Goal: Task Accomplishment & Management: Complete application form

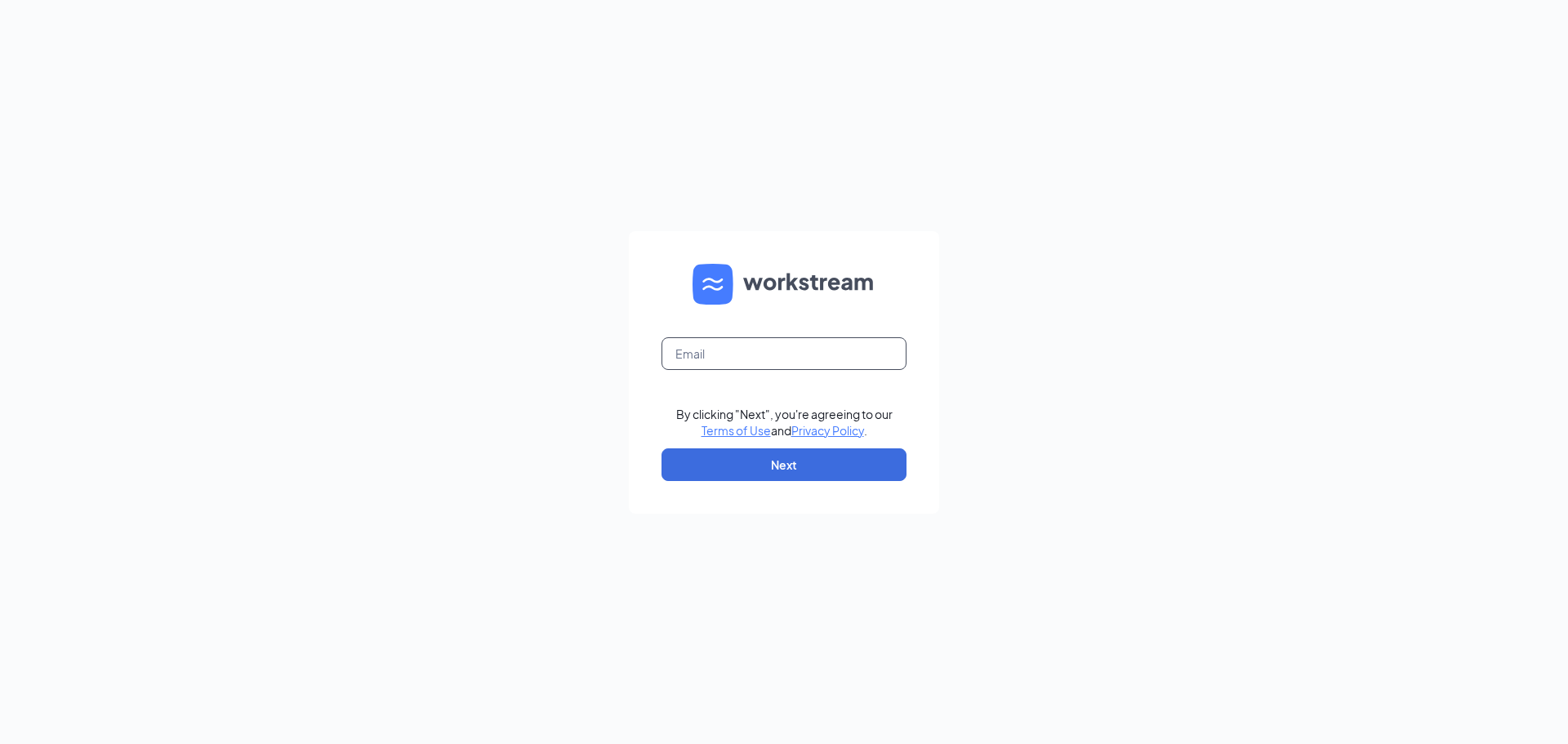
click at [781, 345] on form "By clicking "Next", you're agreeing to our Terms of Use and Privacy Policy . Ne…" at bounding box center [784, 372] width 311 height 283
type input "[EMAIL_ADDRESS][DOMAIN_NAME]"
click at [859, 473] on button "Next" at bounding box center [784, 465] width 245 height 33
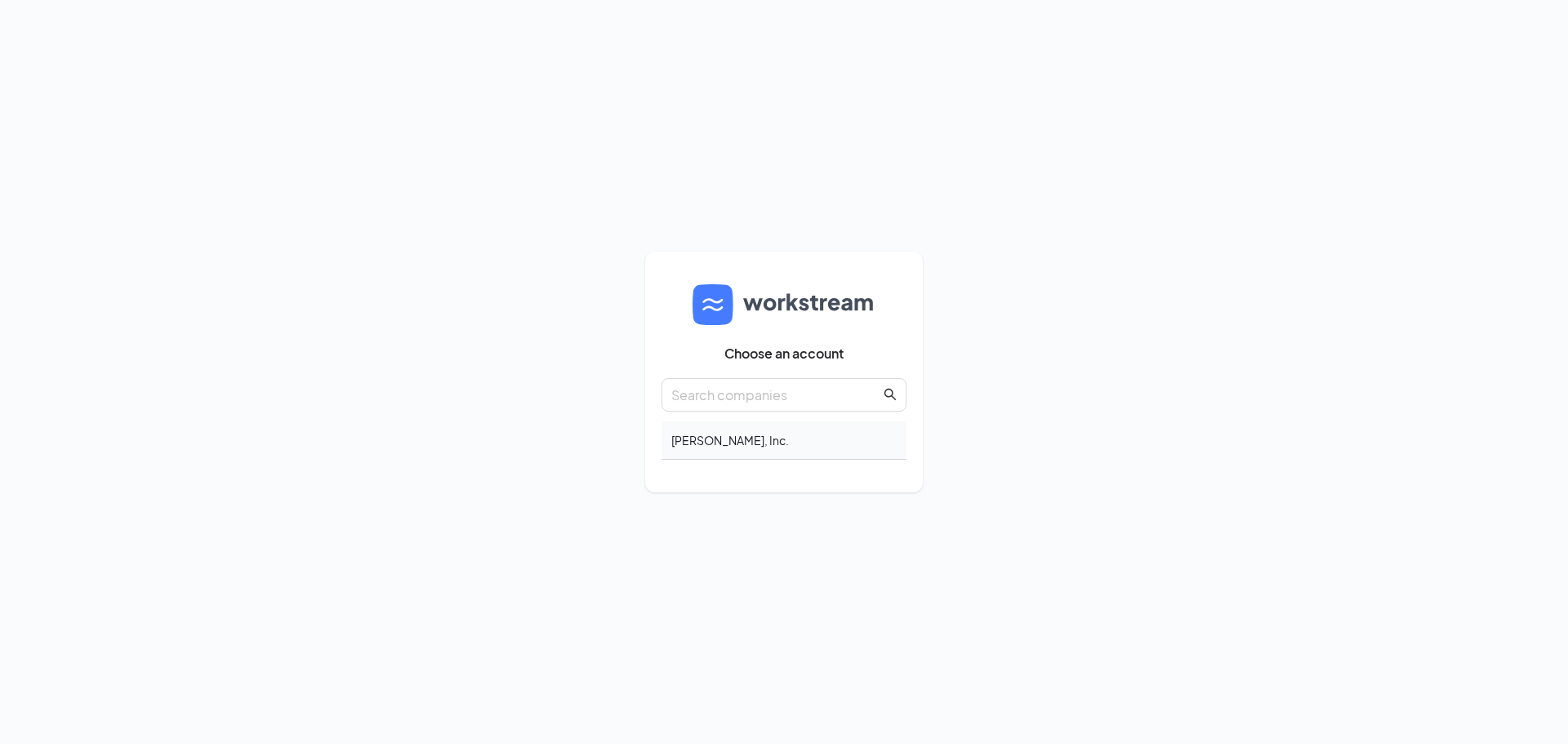
click at [730, 437] on div "Marshall Hopper, Inc." at bounding box center [784, 440] width 245 height 39
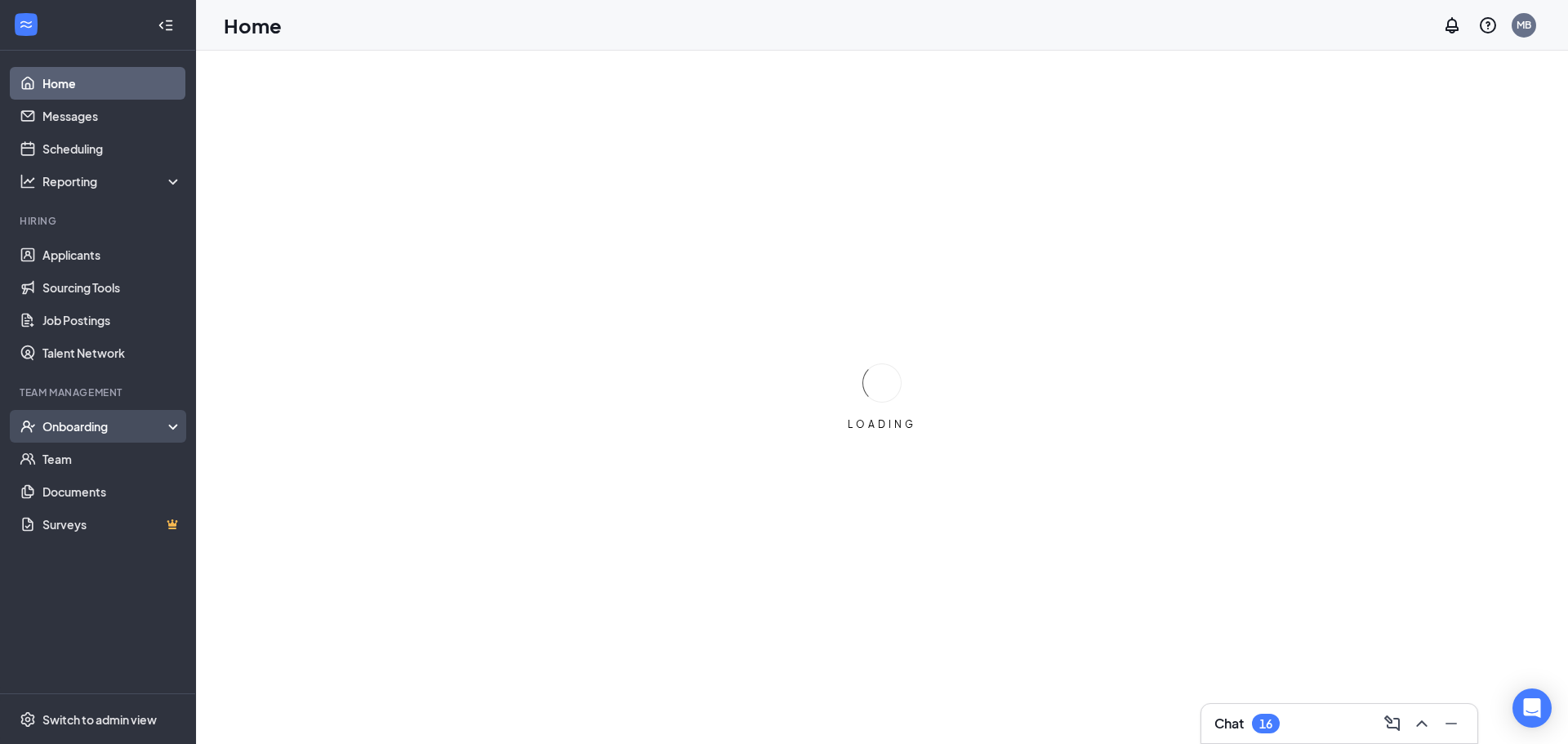
click at [133, 432] on div "Onboarding" at bounding box center [105, 426] width 126 height 16
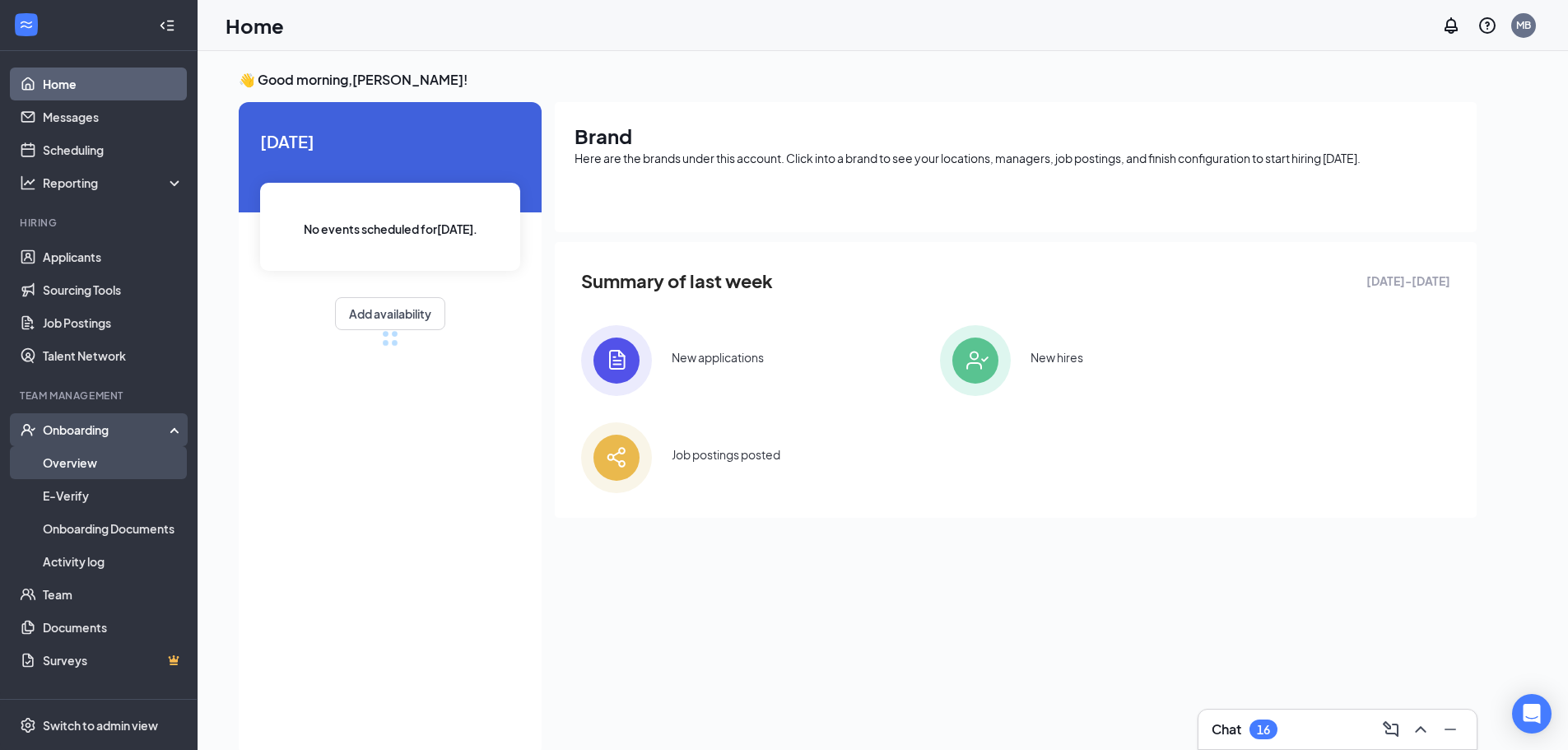
click at [129, 454] on link "Overview" at bounding box center [113, 463] width 141 height 33
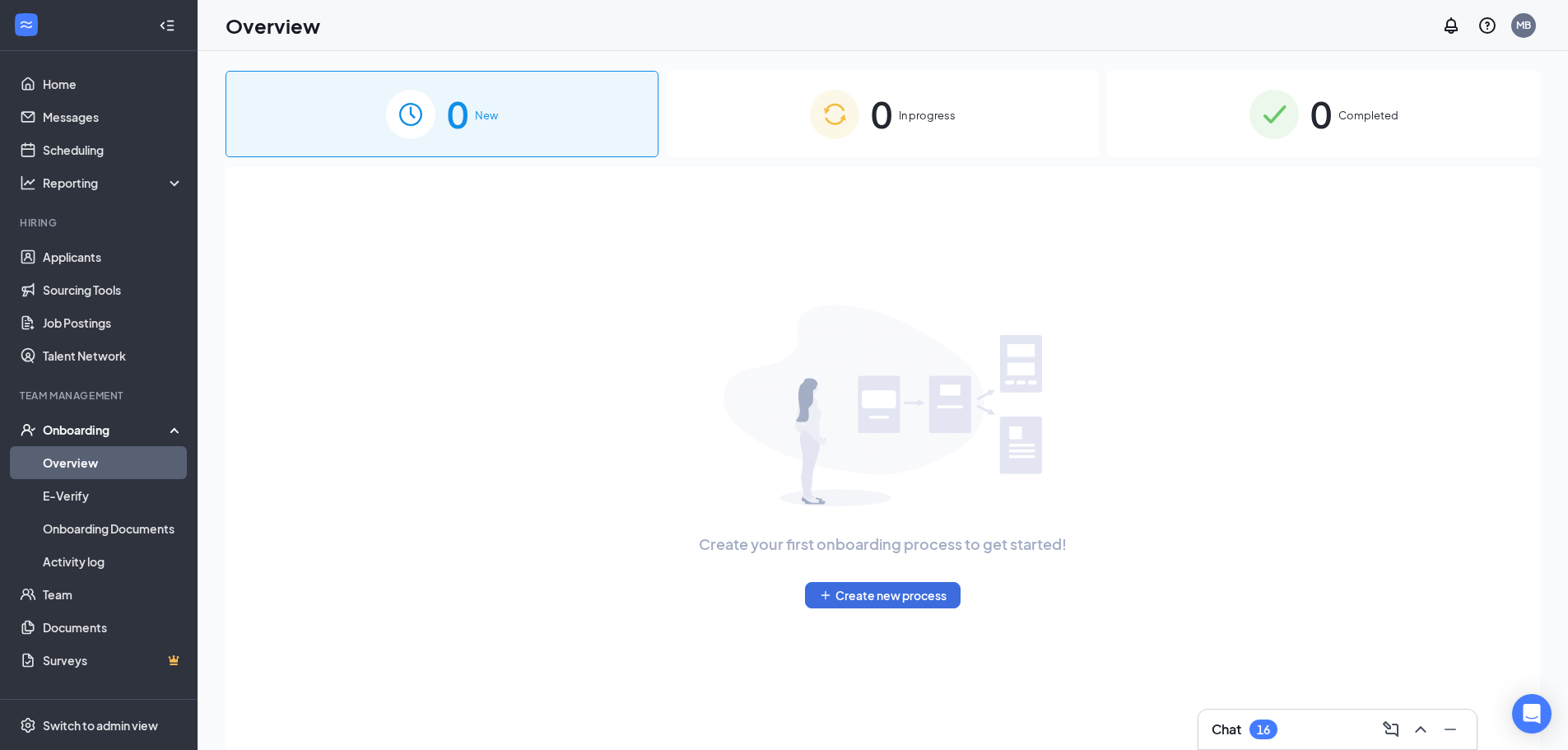
click at [963, 117] on div "0 In progress" at bounding box center [883, 114] width 433 height 86
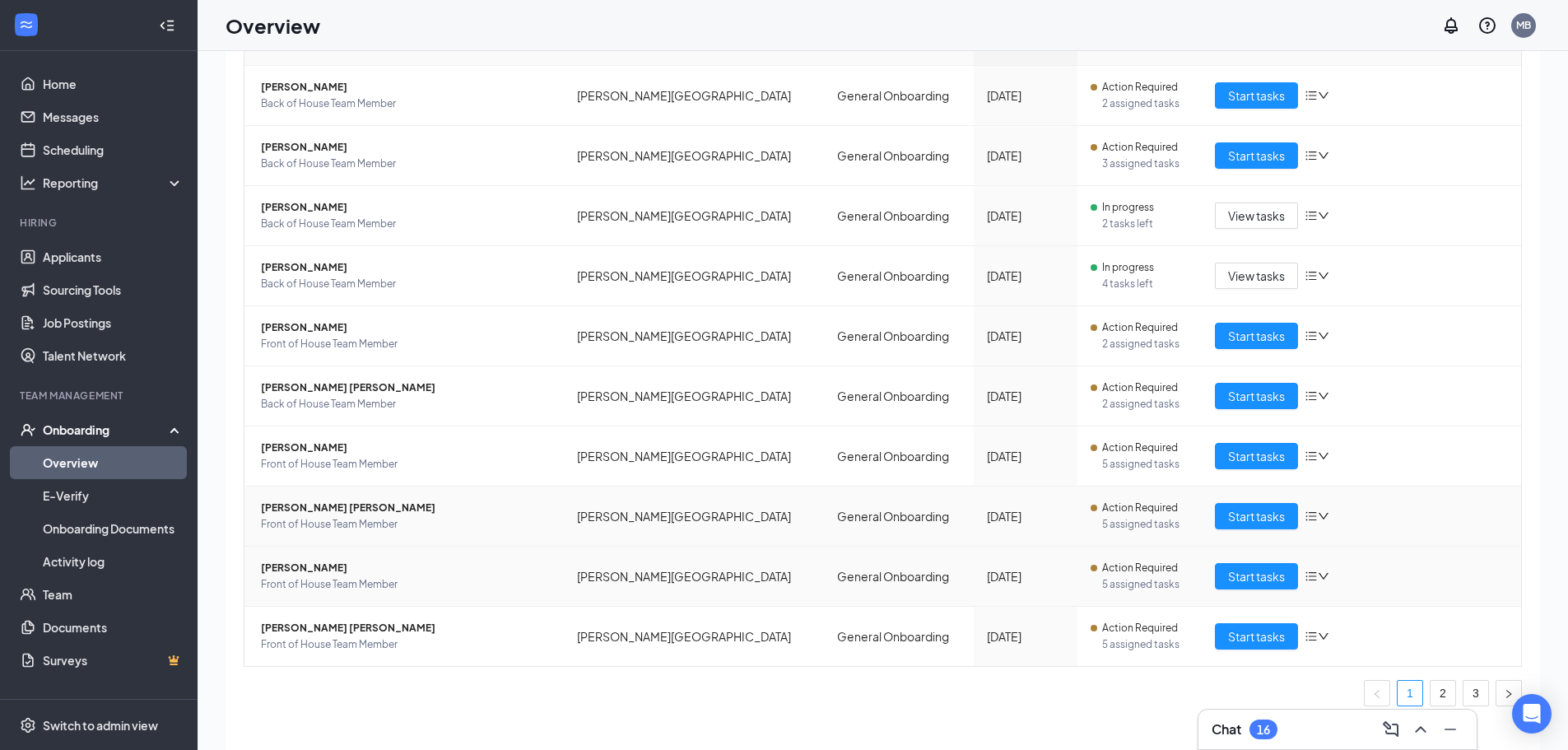
scroll to position [74, 0]
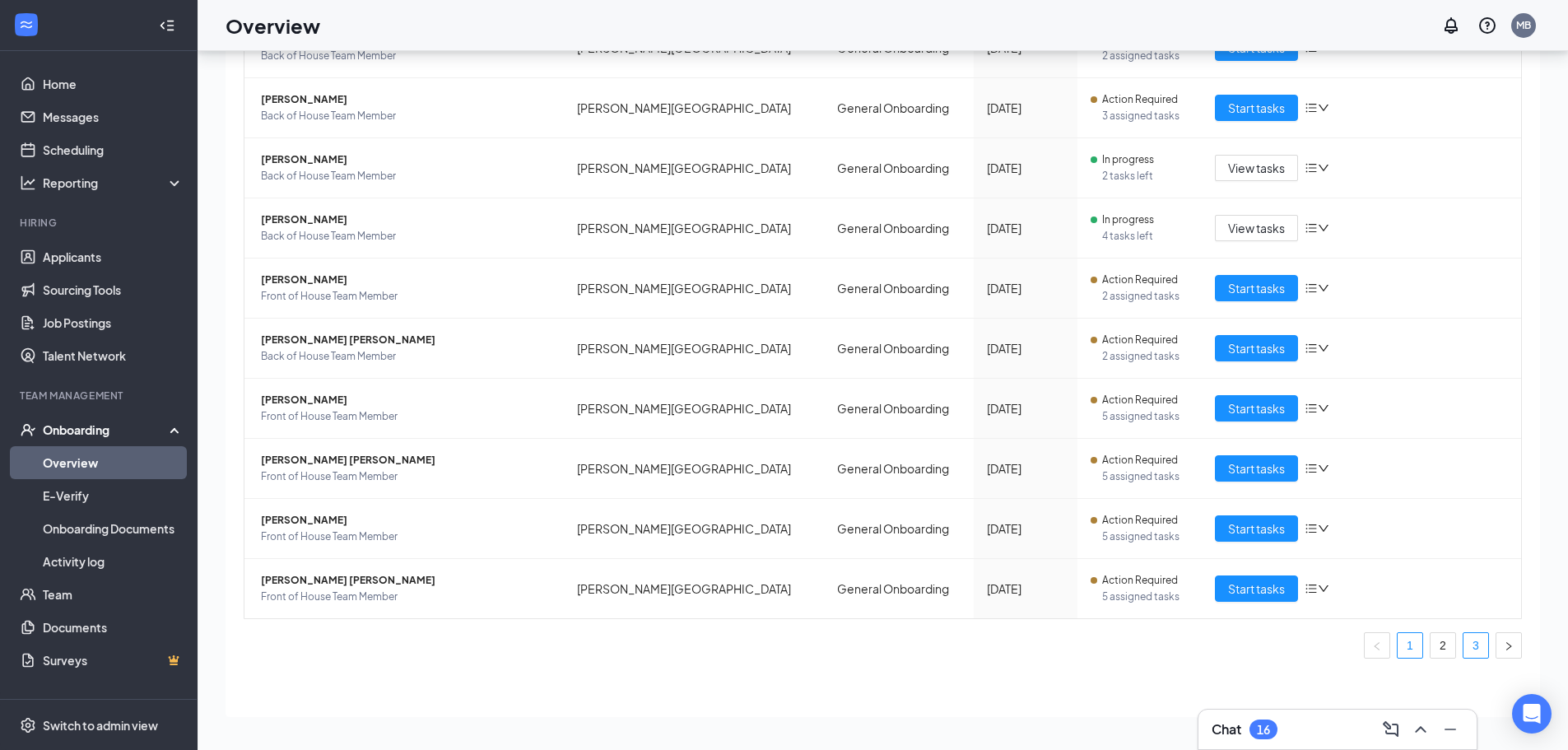
click at [1464, 654] on link "3" at bounding box center [1476, 646] width 25 height 25
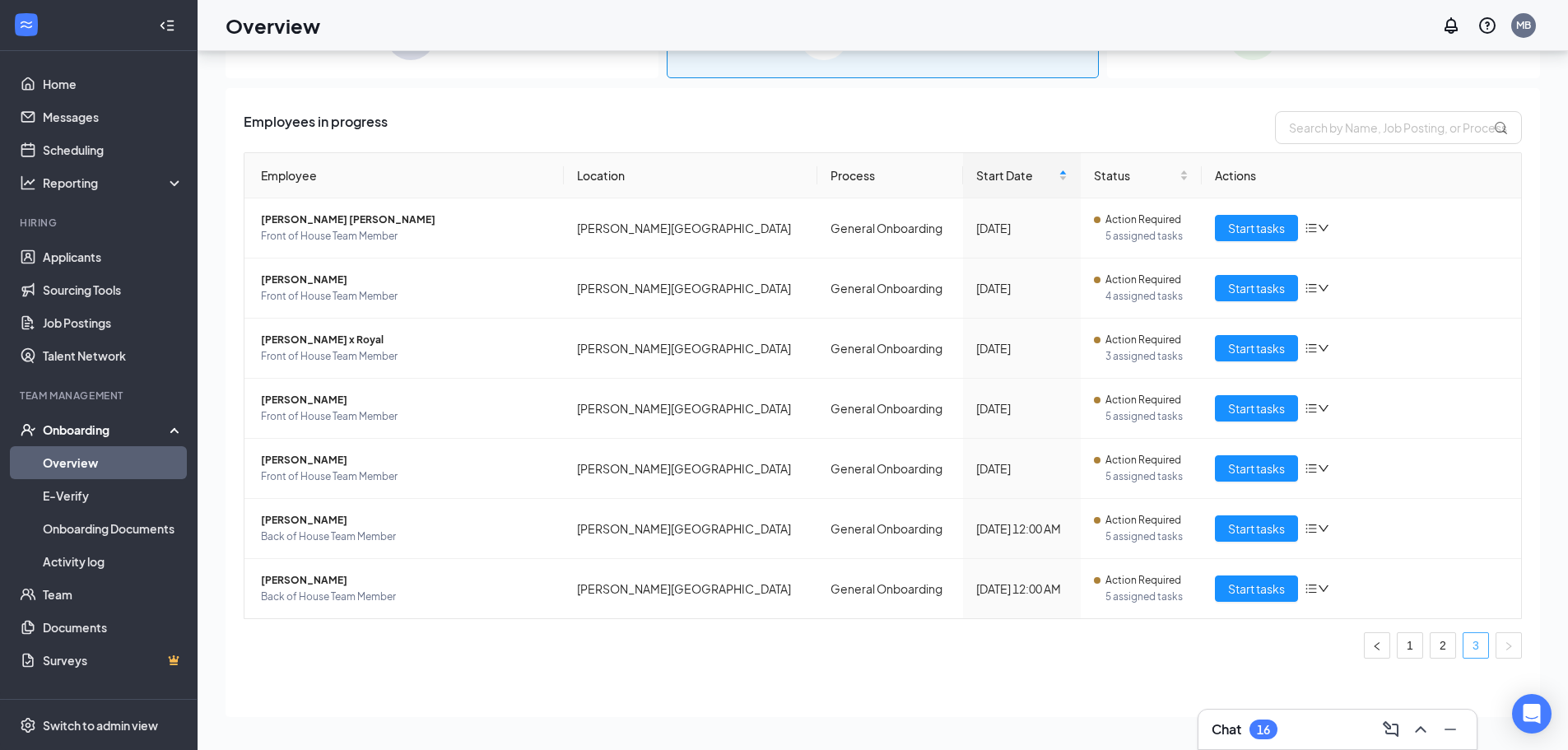
scroll to position [5, 0]
click at [1255, 583] on span "Start tasks" at bounding box center [1257, 589] width 57 height 18
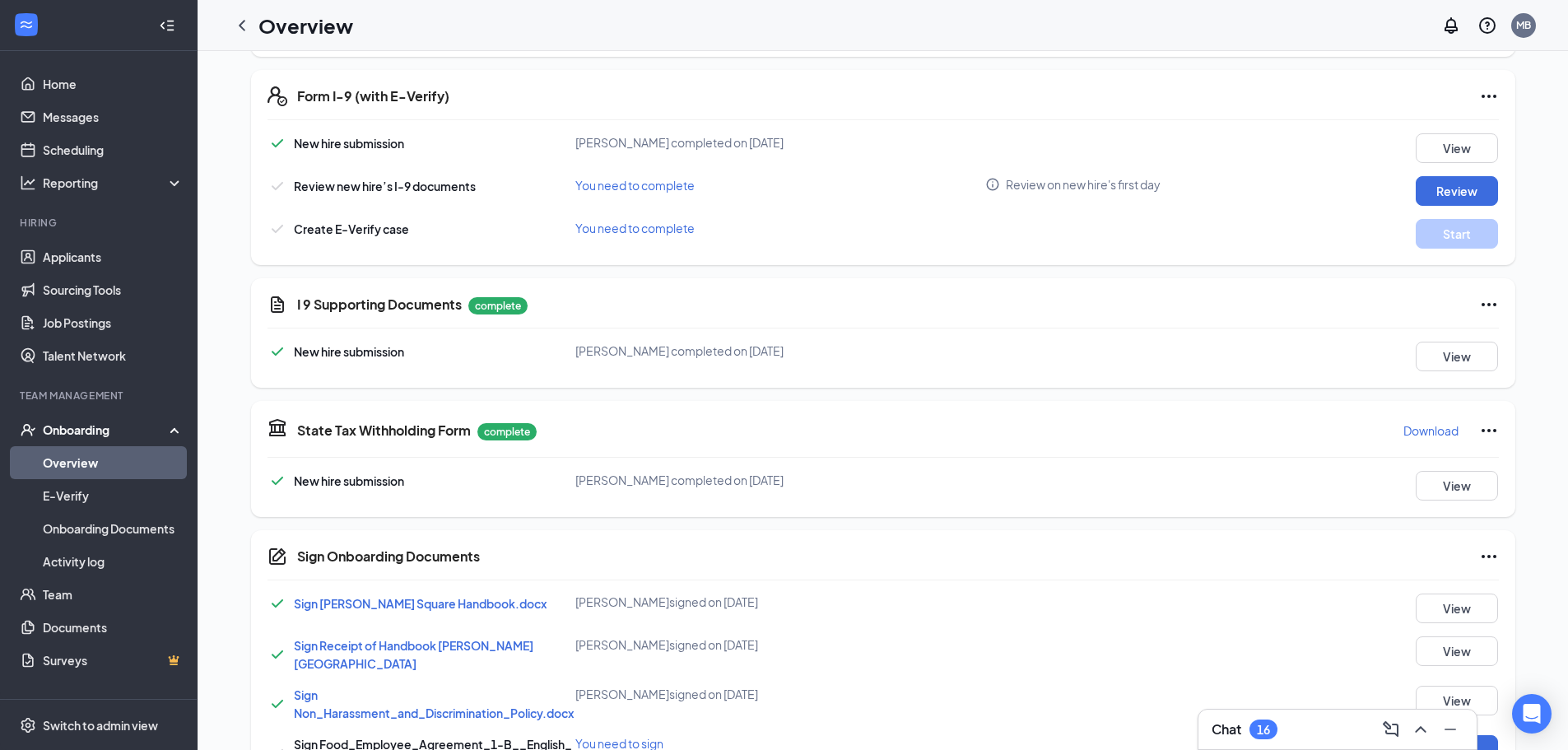
scroll to position [495, 0]
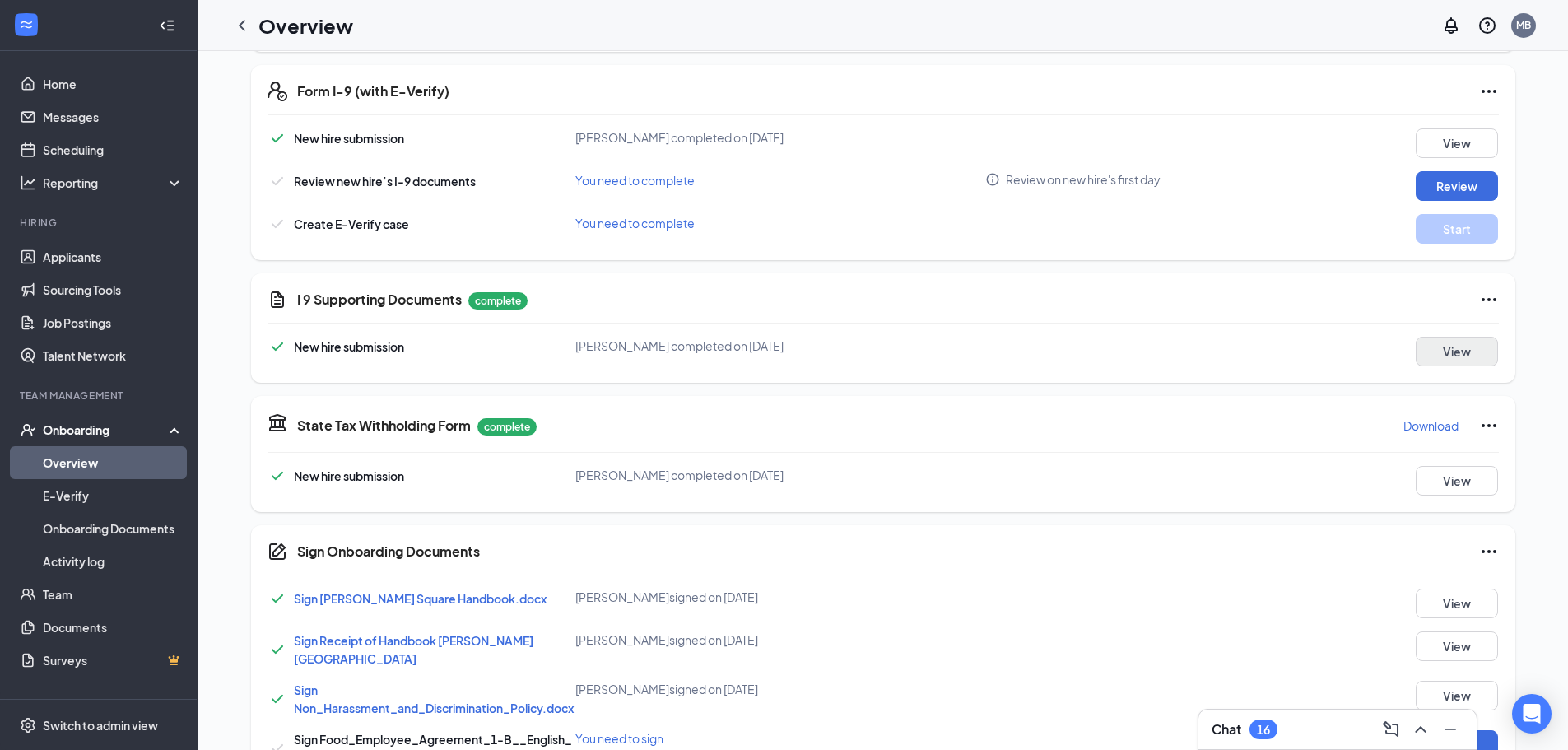
click at [1433, 366] on div "I 9 Supporting Documents complete New hire submission Karina M George completed…" at bounding box center [883, 328] width 1264 height 110
click at [1463, 342] on button "View" at bounding box center [1456, 351] width 82 height 29
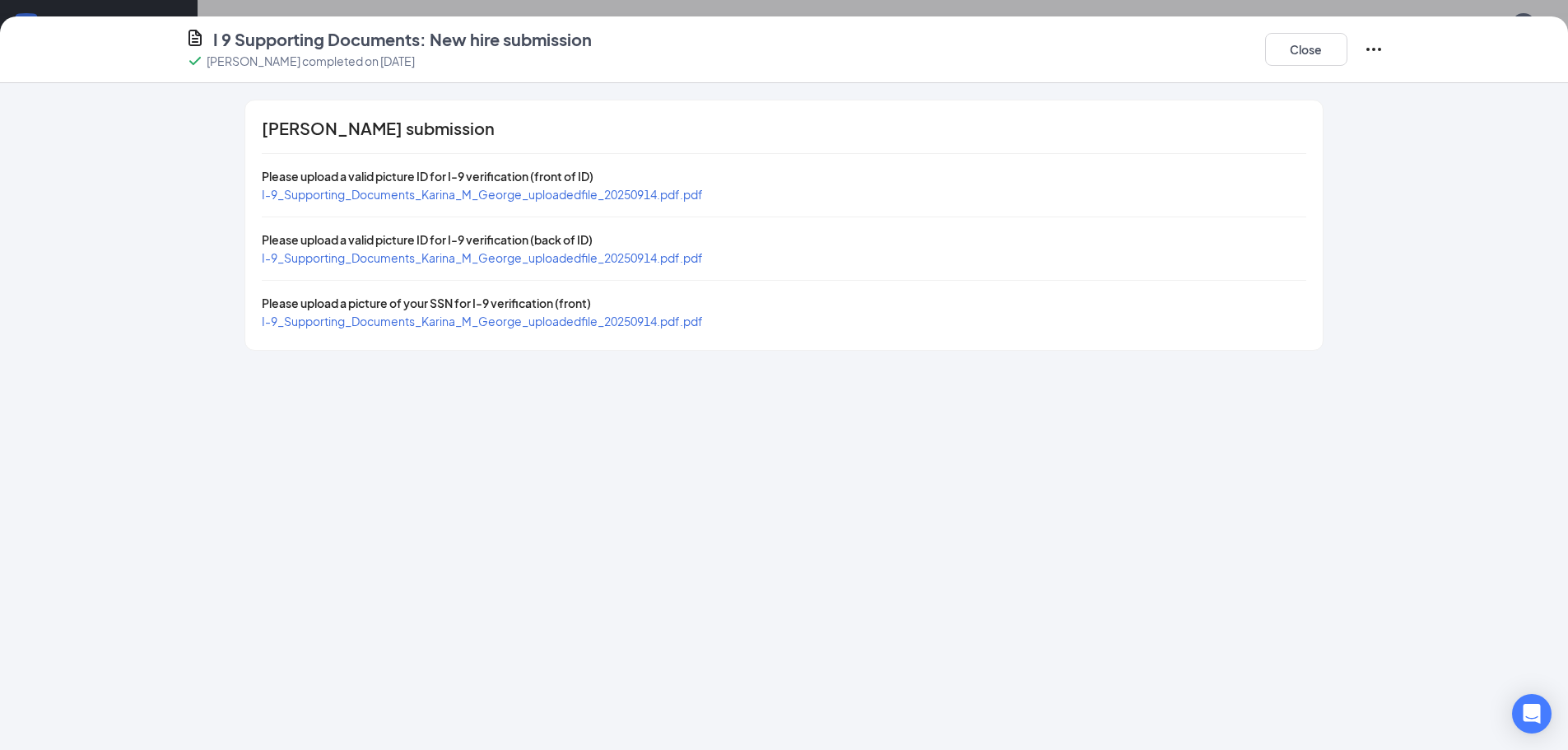
click at [693, 191] on span "I-9_Supporting_Documents_Karina_M_George_uploadedfile_20250914.pdf.pdf" at bounding box center [482, 194] width 442 height 15
click at [662, 306] on div "Please upload a picture of your SSN for I-9 verification (front)" at bounding box center [783, 303] width 1044 height 18
click at [665, 331] on div "Karina M George's submission Please upload a valid picture ID for I-9 verificat…" at bounding box center [783, 224] width 1076 height 249
click at [665, 326] on span "I-9_Supporting_Documents_Karina_M_George_uploadedfile_20250914.pdf.pdf" at bounding box center [482, 321] width 442 height 15
click at [1285, 39] on button "Close" at bounding box center [1306, 49] width 82 height 33
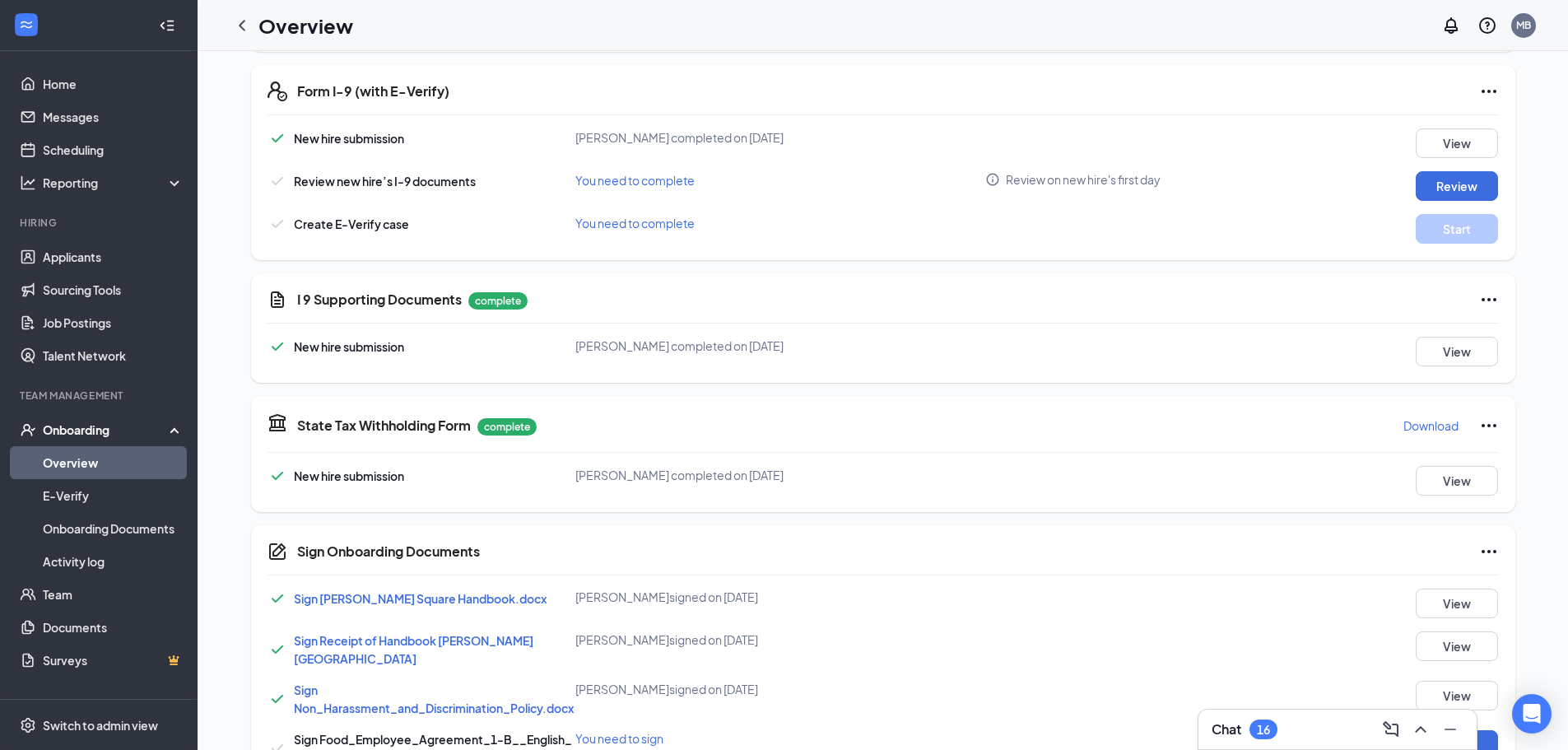
click at [1494, 188] on div "Form I-9 (with E-Verify) New hire submission Karina M George completed on Sep 1…" at bounding box center [883, 162] width 1264 height 195
click at [1477, 183] on button "Review" at bounding box center [1456, 186] width 82 height 29
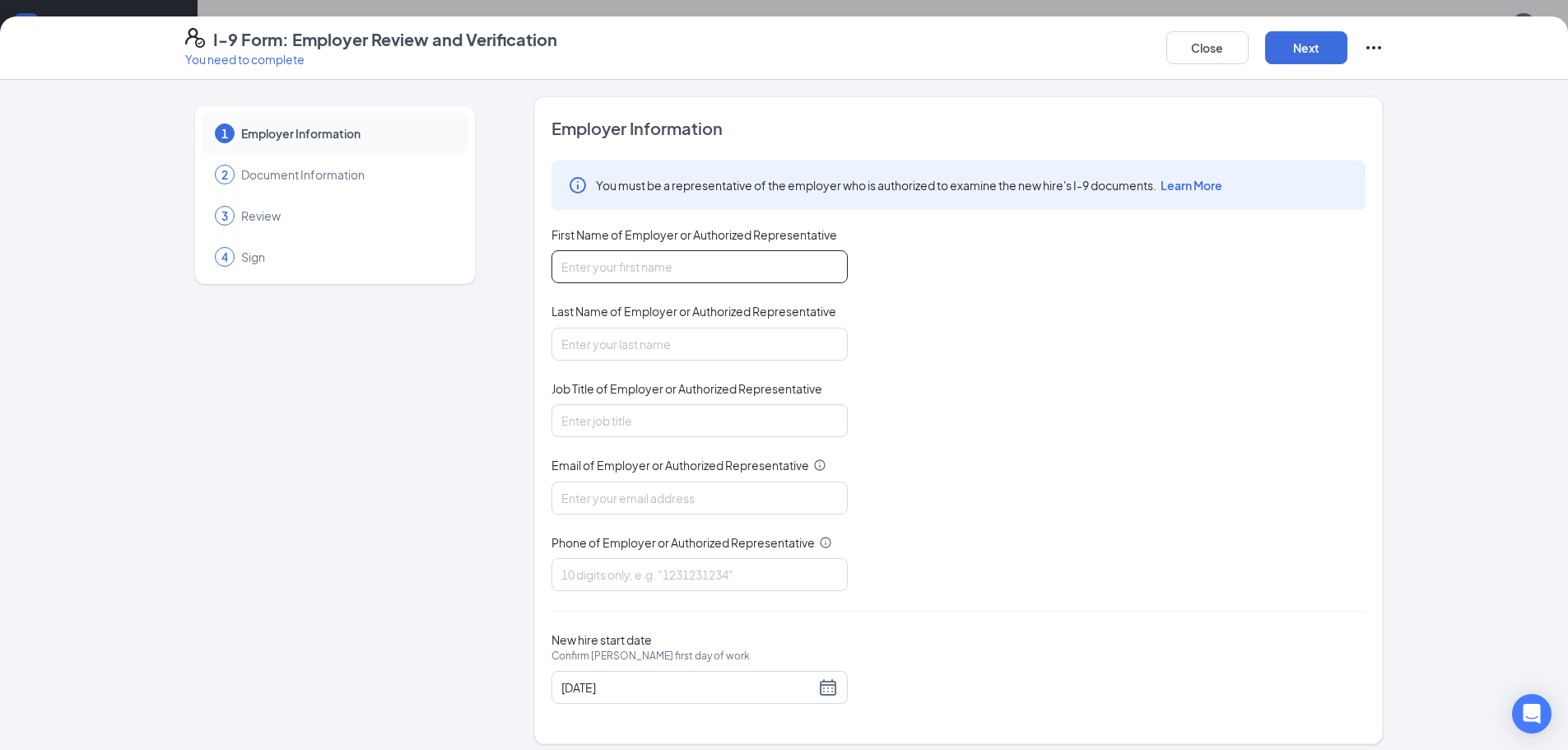
click at [713, 273] on input "First Name of Employer or Authorized Representative" at bounding box center [699, 267] width 297 height 33
type input "Madison"
type input "Bagley"
type input "HR"
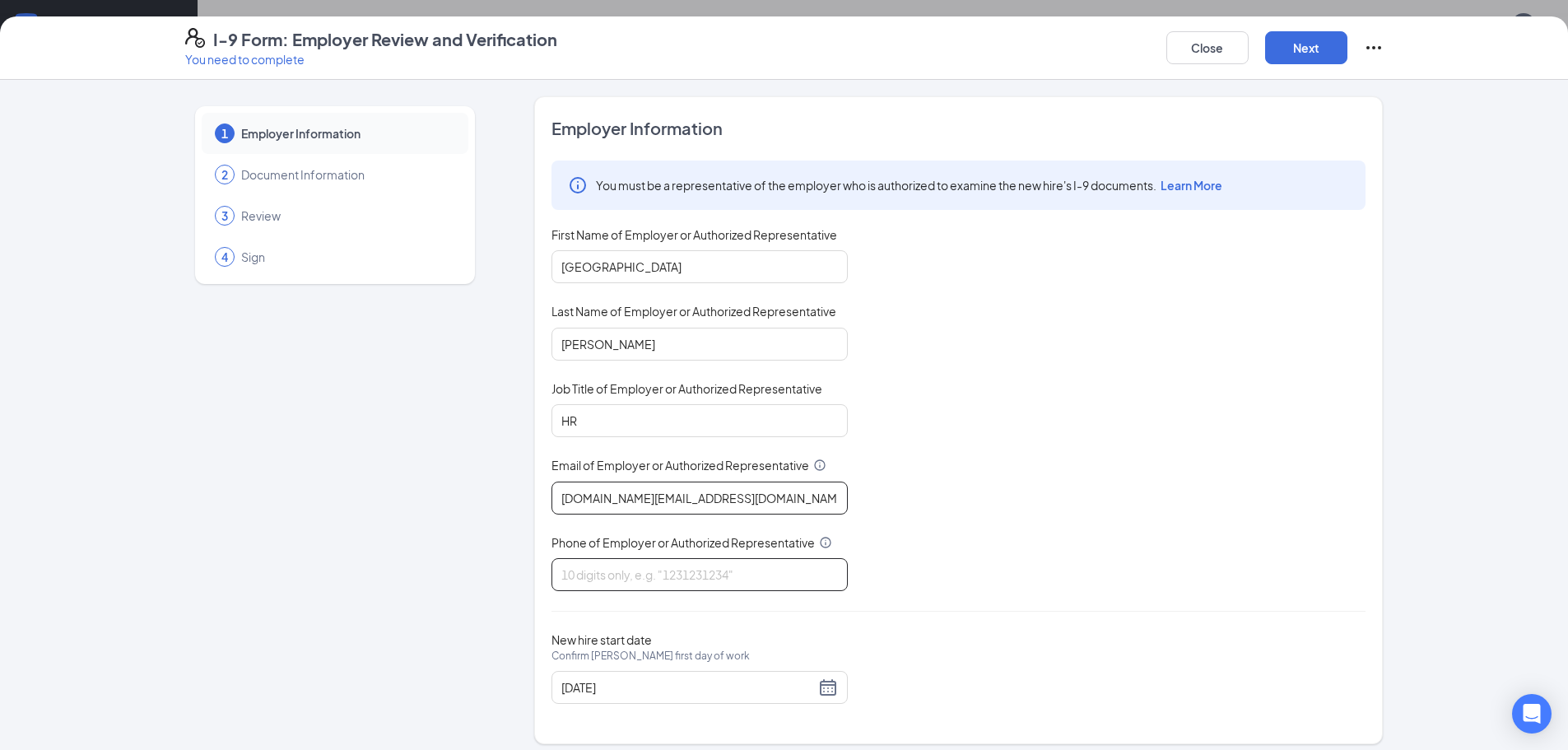
type input "madibagley.cfa@gmail.com"
click at [713, 571] on input "Phone of Employer or Authorized Representative" at bounding box center [699, 575] width 297 height 33
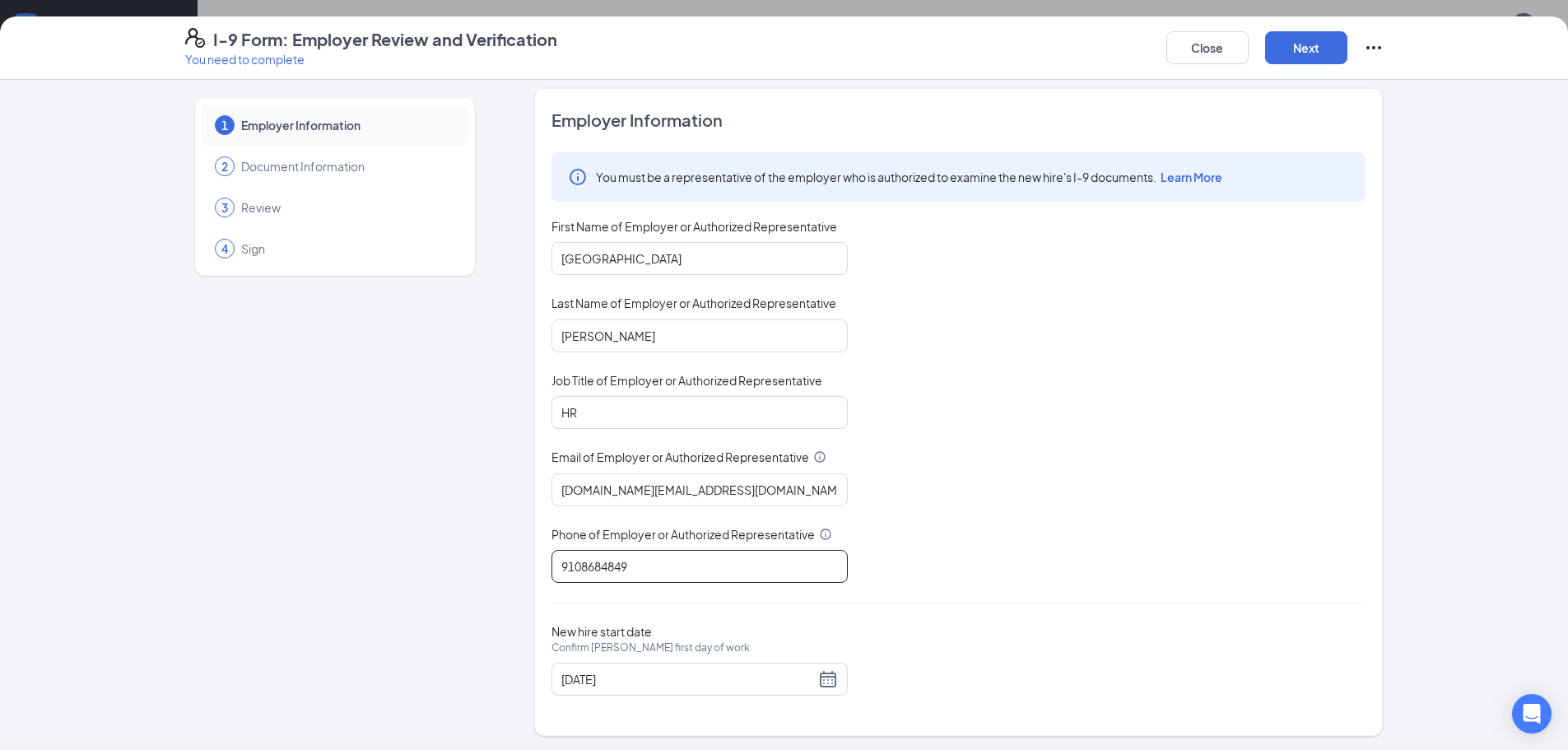
scroll to position [10, 0]
type input "9108684849"
click at [1313, 58] on button "Next" at bounding box center [1306, 47] width 82 height 33
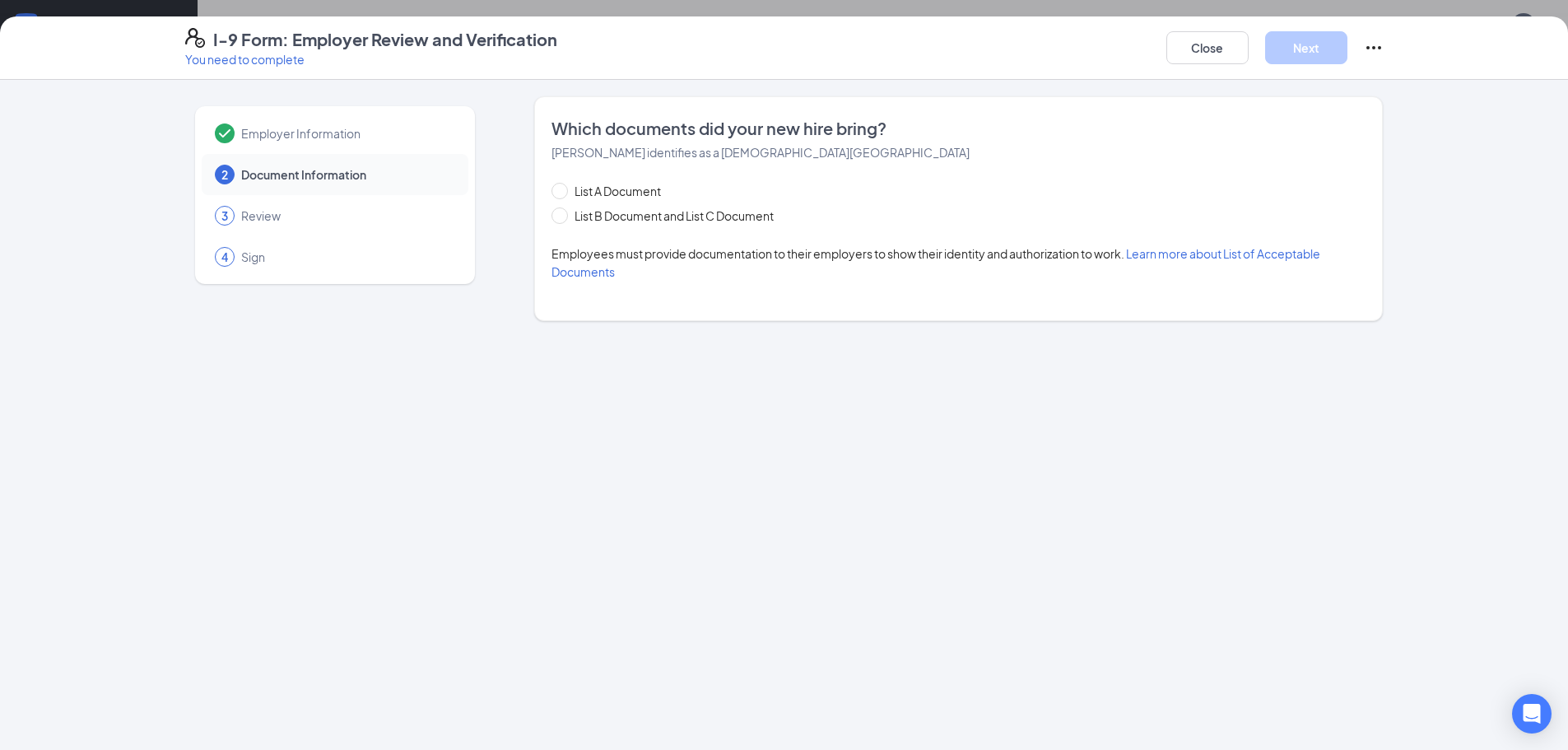
scroll to position [0, 0]
click at [735, 215] on span "List B Document and List C Document" at bounding box center [674, 216] width 212 height 18
click at [563, 215] on input "List B Document and List C Document" at bounding box center [556, 212] width 11 height 11
radio input "true"
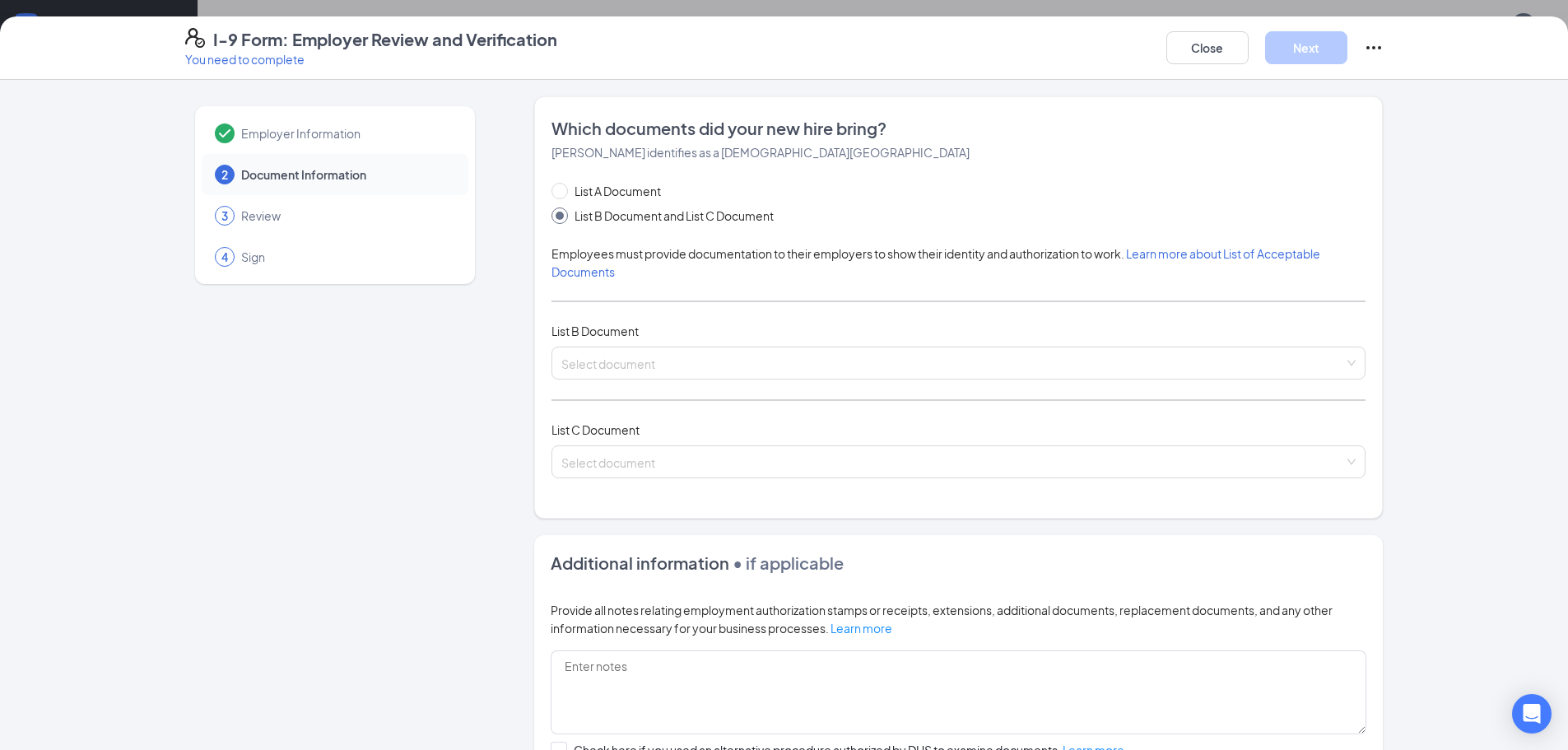
drag, startPoint x: 706, startPoint y: 329, endPoint x: 703, endPoint y: 339, distance: 10.4
click at [704, 336] on div "List B Document" at bounding box center [958, 331] width 814 height 18
click at [696, 358] on input "search" at bounding box center [953, 360] width 783 height 25
click at [636, 181] on div "Which documents did your new hire bring? Karina M George identifies as a citize…" at bounding box center [958, 308] width 814 height 381
click at [635, 199] on span "List A Document" at bounding box center [617, 191] width 99 height 18
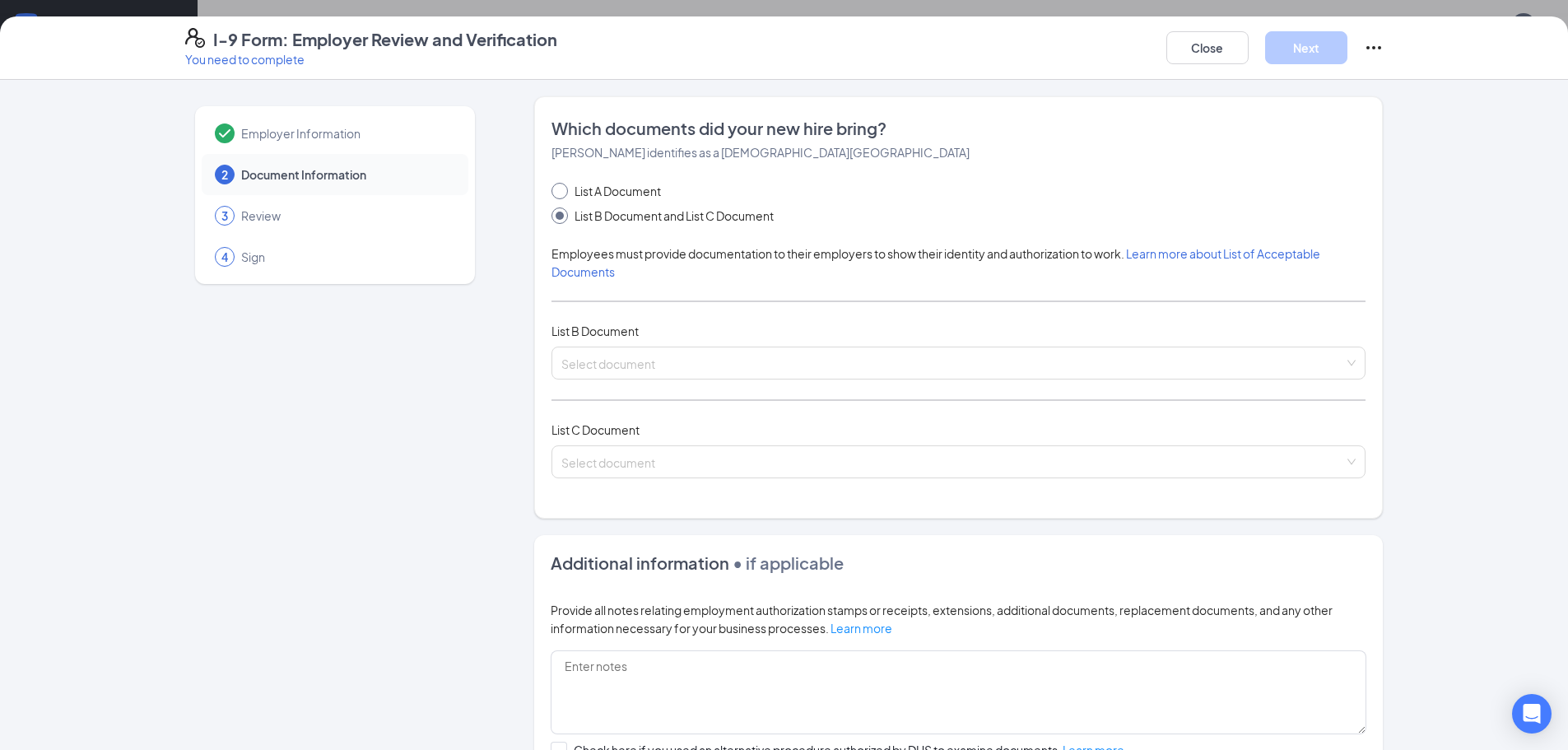
click at [563, 194] on input "List A Document" at bounding box center [556, 188] width 11 height 11
radio input "true"
radio input "false"
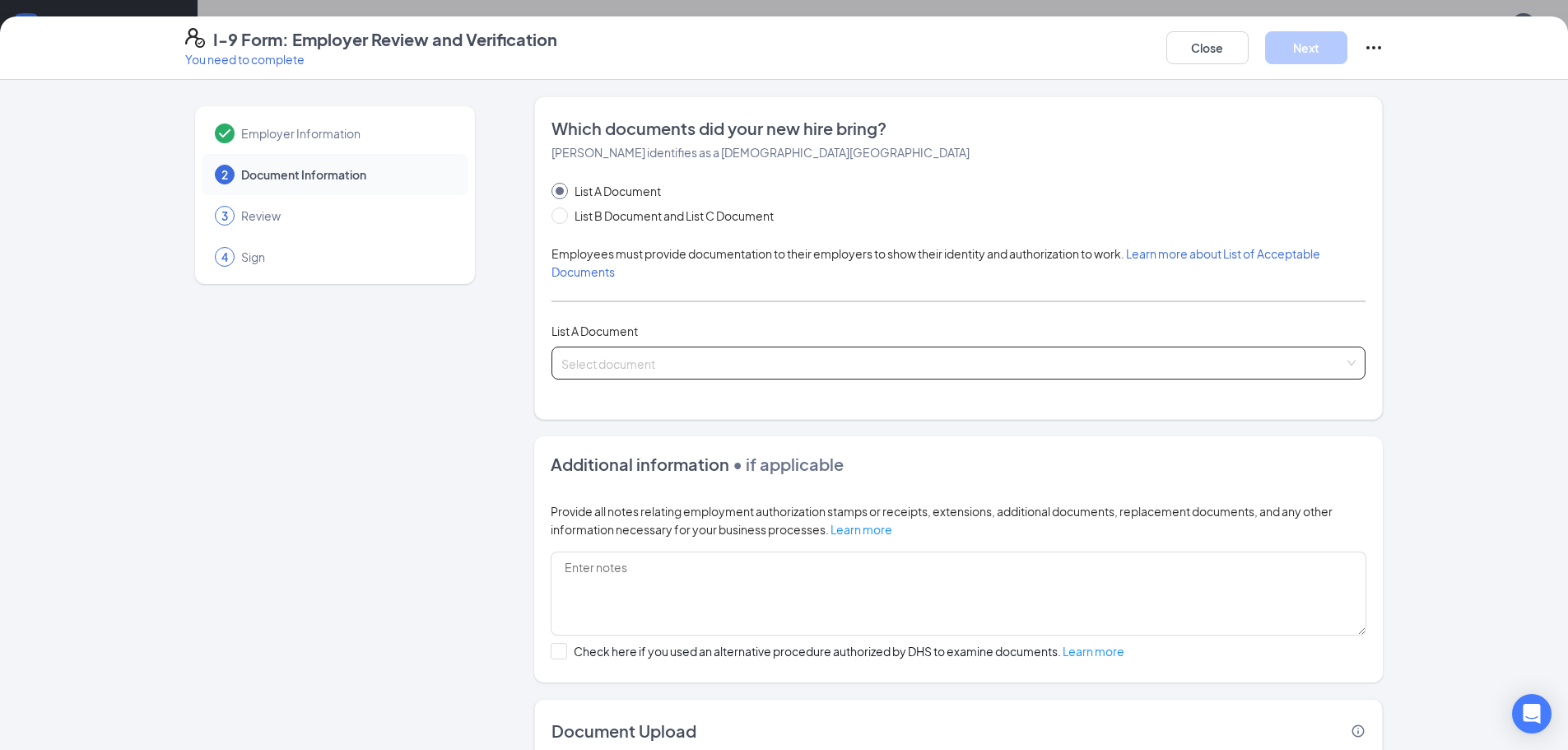
click at [680, 375] on span at bounding box center [953, 363] width 783 height 31
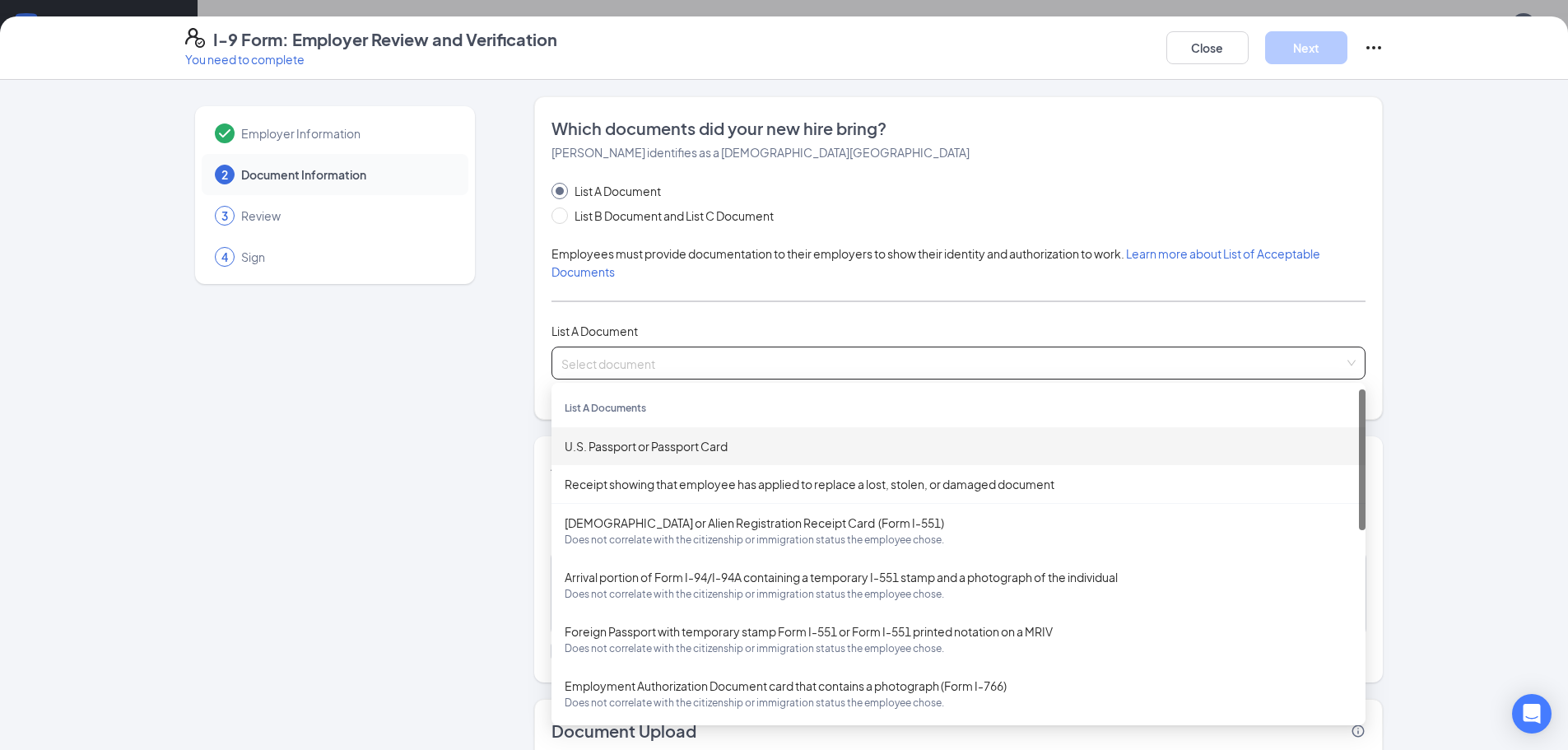
click at [675, 443] on div "U.S. Passport or Passport Card" at bounding box center [958, 446] width 787 height 18
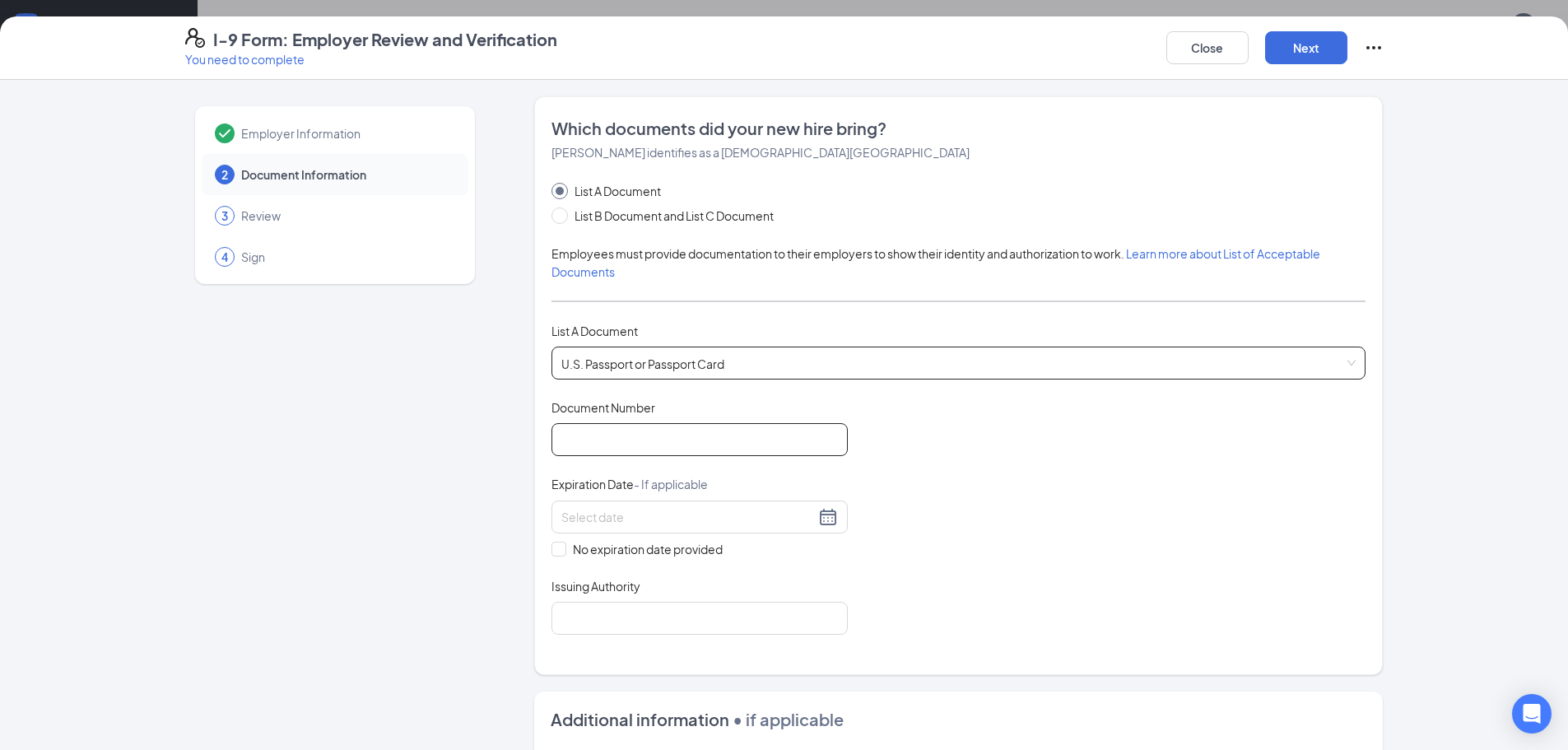
click at [675, 443] on input "Document Number" at bounding box center [699, 440] width 297 height 33
paste input "A25797739"
type input "A25797739"
click at [679, 529] on div at bounding box center [699, 517] width 297 height 33
click at [679, 522] on input at bounding box center [688, 517] width 254 height 18
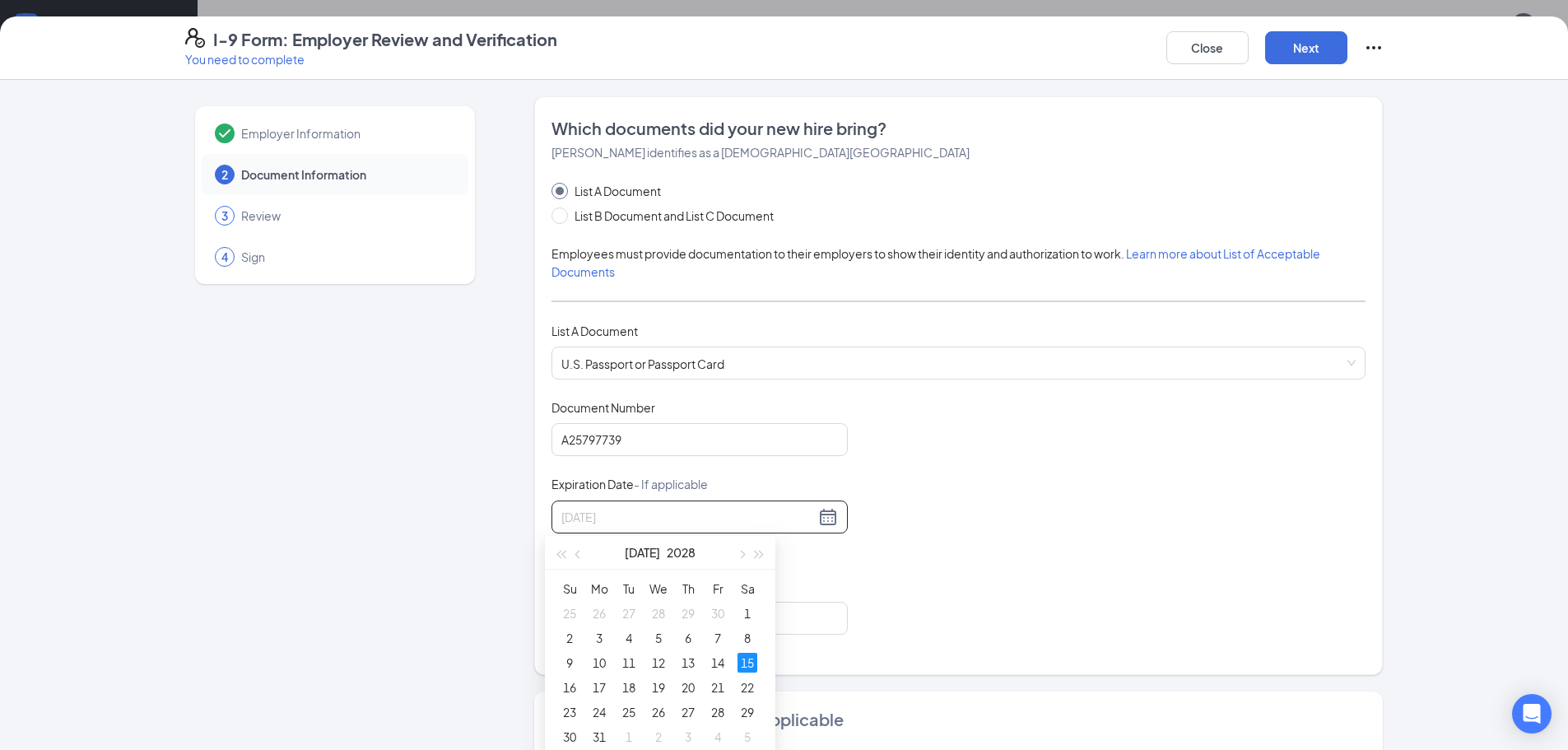
click at [749, 665] on div "15" at bounding box center [747, 663] width 20 height 20
type input "07/15/2028"
click at [740, 614] on input "Issuing Authority" at bounding box center [699, 619] width 297 height 33
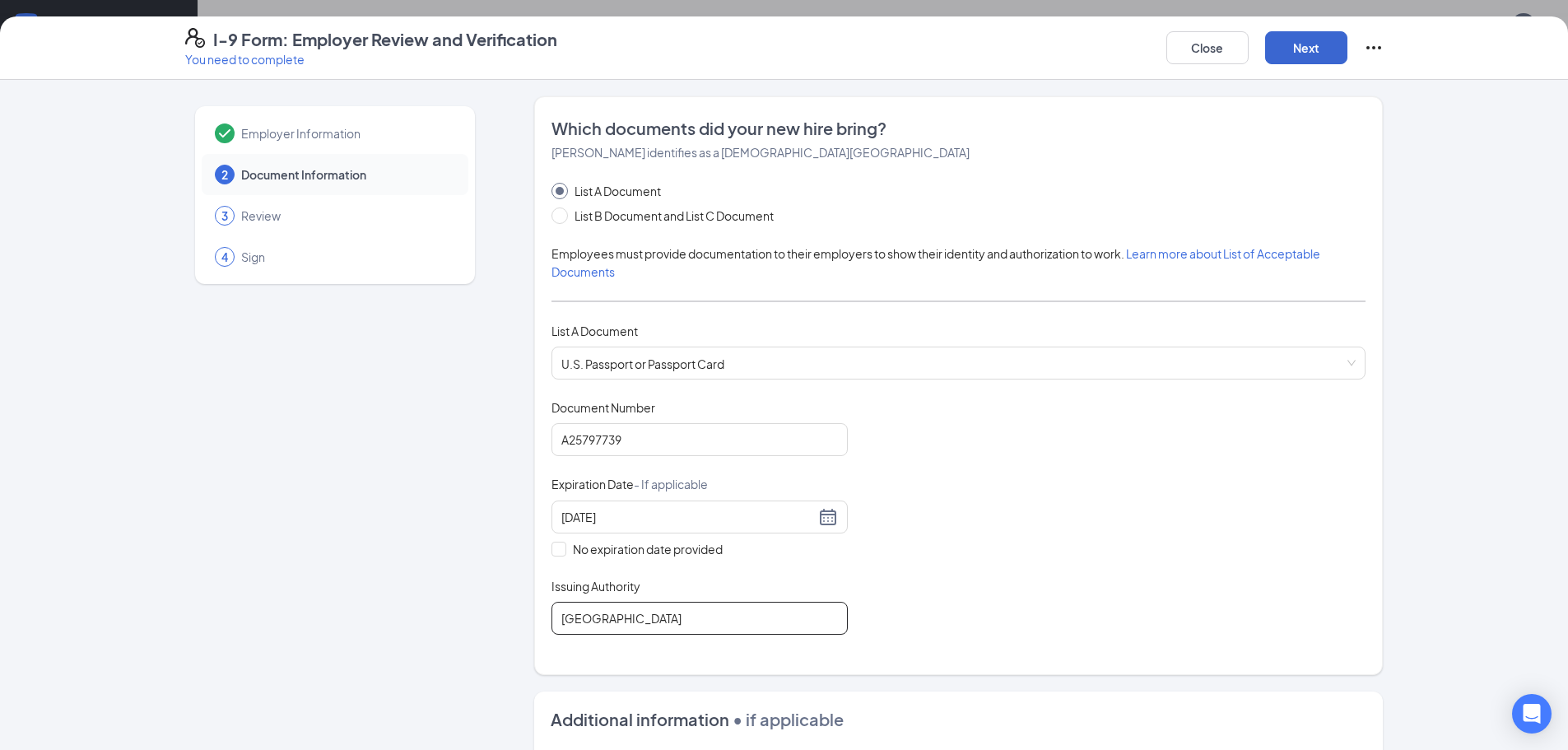
type input "USA"
click at [1310, 41] on button "Next" at bounding box center [1306, 47] width 82 height 33
click at [1308, 41] on button "Next" at bounding box center [1306, 47] width 82 height 33
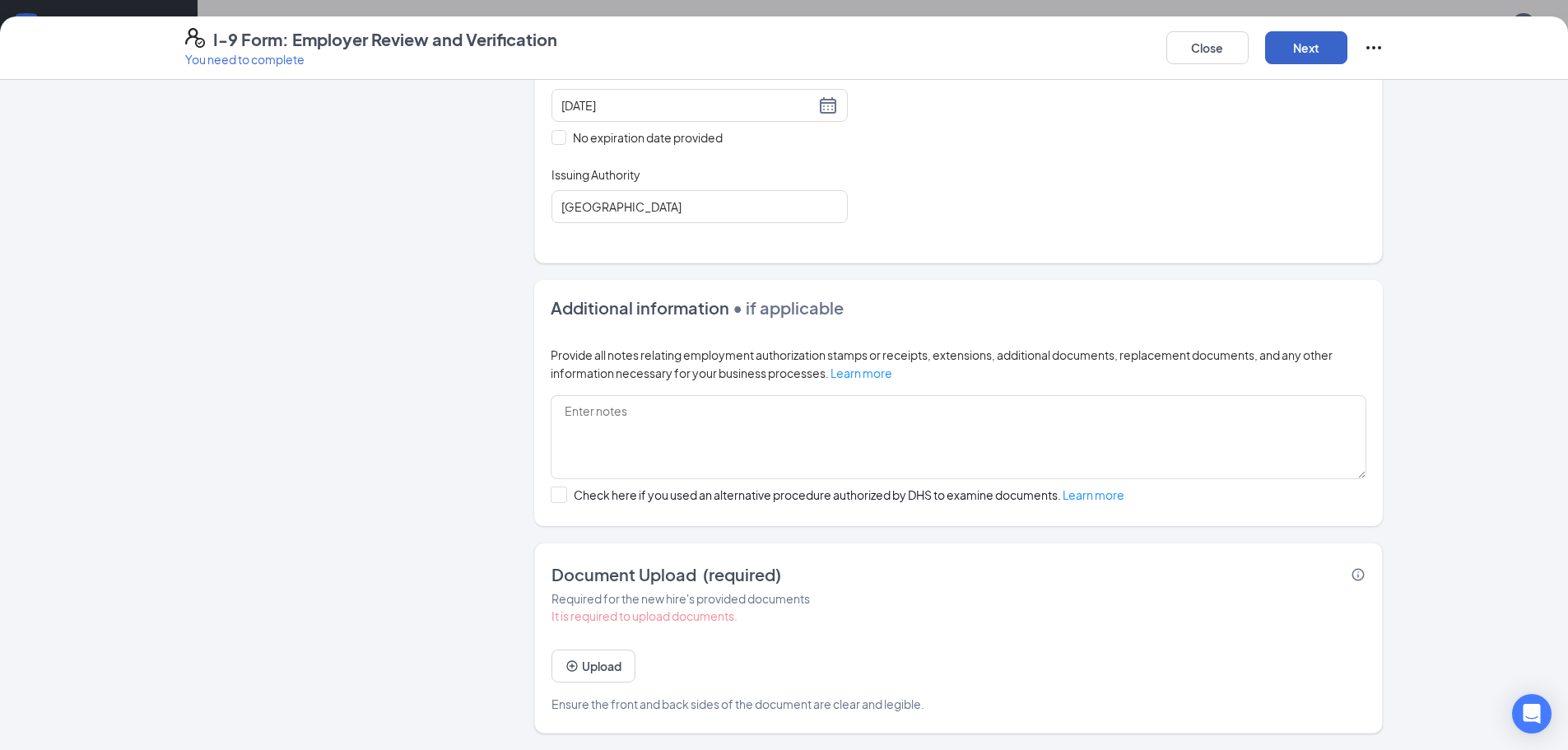
scroll to position [495, 0]
click at [606, 667] on button "Upload" at bounding box center [593, 666] width 84 height 33
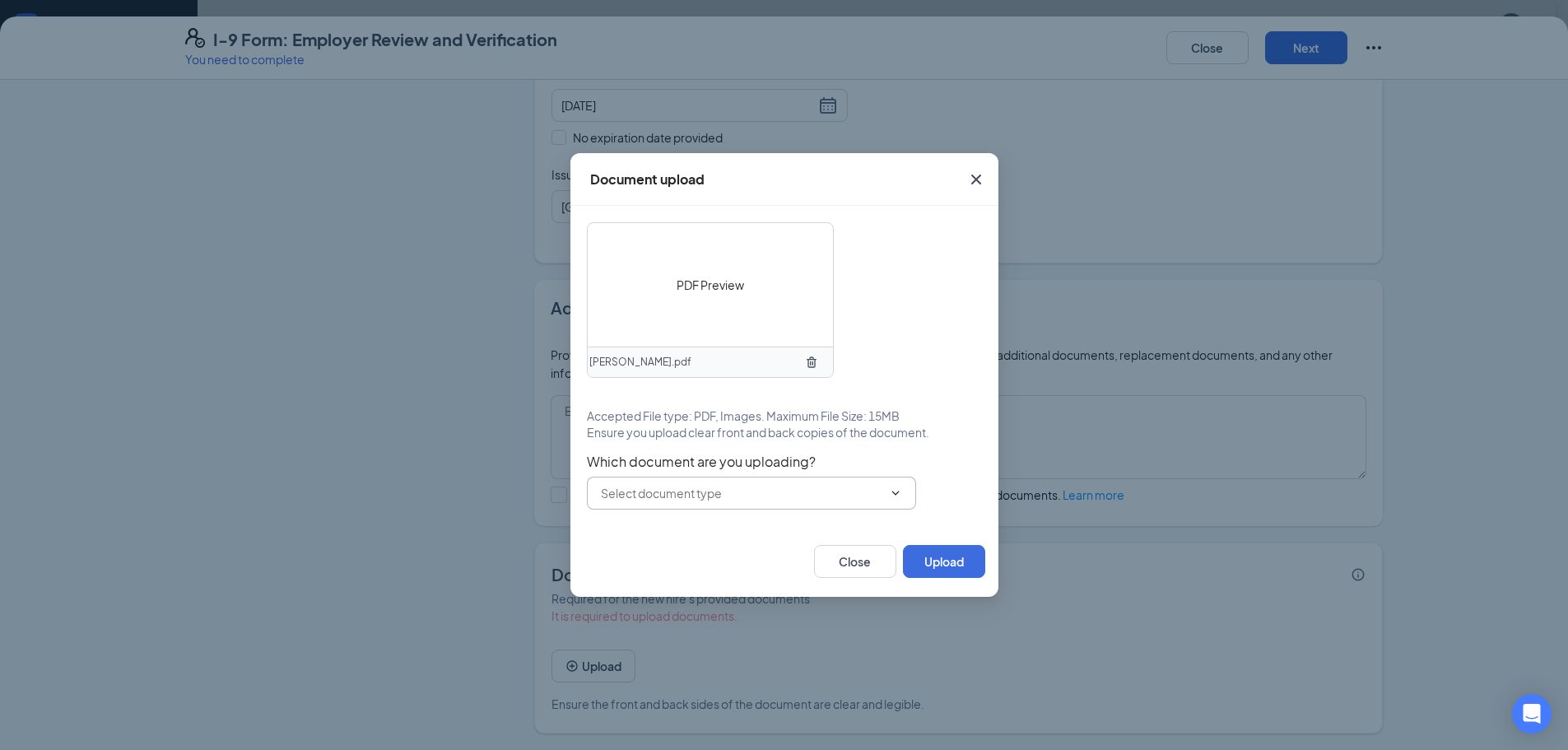
click at [851, 503] on span at bounding box center [751, 494] width 329 height 33
click at [833, 501] on input "text" at bounding box center [742, 493] width 281 height 18
click at [793, 519] on div "U.S. Passport or Passport Card" at bounding box center [765, 524] width 303 height 18
type input "U.S. Passport or Passport Card"
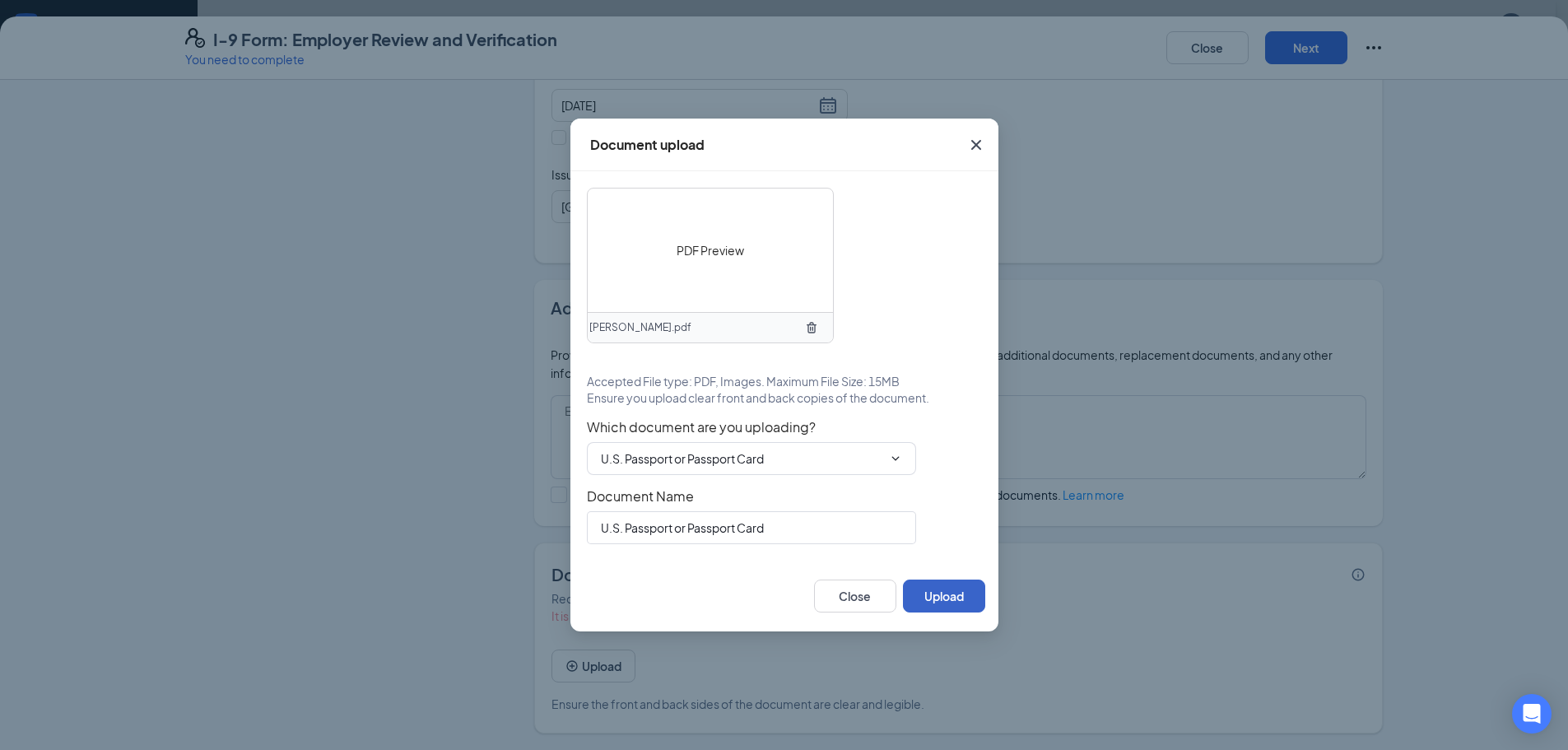
click at [938, 586] on button "Upload" at bounding box center [944, 596] width 82 height 33
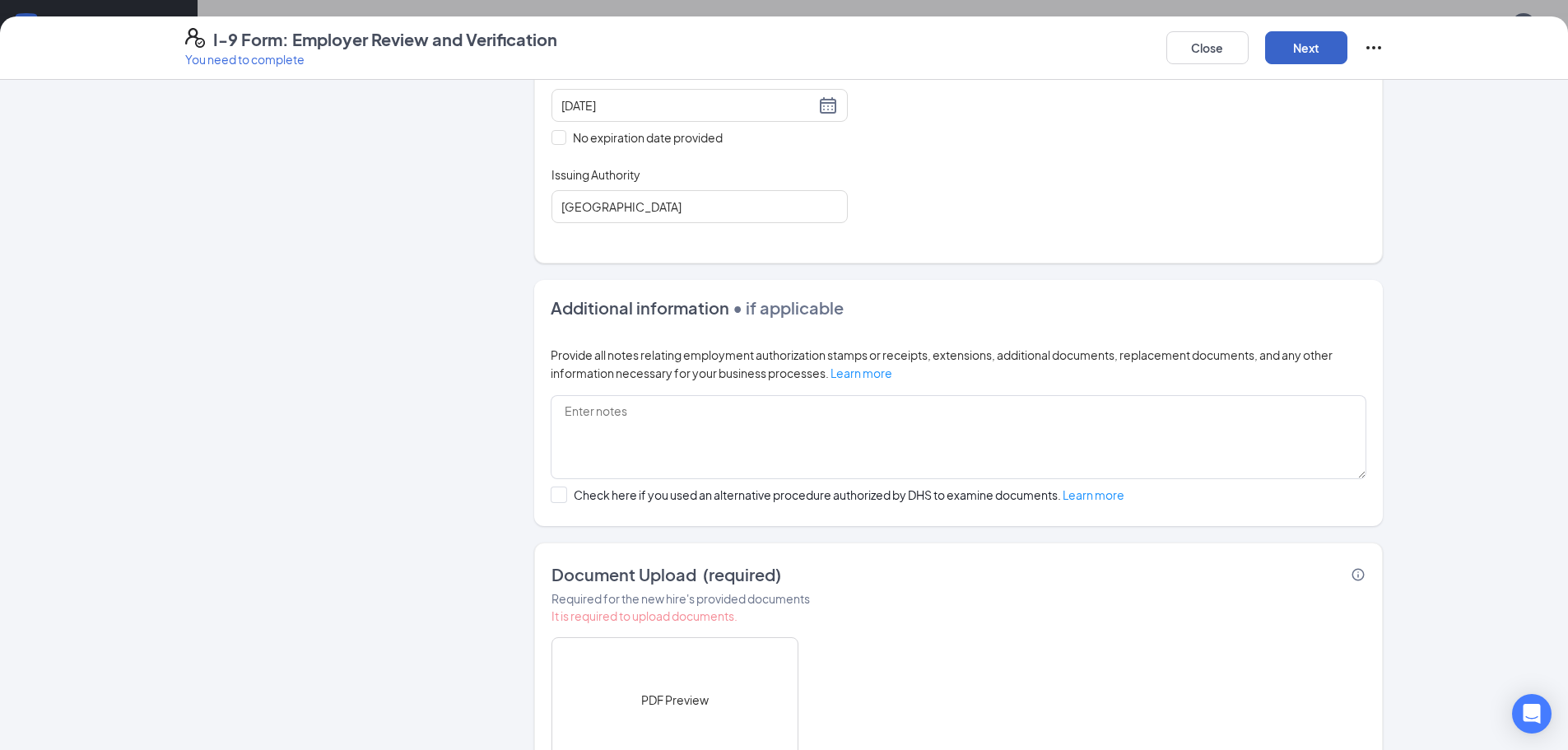
click at [1289, 57] on button "Next" at bounding box center [1306, 47] width 82 height 33
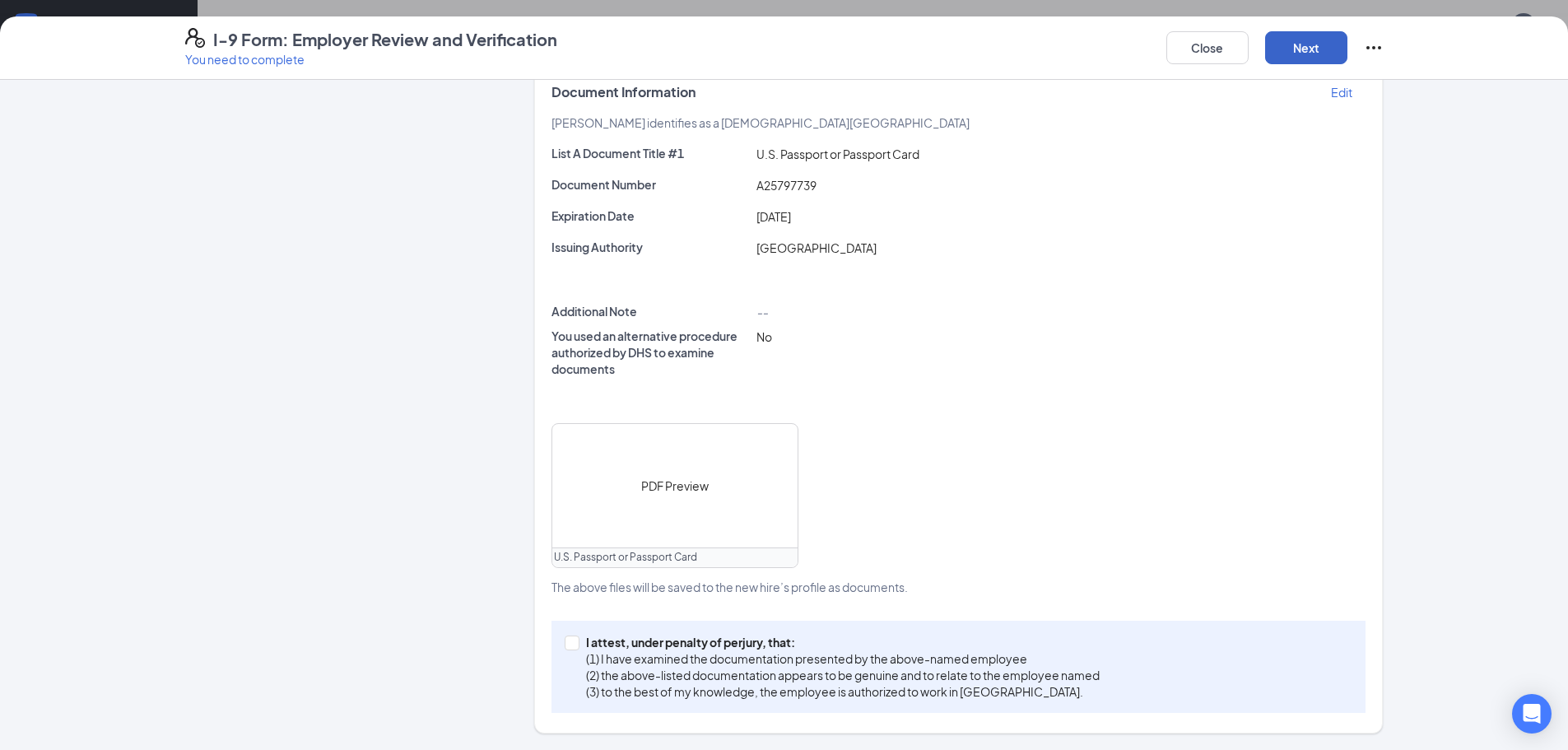
click at [1289, 57] on button "Next" at bounding box center [1306, 47] width 82 height 33
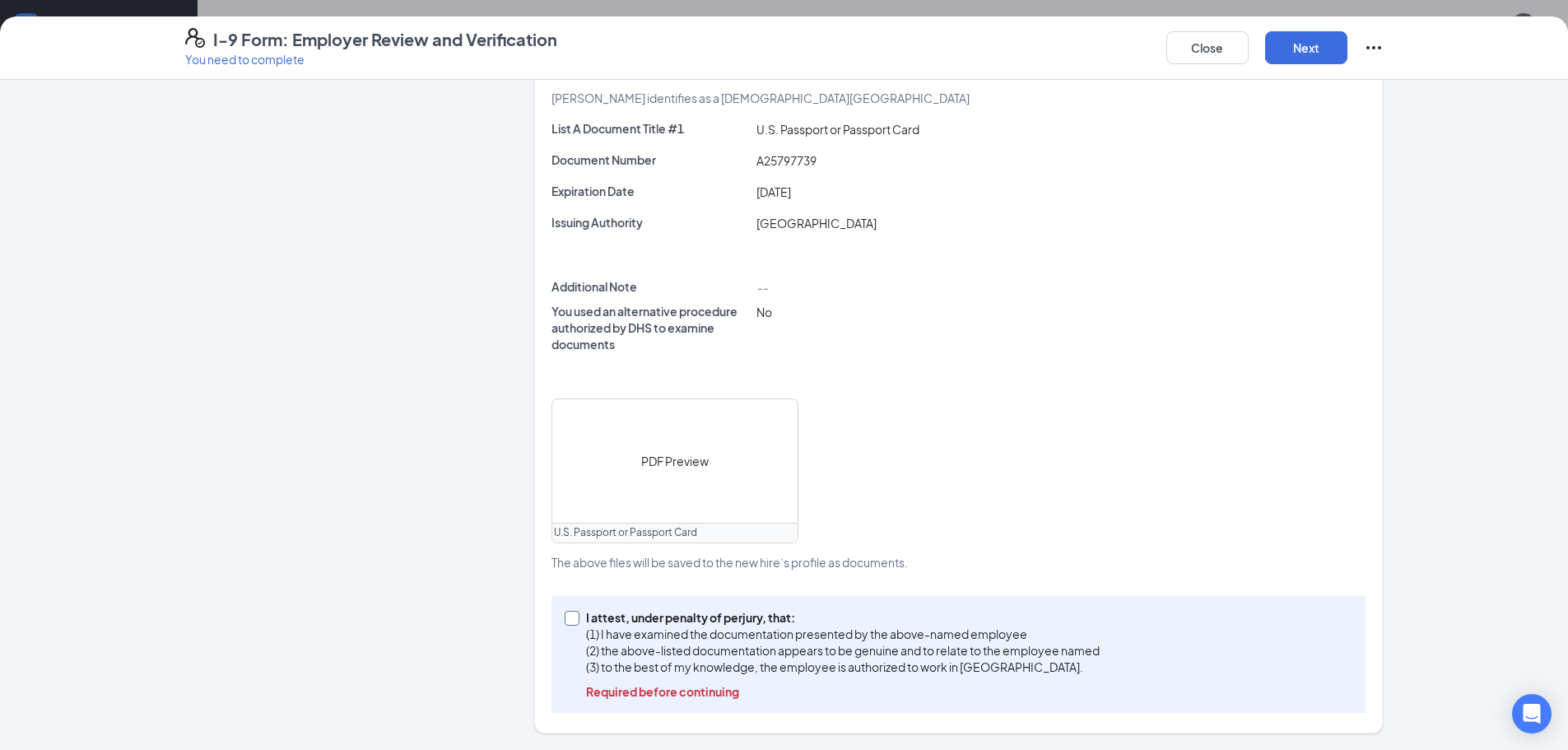
click at [823, 630] on p "(1) I have examined the documentation presented by the above-named employee" at bounding box center [842, 633] width 513 height 16
click at [576, 622] on input "I attest, under penalty of perjury, that: (1) I have examined the documentation…" at bounding box center [570, 616] width 11 height 11
checkbox input "true"
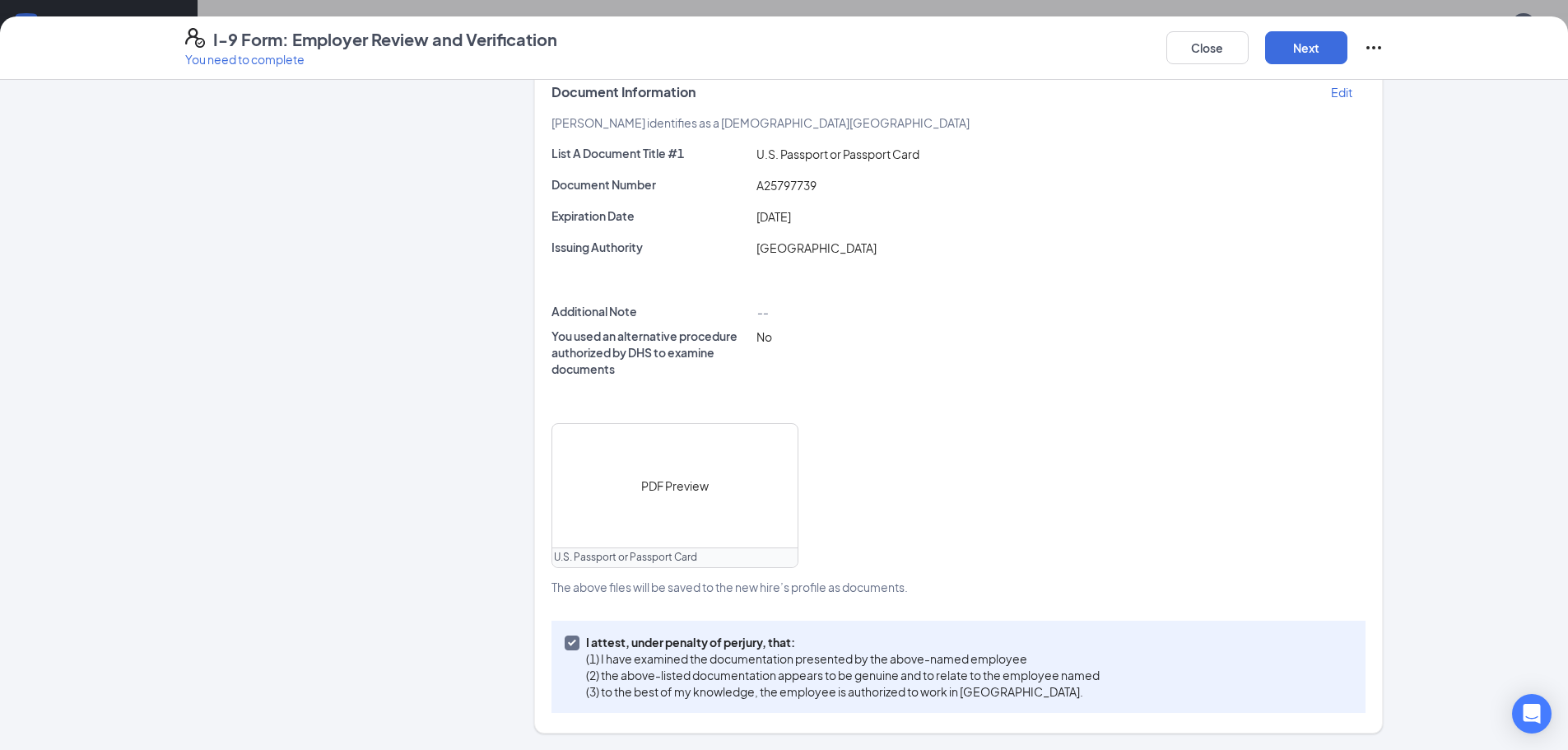
scroll to position [338, 0]
click at [1332, 45] on button "Next" at bounding box center [1306, 47] width 82 height 33
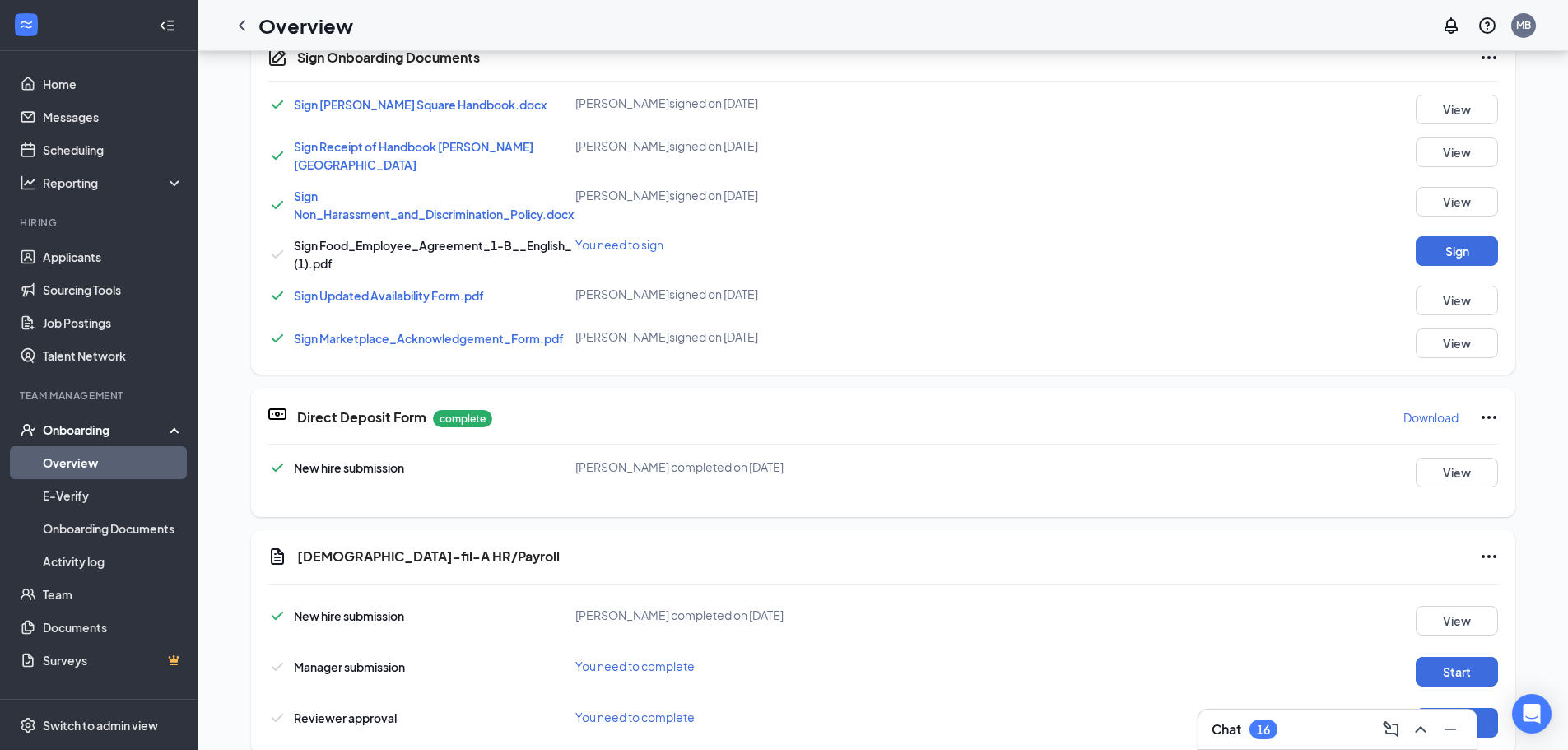
scroll to position [0, 0]
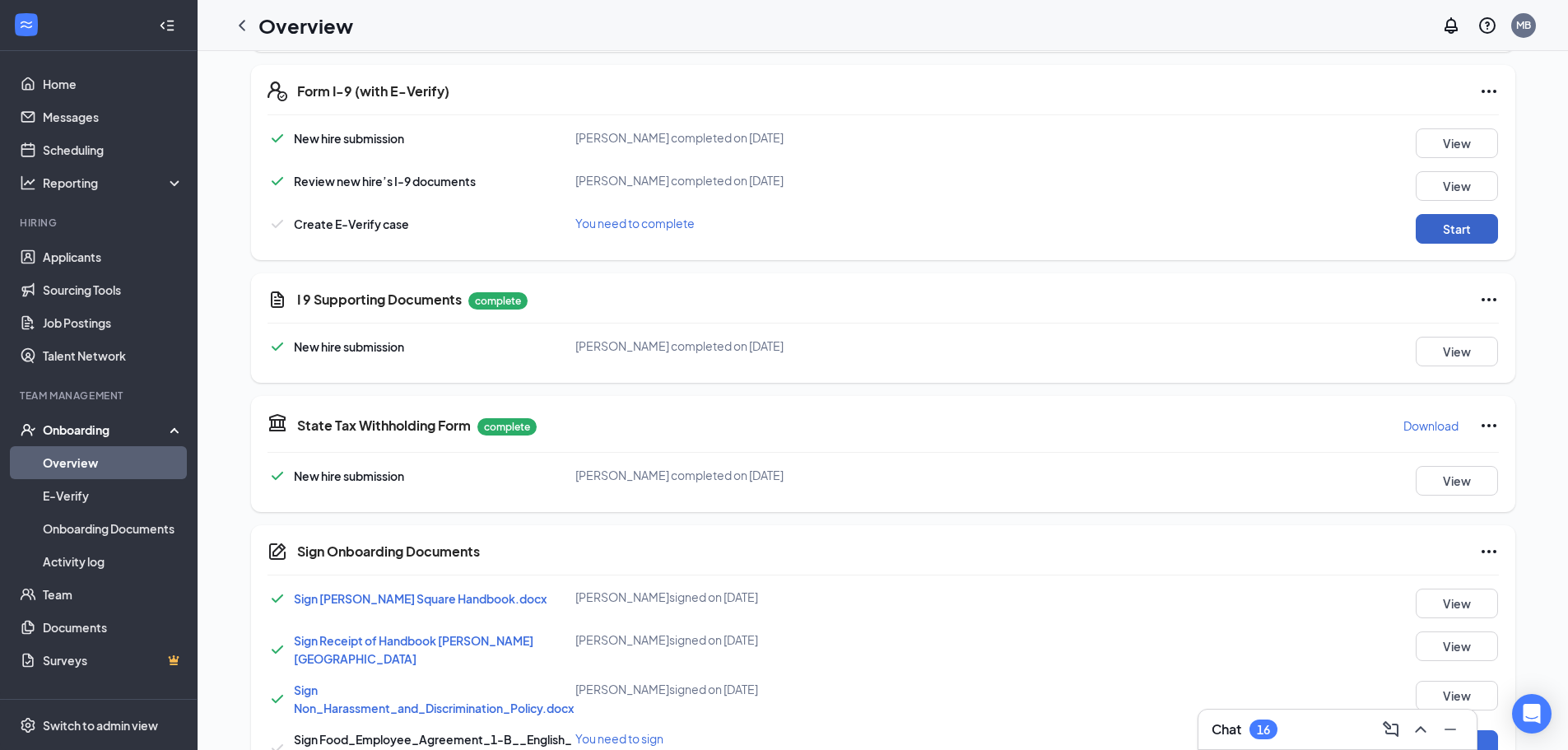
click at [1443, 238] on button "Start" at bounding box center [1456, 229] width 82 height 29
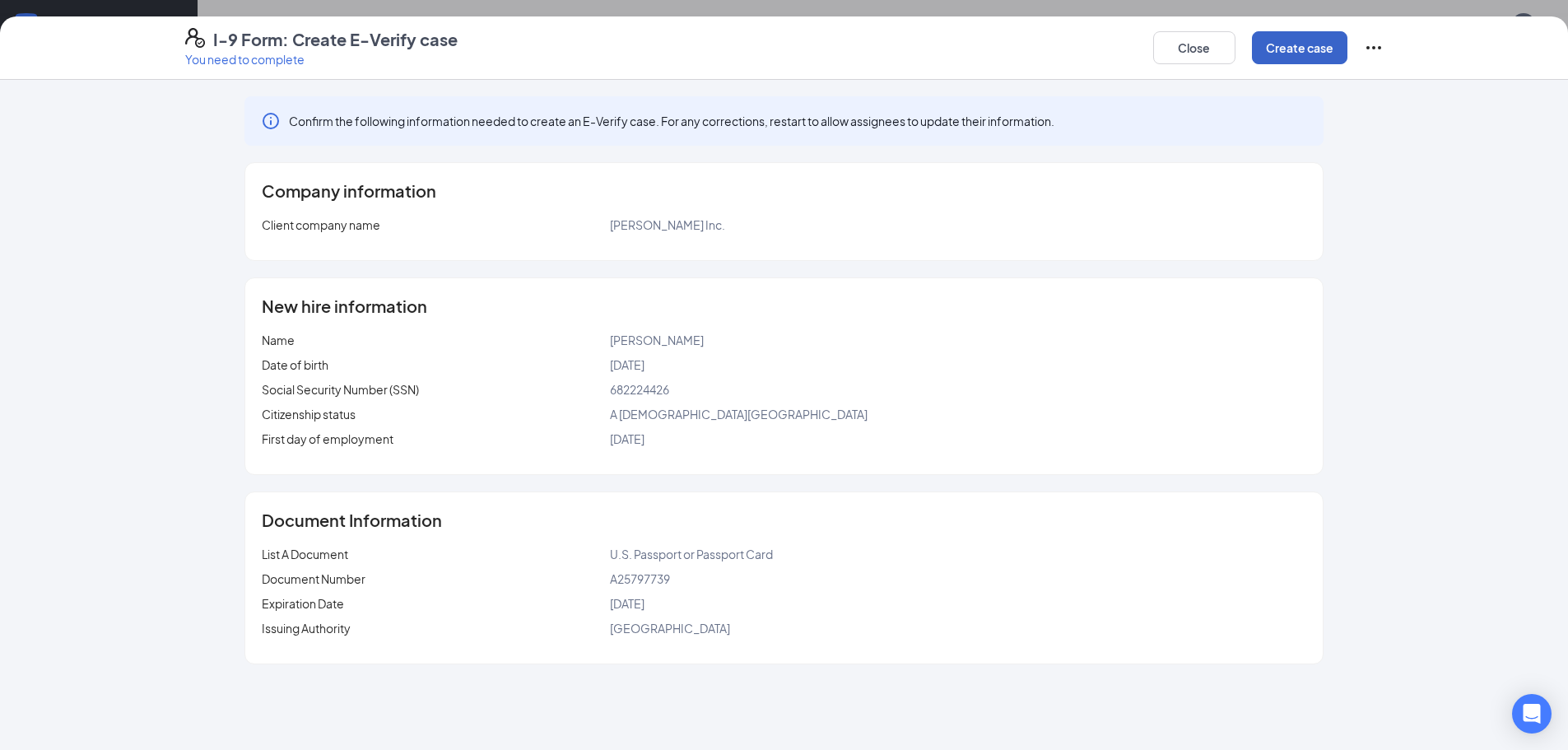
click at [1280, 40] on button "Create case" at bounding box center [1299, 47] width 96 height 33
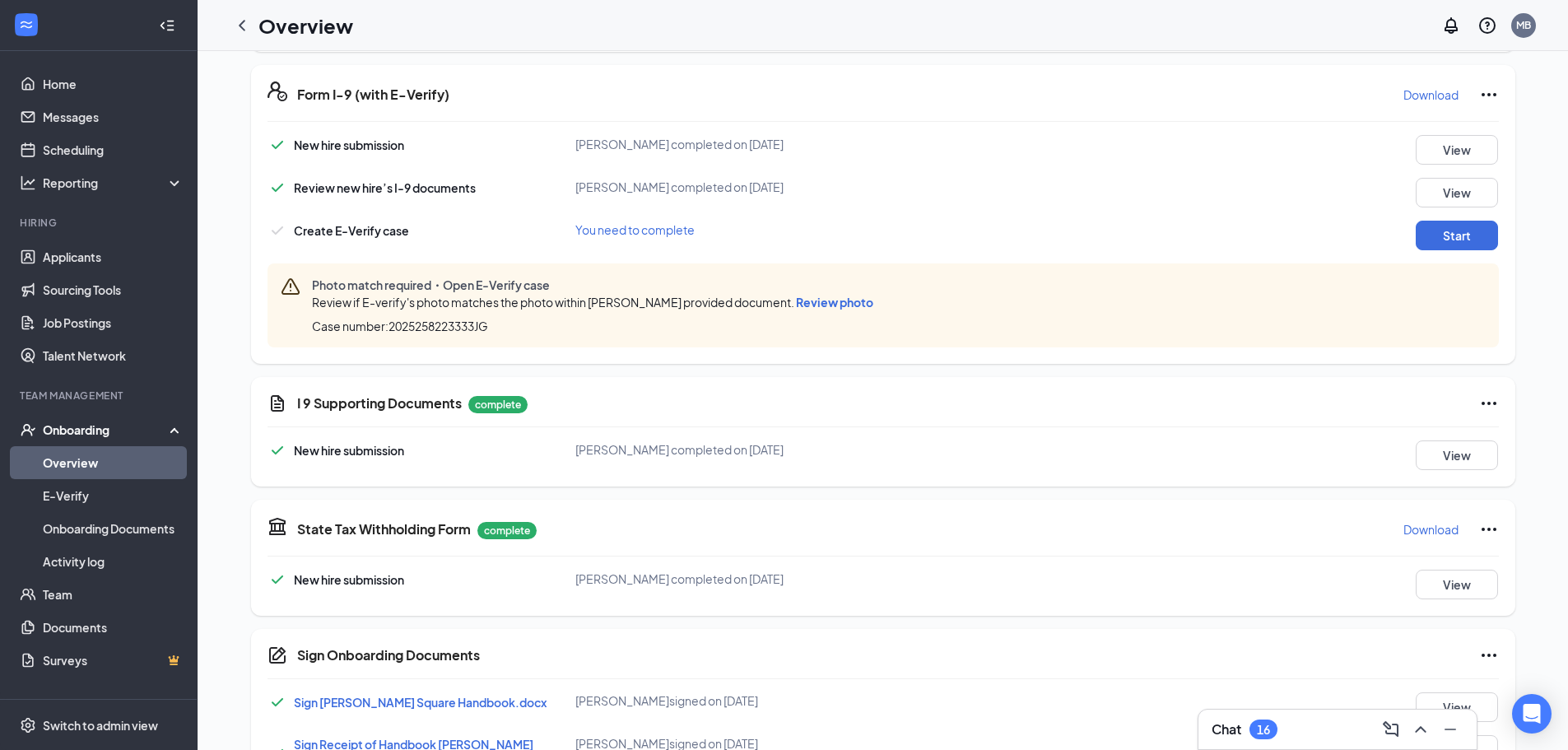
click at [840, 303] on span "Review photo" at bounding box center [835, 302] width 78 height 15
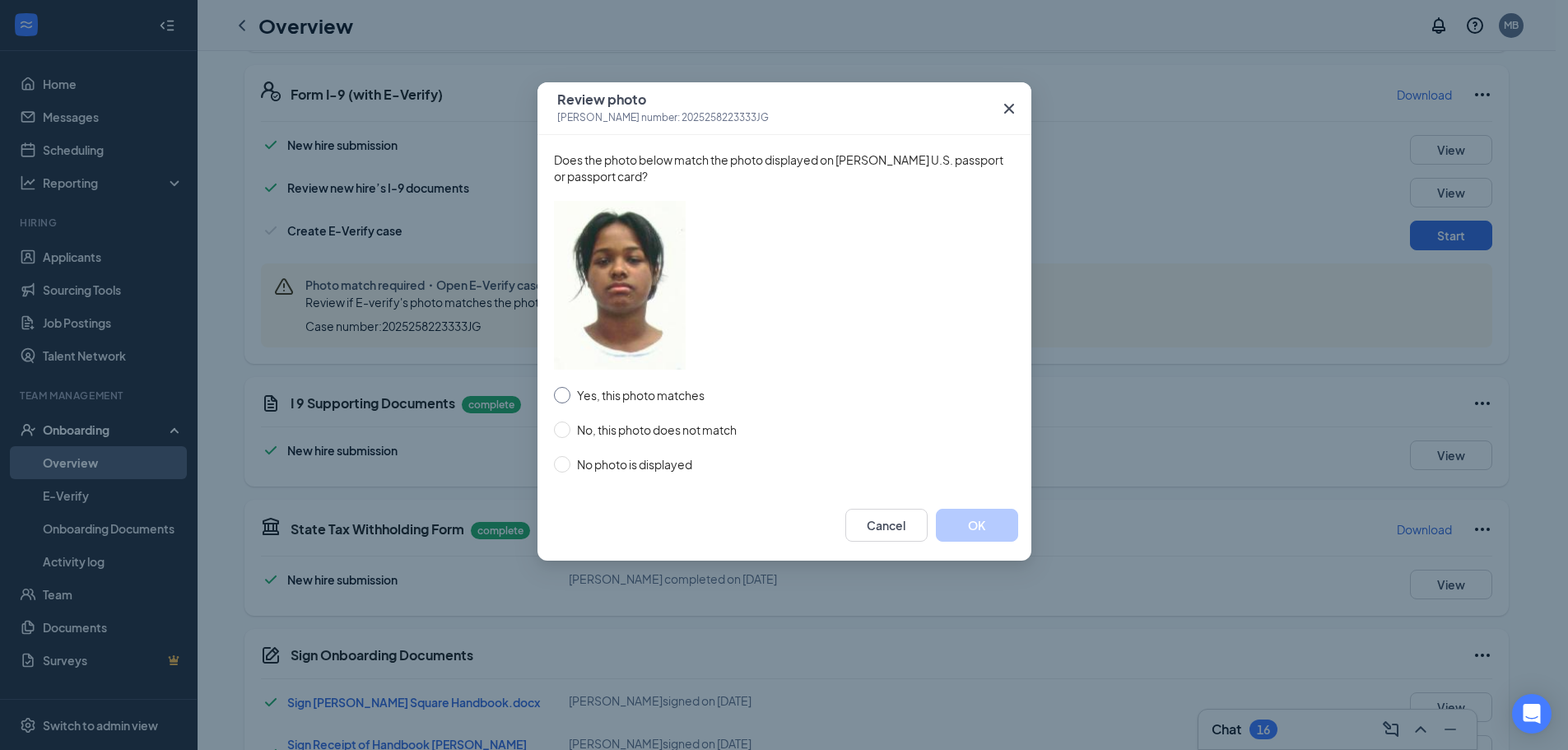
click at [630, 388] on span "Yes, this photo matches" at bounding box center [640, 395] width 141 height 18
click at [570, 388] on input "Yes, this photo matches" at bounding box center [561, 395] width 16 height 16
radio input "true"
click at [986, 518] on button "OK" at bounding box center [976, 526] width 82 height 33
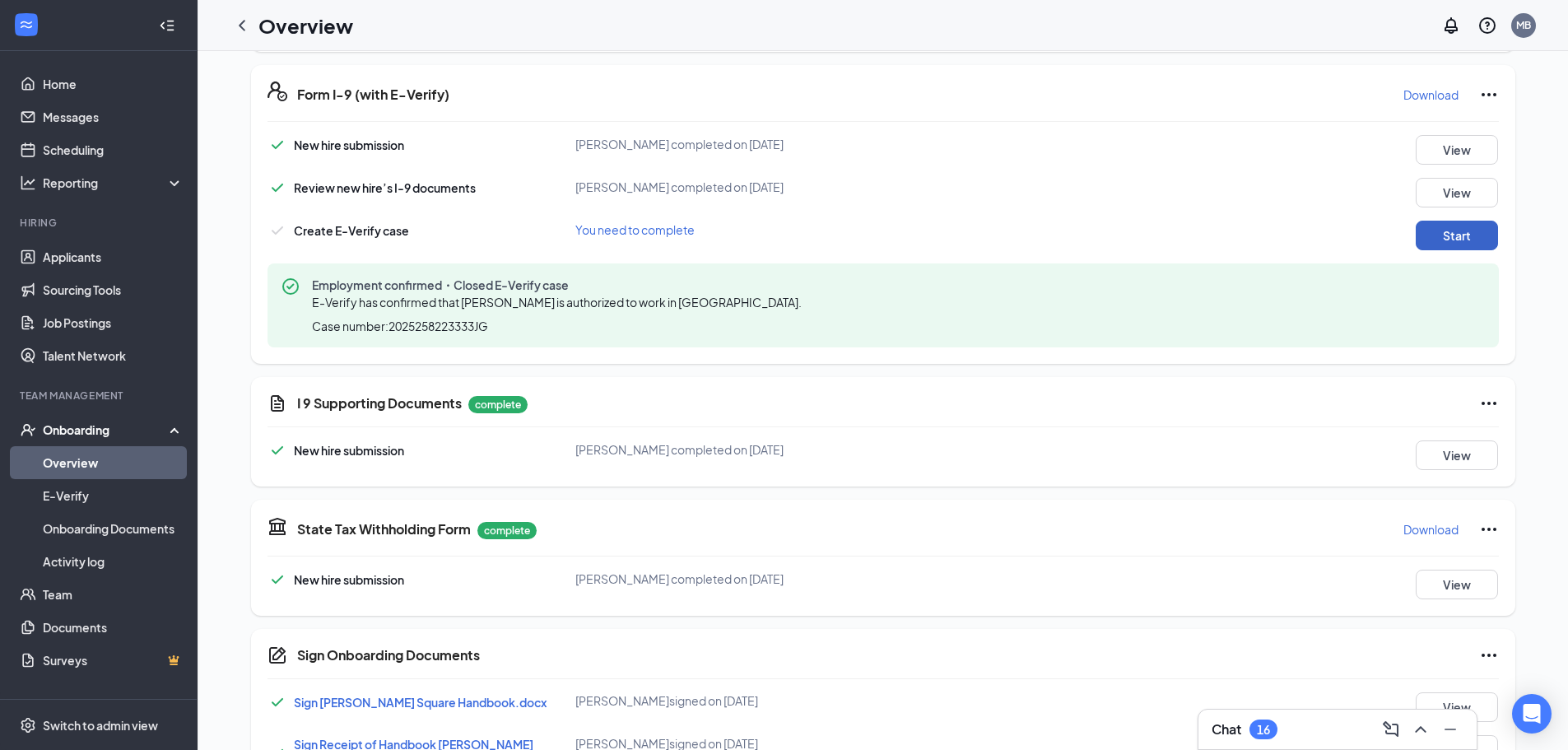
click at [1447, 228] on button "Start" at bounding box center [1456, 236] width 82 height 29
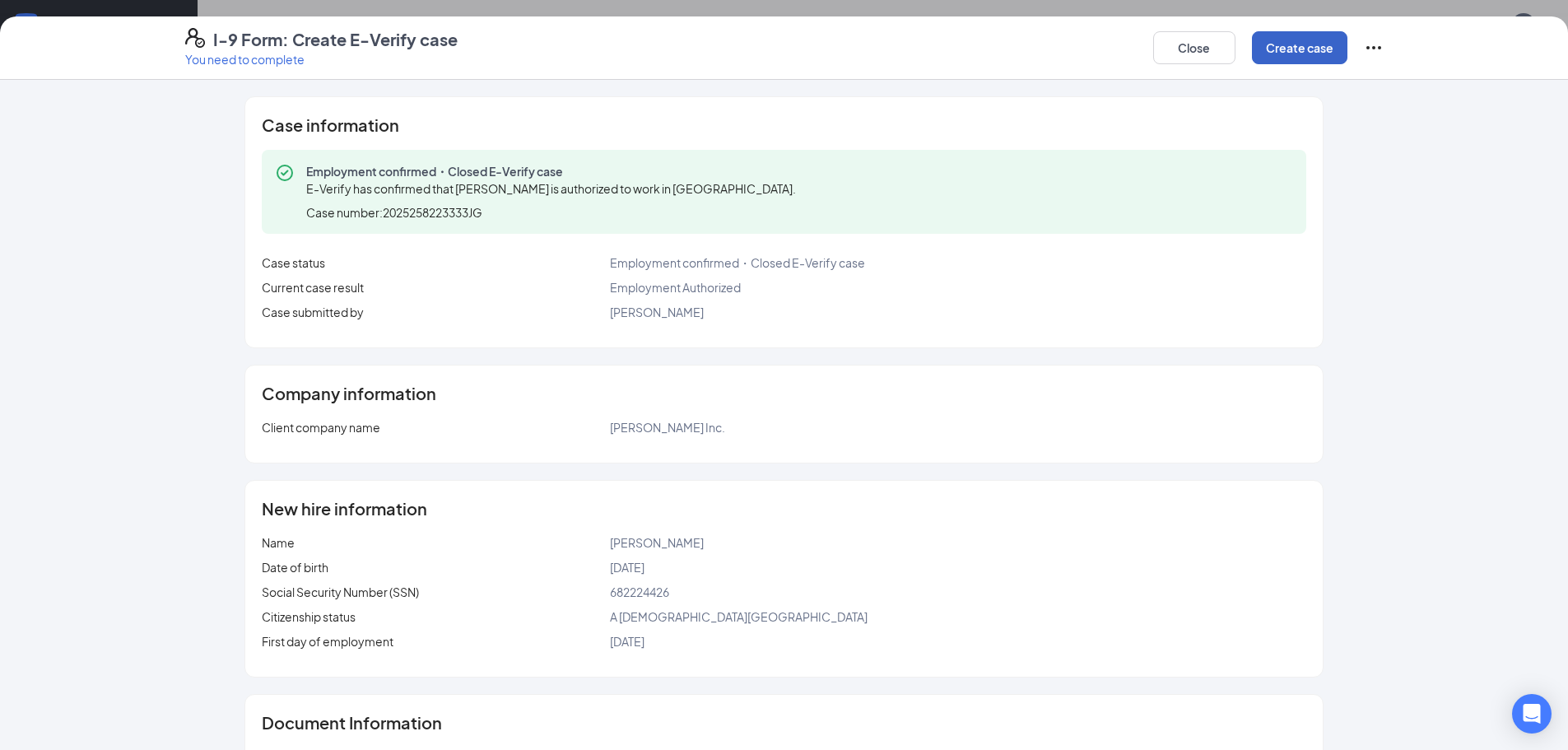
click at [1312, 42] on button "Create case" at bounding box center [1299, 47] width 96 height 33
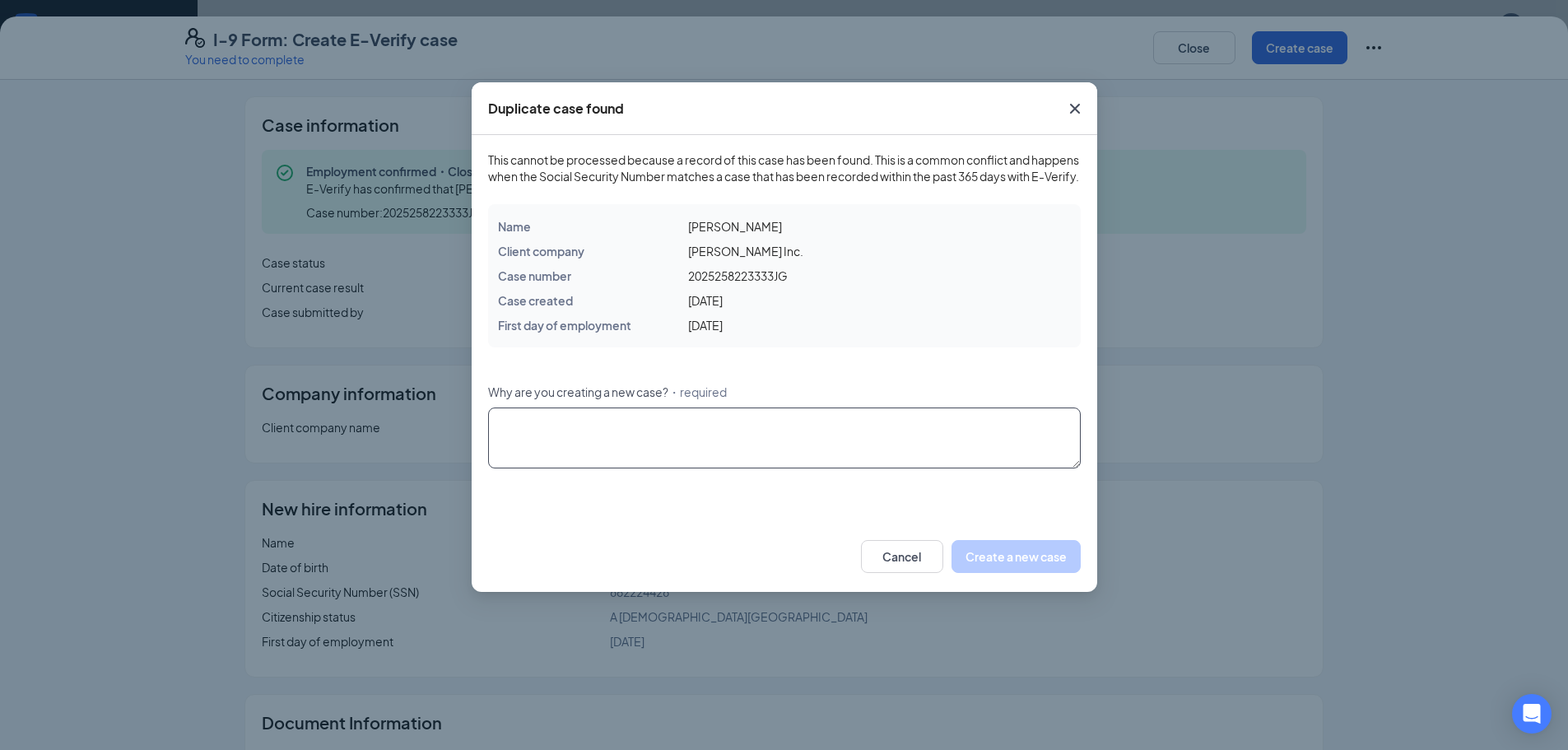
click at [1026, 447] on textarea "Why are you creating a new case? ・required" at bounding box center [784, 438] width 593 height 61
click at [1071, 106] on icon "Cross" at bounding box center [1075, 109] width 20 height 20
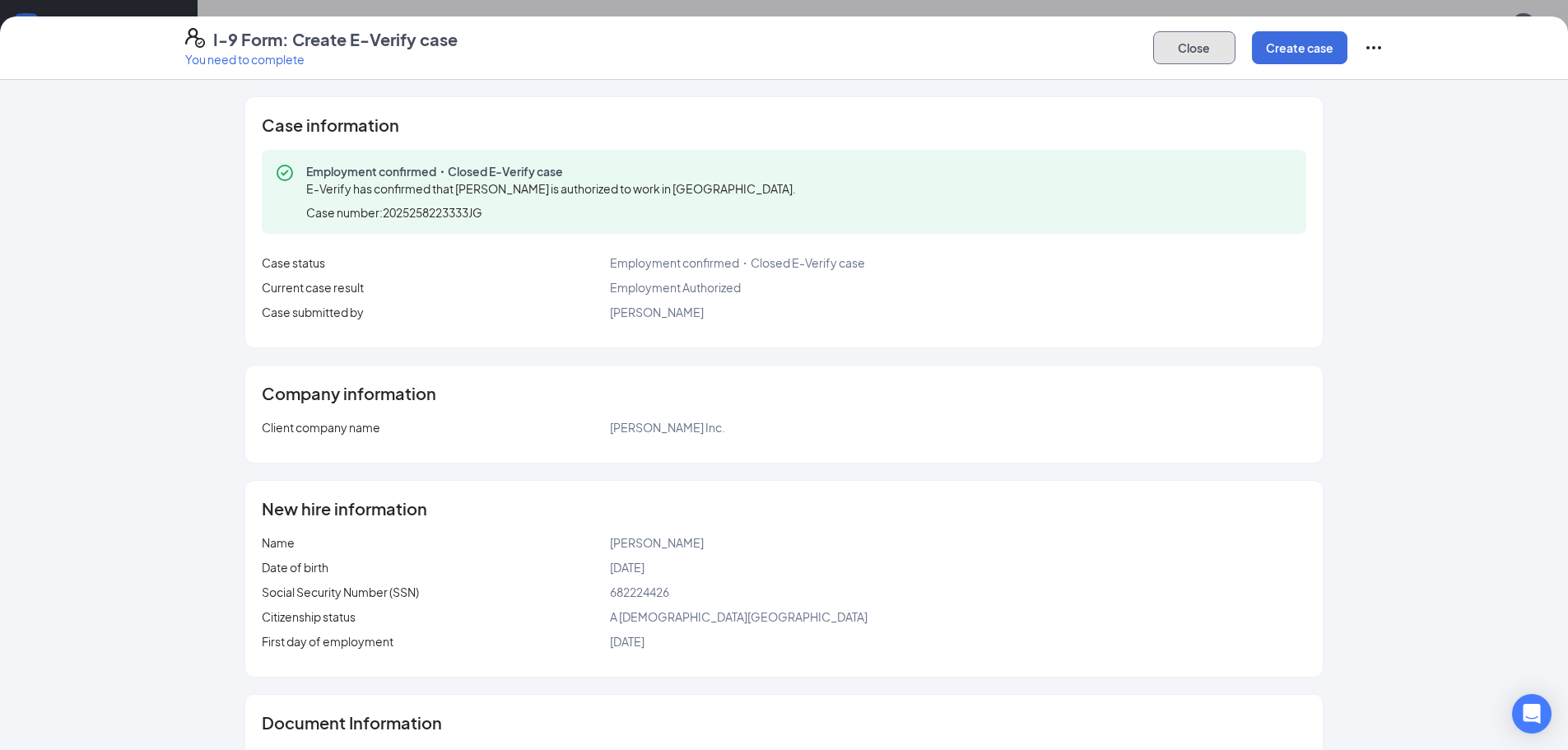
click at [1201, 56] on button "Close" at bounding box center [1194, 47] width 82 height 33
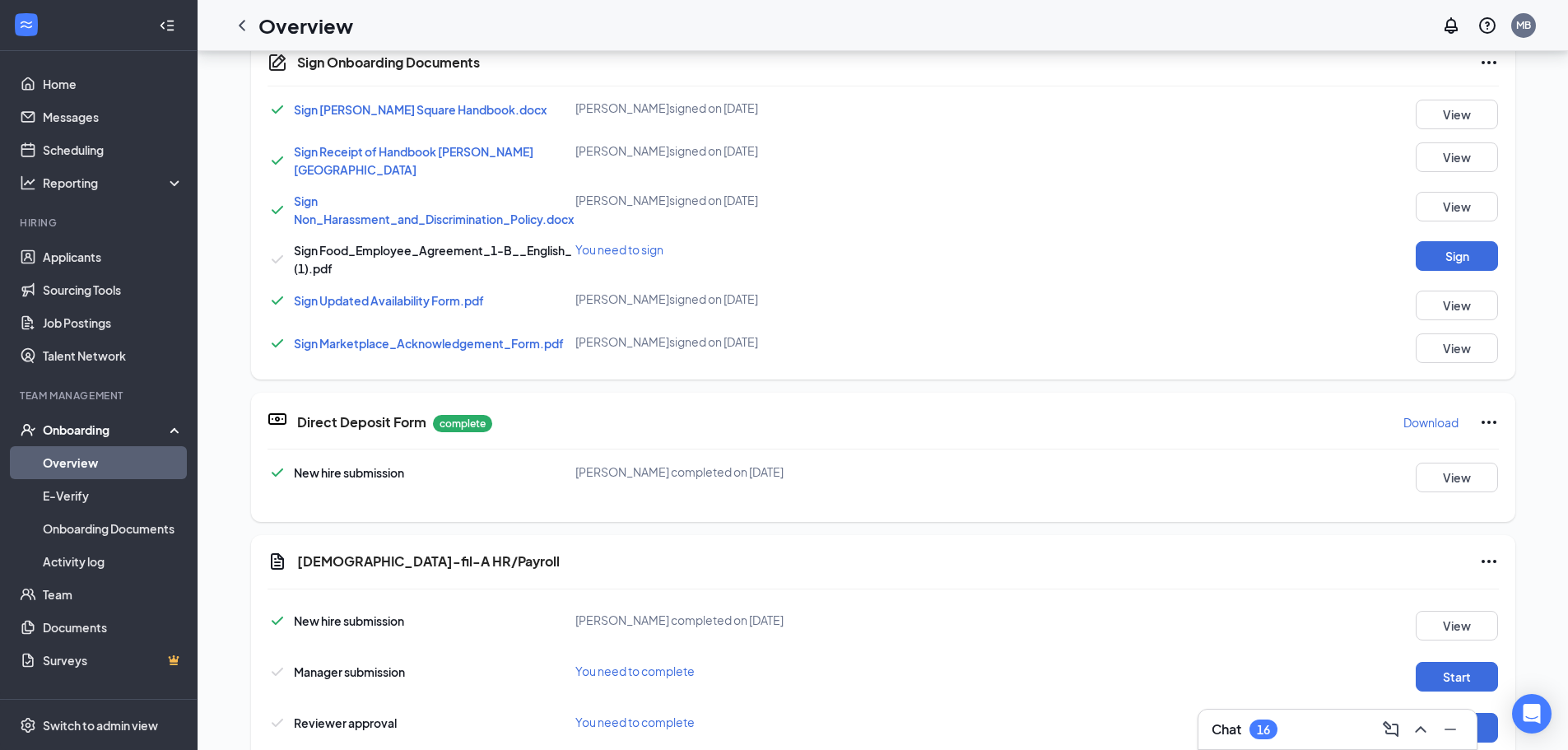
scroll to position [646, 0]
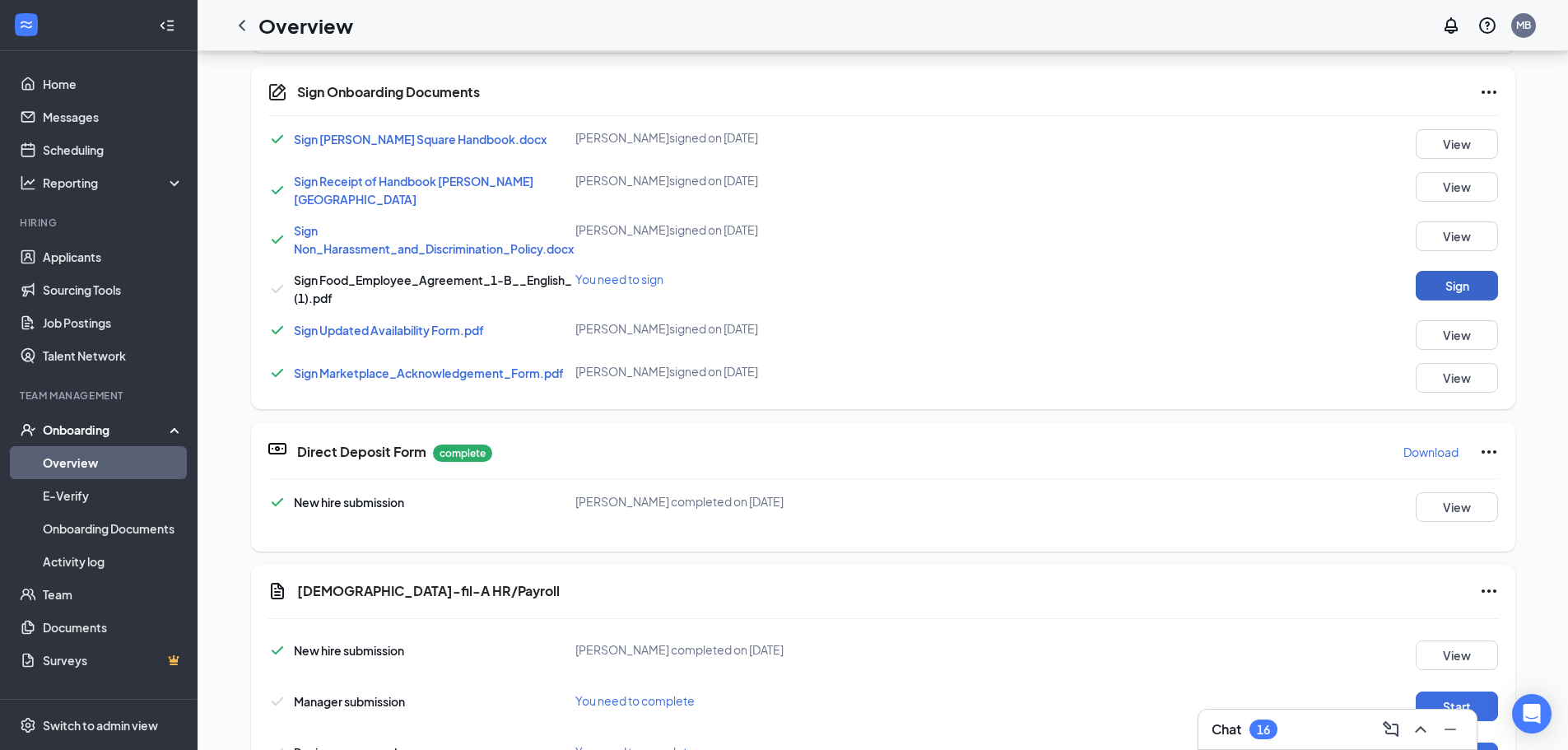
click at [1474, 274] on button "Sign" at bounding box center [1456, 286] width 82 height 29
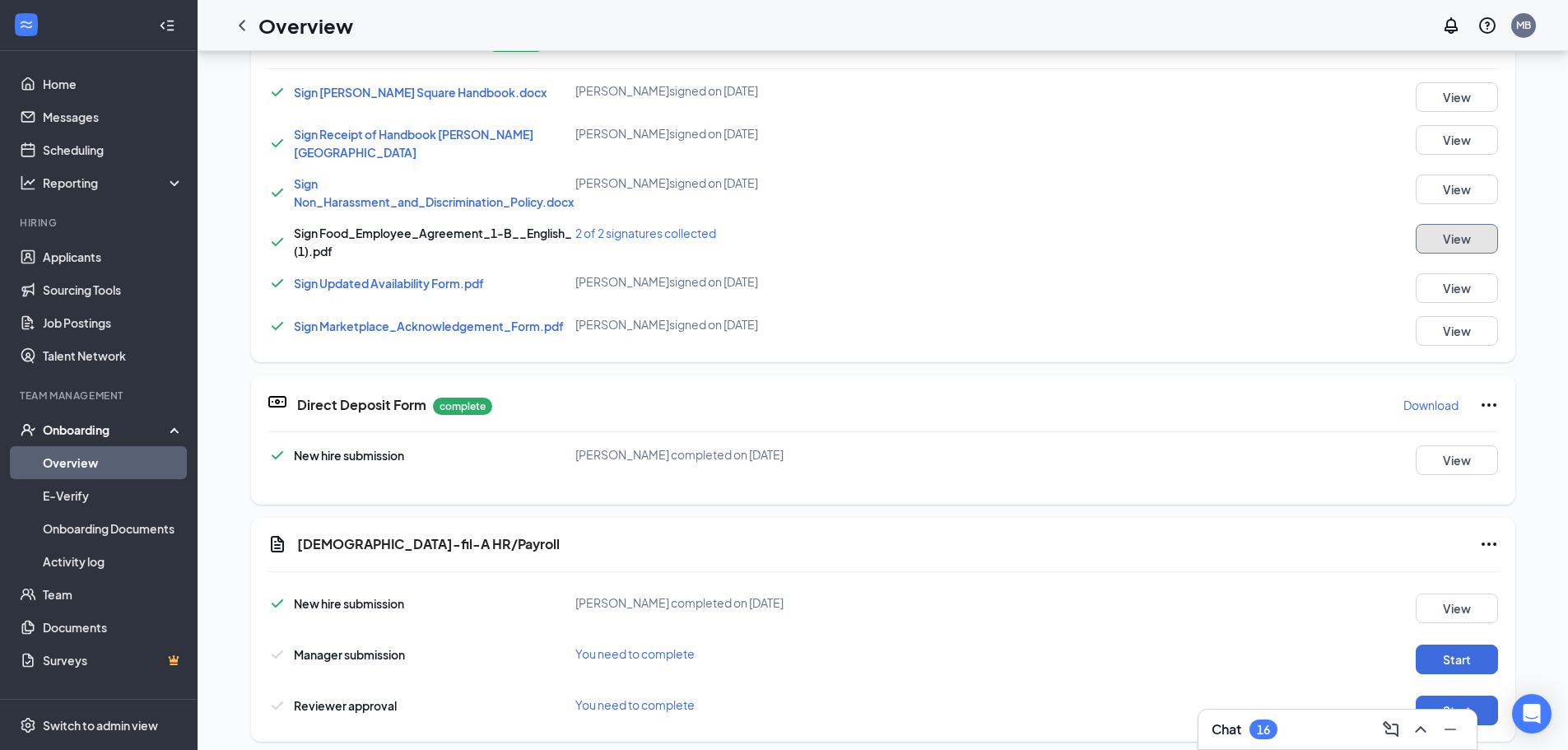
scroll to position [728, 0]
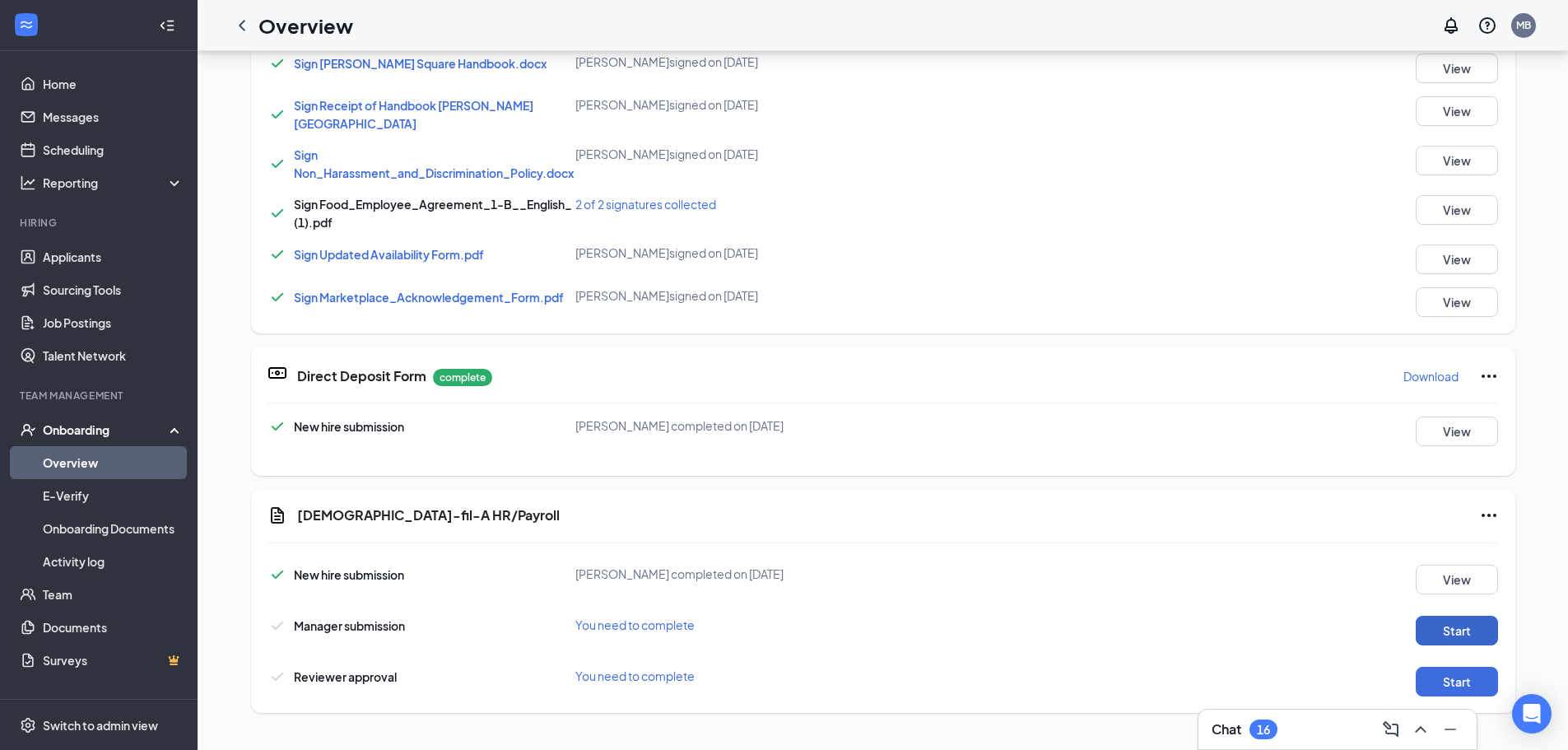
click at [1453, 621] on button "Start" at bounding box center [1456, 631] width 82 height 29
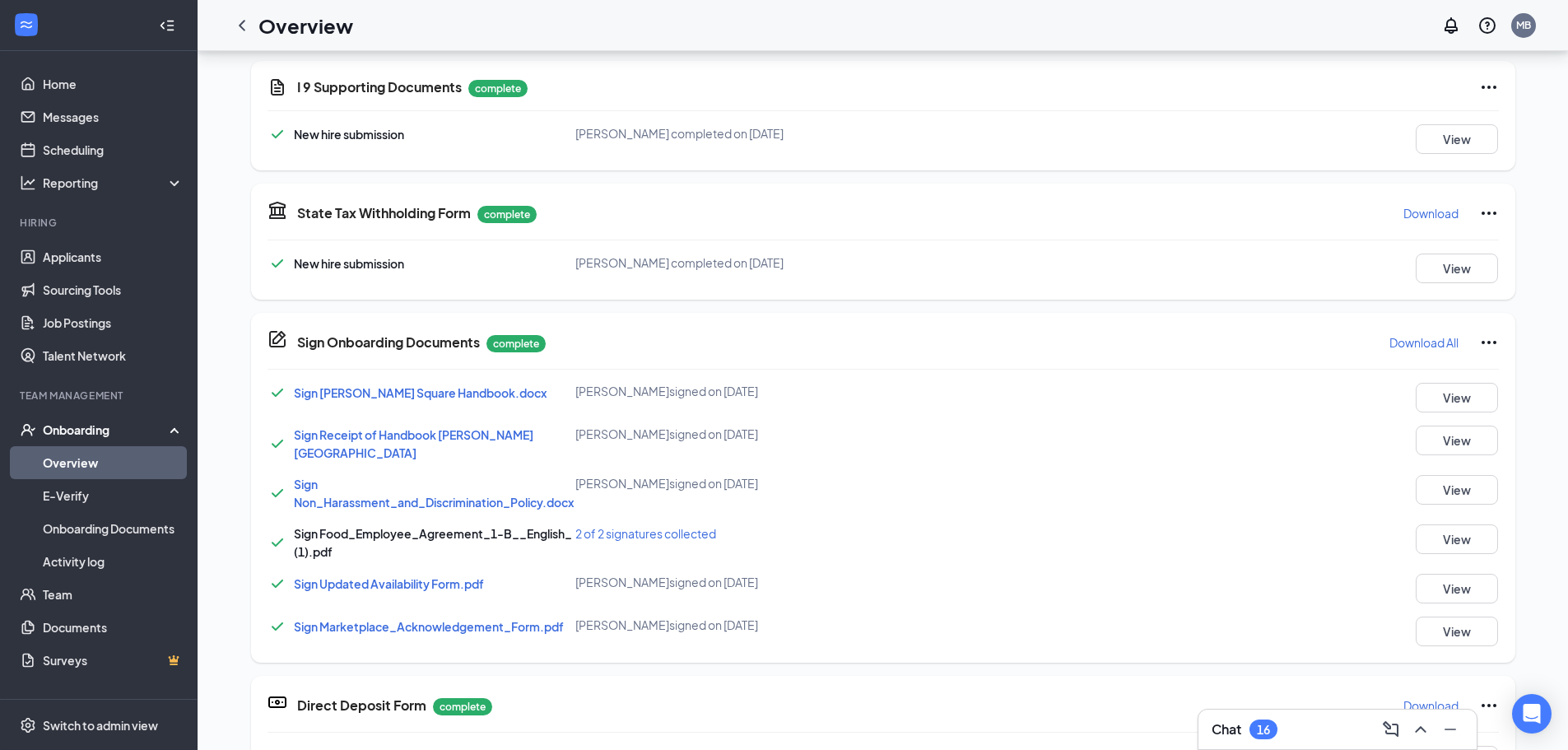
scroll to position [661, 0]
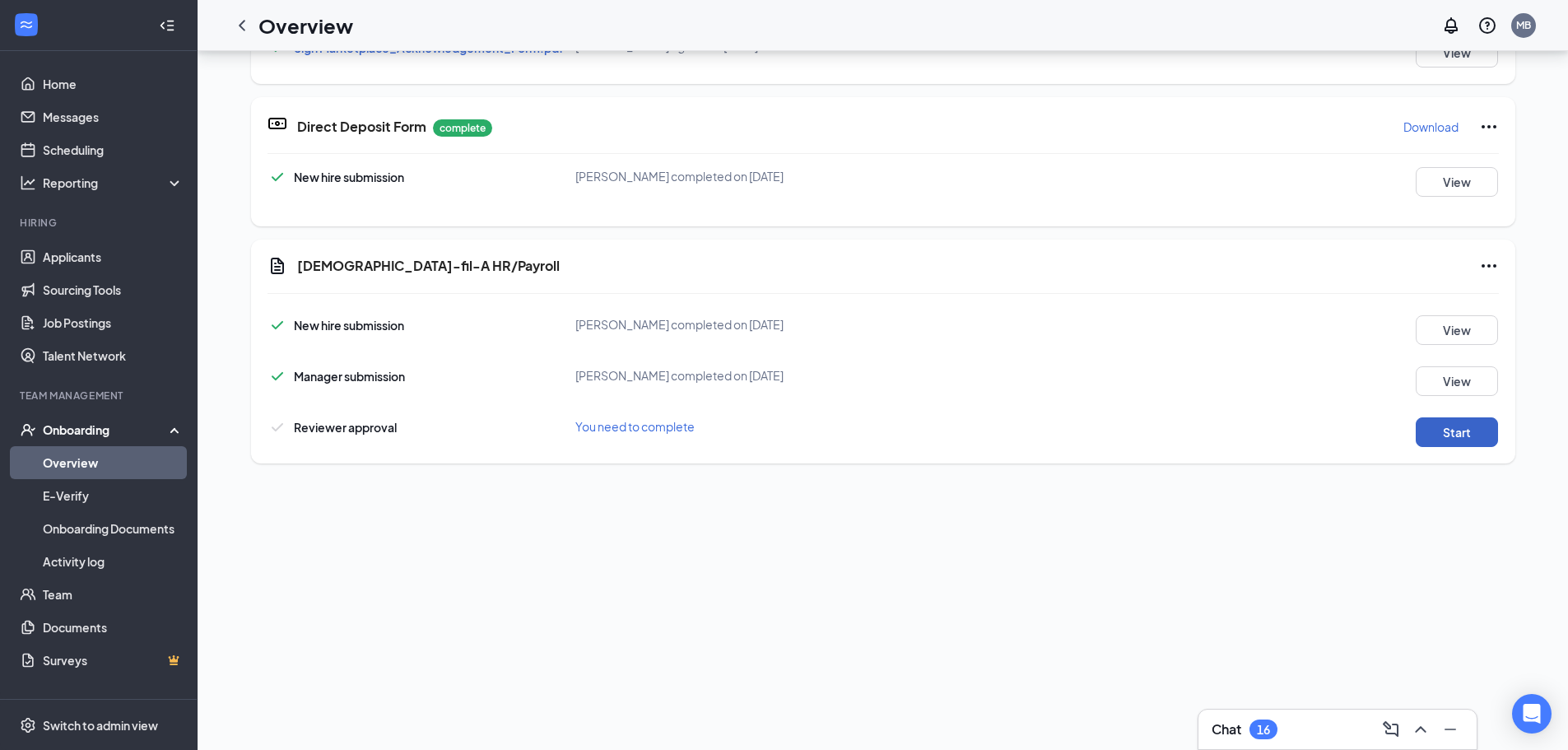
click at [1450, 421] on button "Start" at bounding box center [1456, 432] width 82 height 29
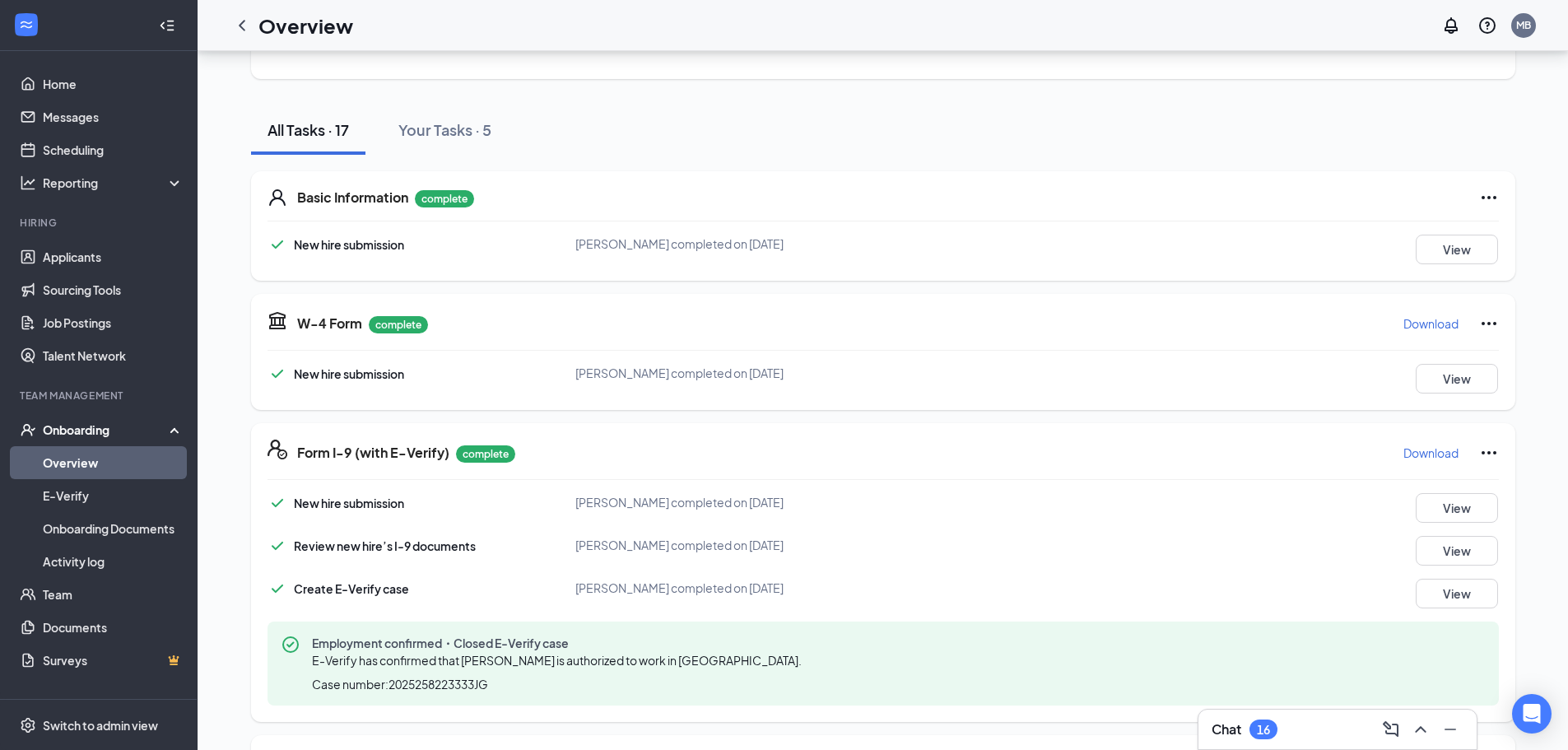
scroll to position [0, 0]
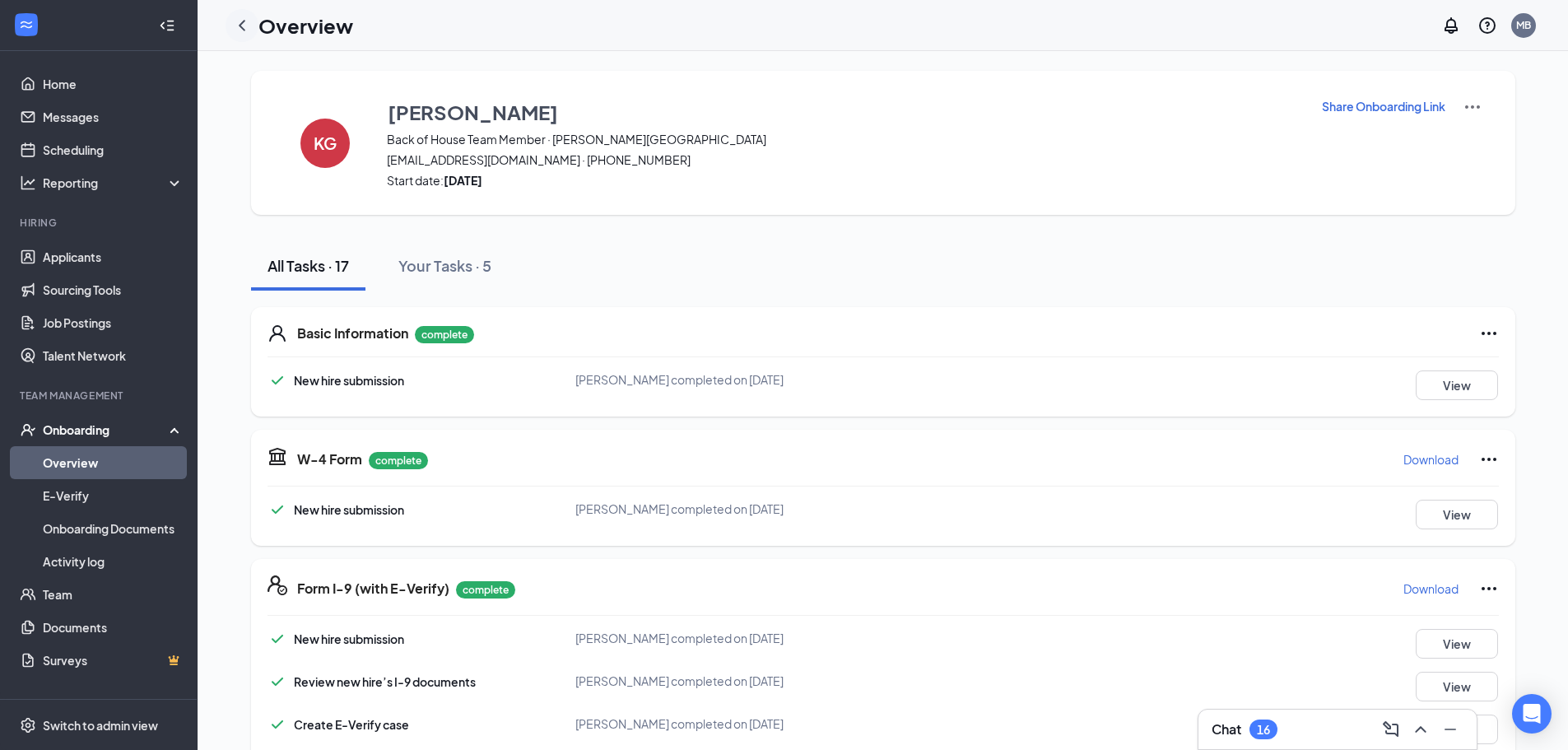
click at [233, 29] on icon "ChevronLeft" at bounding box center [241, 25] width 20 height 20
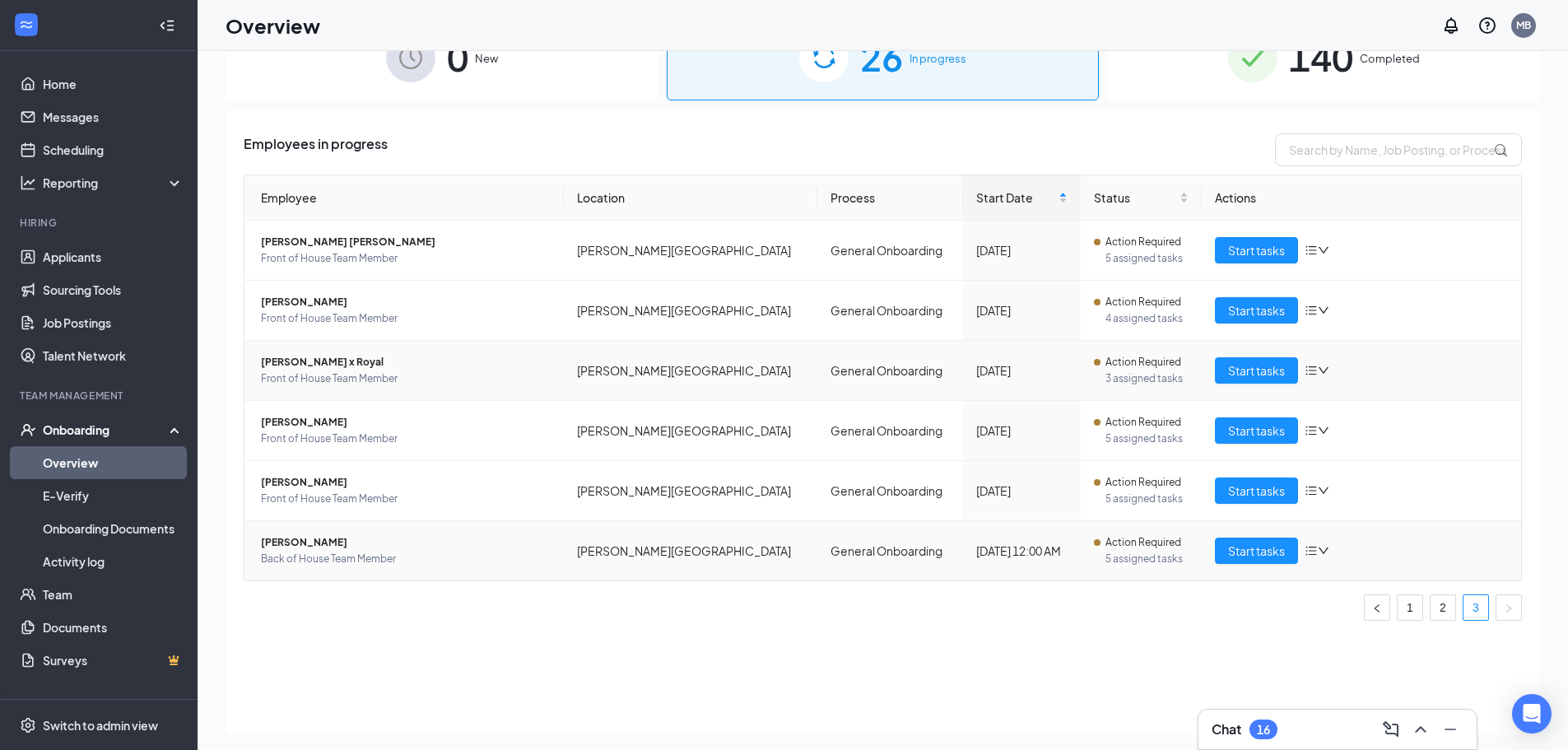
scroll to position [74, 0]
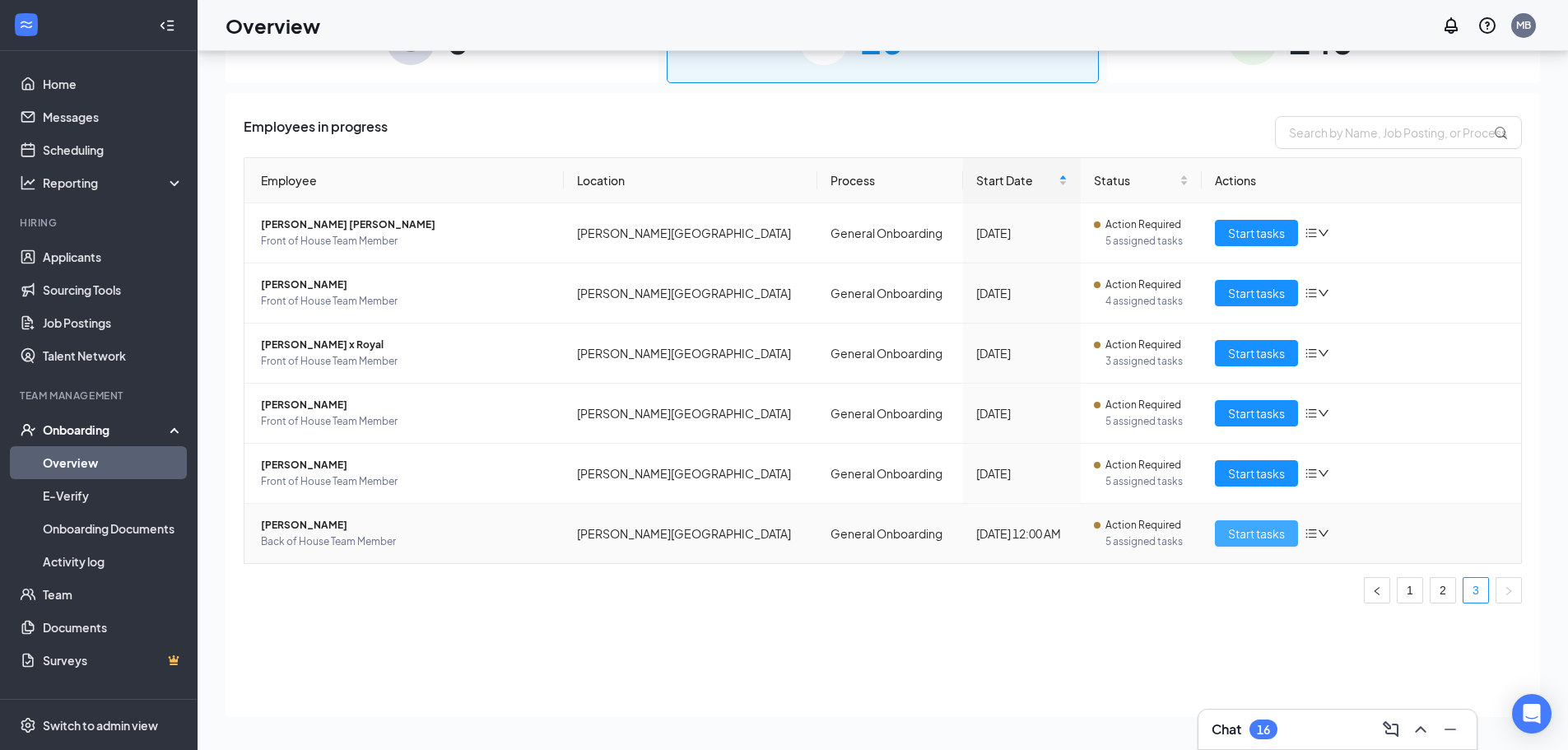
click at [1233, 527] on span "Start tasks" at bounding box center [1257, 533] width 57 height 18
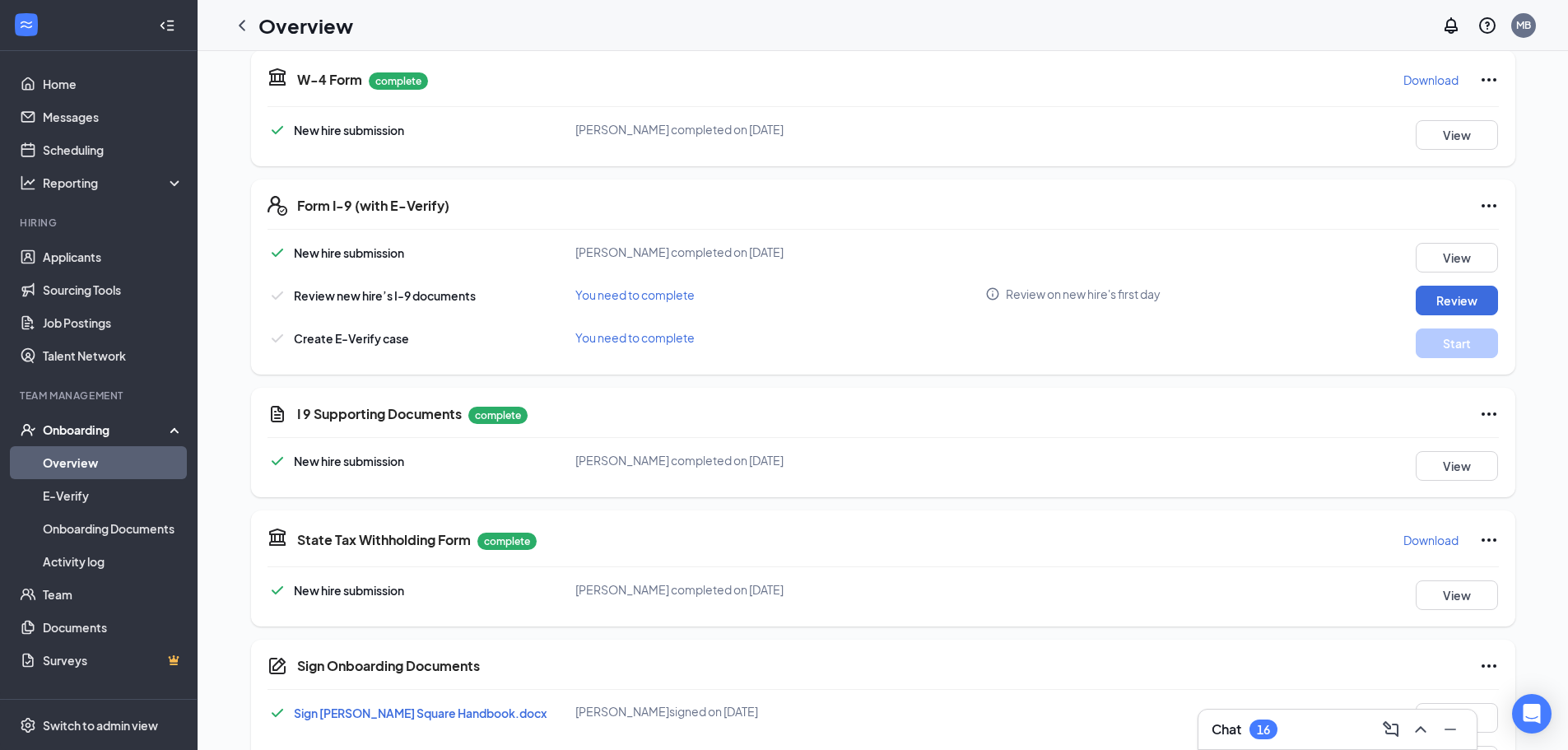
scroll to position [412, 0]
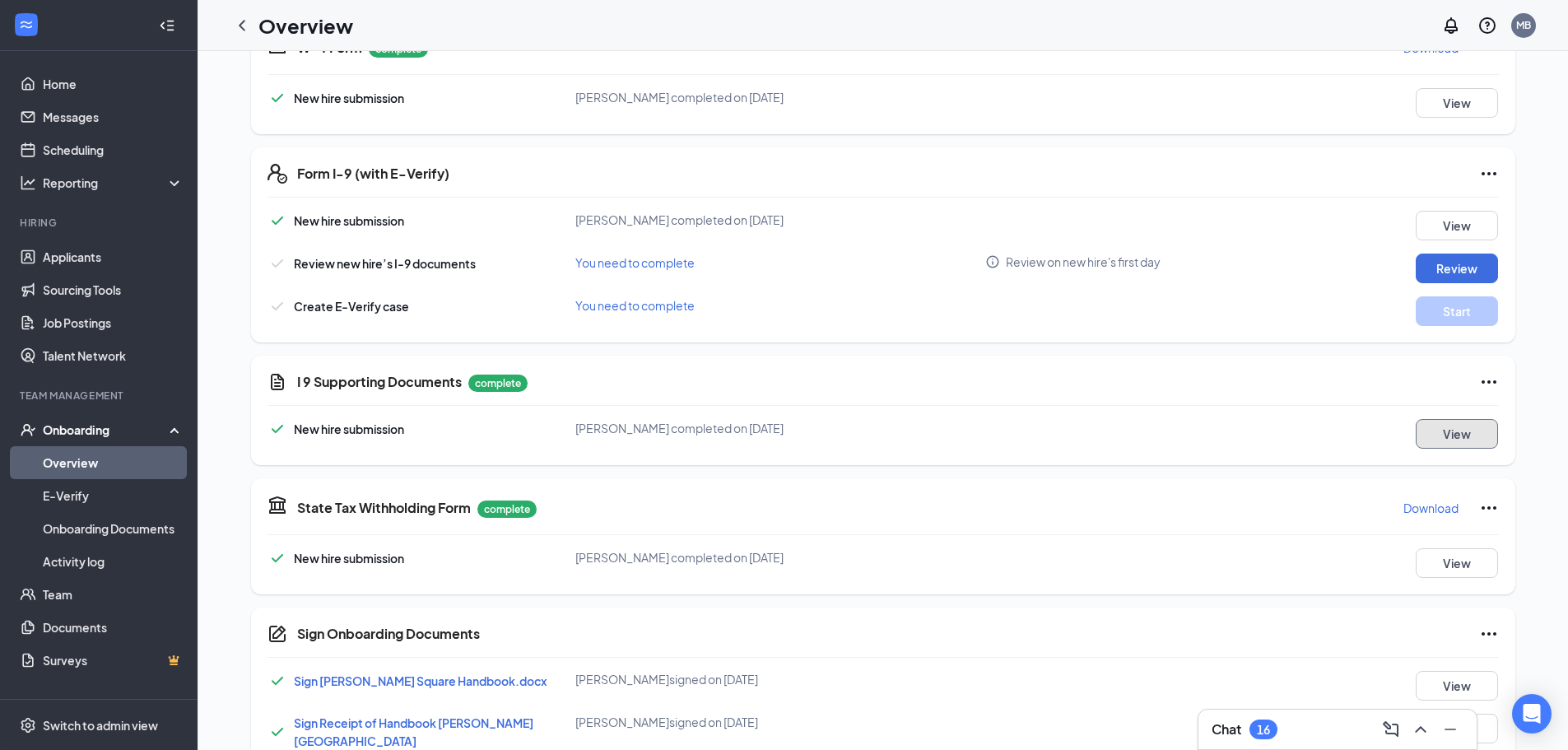
click at [1469, 439] on button "View" at bounding box center [1456, 434] width 82 height 29
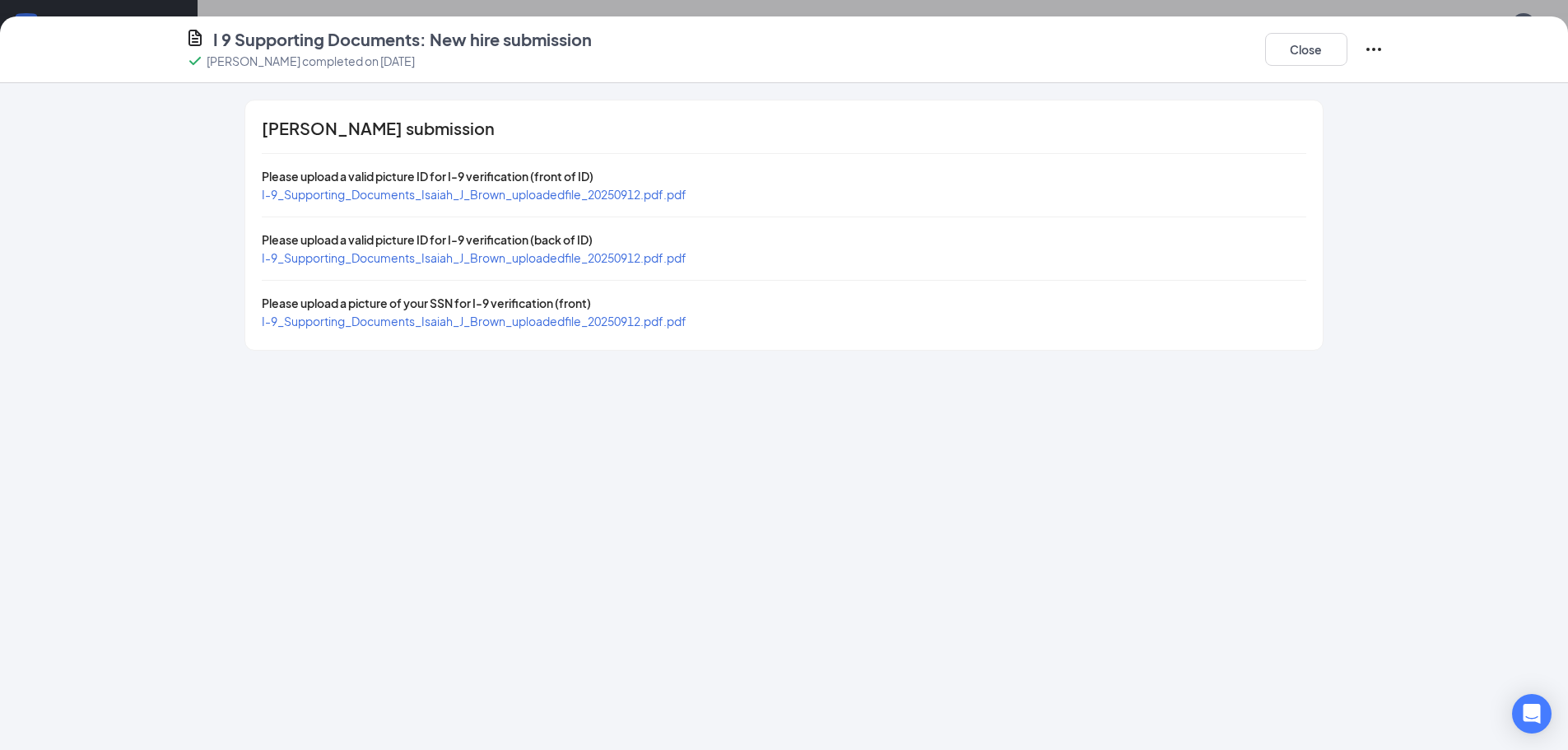
click at [421, 193] on span "I-9_Supporting_Documents_Isaiah_J_Brown_uploadedfile_20250912.pdf.pdf" at bounding box center [474, 194] width 424 height 15
click at [530, 332] on div "Isaiah J Brown's submission Please upload a valid picture ID for I-9 verificati…" at bounding box center [783, 224] width 1076 height 249
drag, startPoint x: 530, startPoint y: 332, endPoint x: 528, endPoint y: 319, distance: 13.2
click at [530, 323] on div "Isaiah J Brown's submission Please upload a valid picture ID for I-9 verificati…" at bounding box center [783, 224] width 1076 height 249
click at [528, 319] on span "I-9_Supporting_Documents_Isaiah_J_Brown_uploadedfile_20250912.pdf.pdf" at bounding box center [474, 321] width 424 height 15
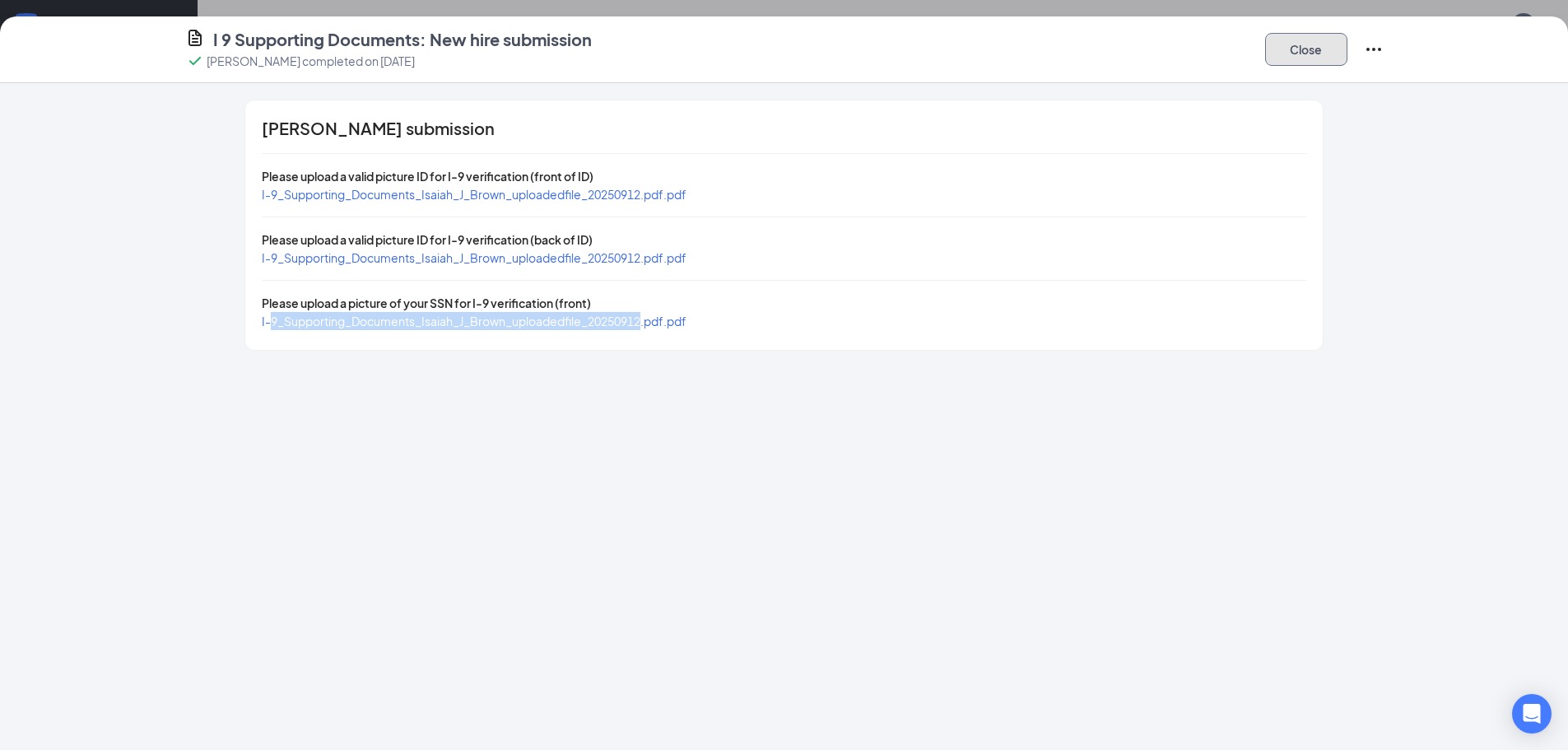
click at [1301, 44] on button "Close" at bounding box center [1306, 49] width 82 height 33
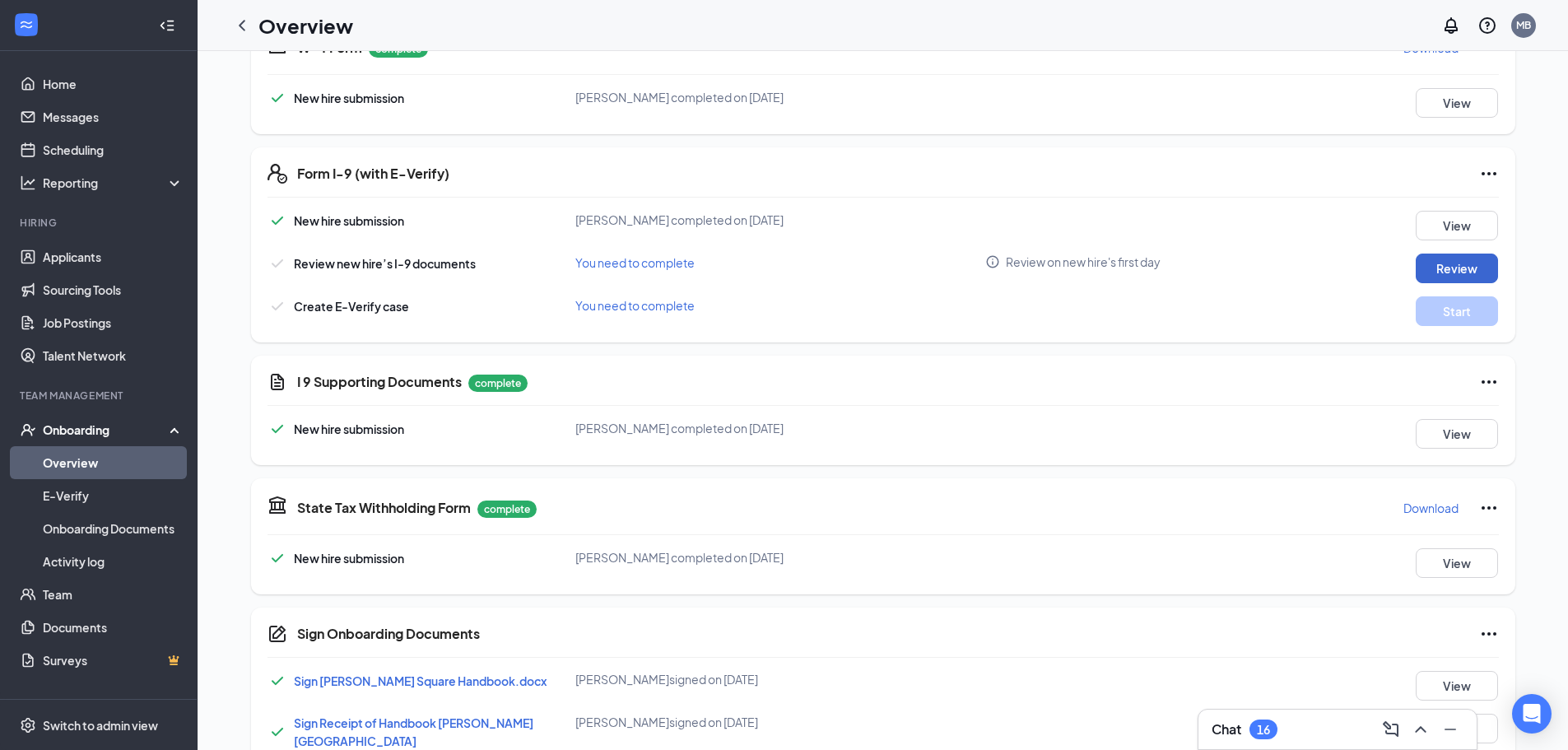
drag, startPoint x: 1489, startPoint y: 249, endPoint x: 1466, endPoint y: 264, distance: 27.5
click at [1479, 258] on div "New hire submission Isaiah J Brown completed on Sep 12, 2025 View Review new hi…" at bounding box center [883, 268] width 1232 height 116
click at [1466, 264] on button "Review" at bounding box center [1456, 268] width 82 height 29
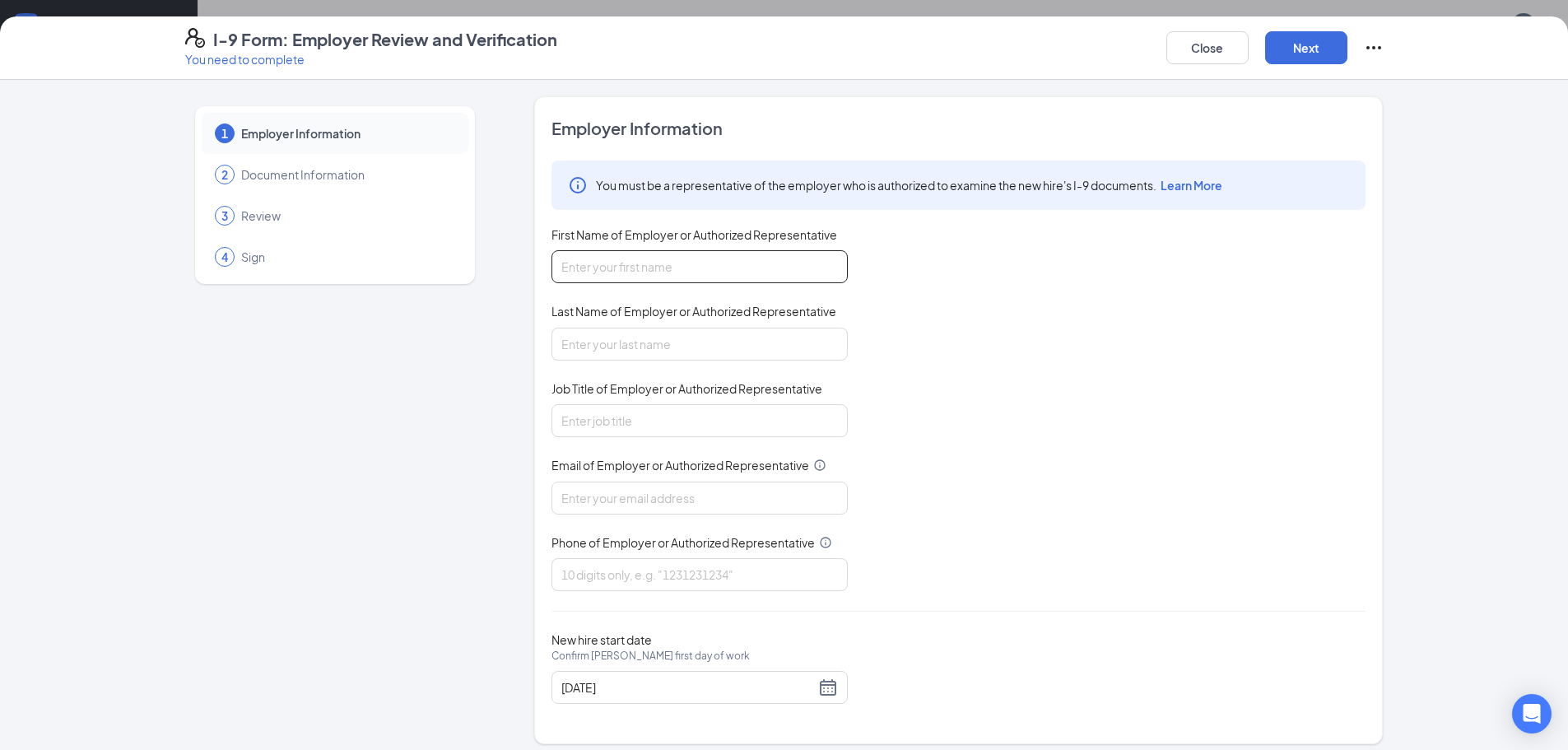
click at [715, 268] on input "First Name of Employer or Authorized Representative" at bounding box center [699, 267] width 297 height 33
type input "Madison"
type input "b"
type input "Bagley"
type input "HR"
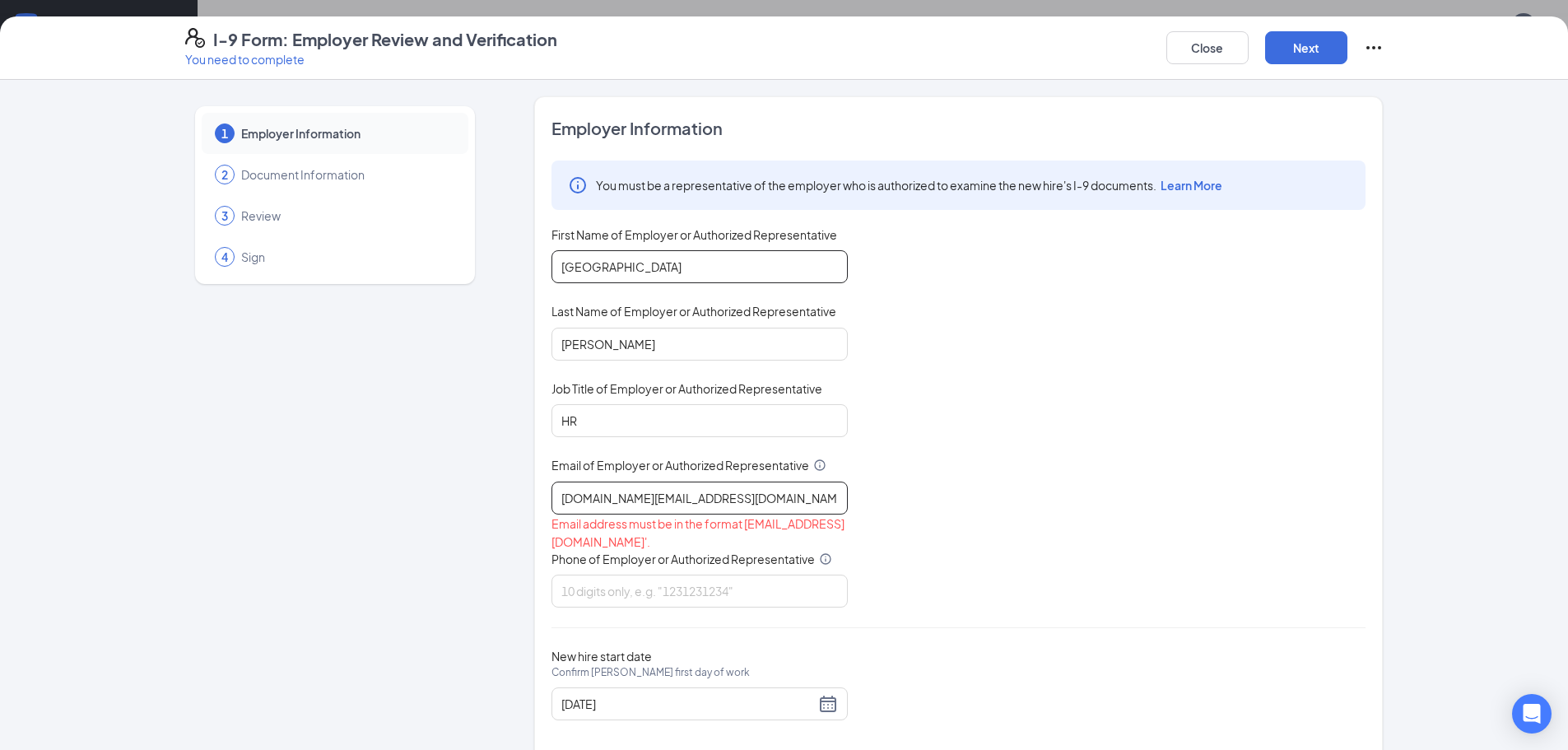
type input "madibagley.cfa@gmail.com"
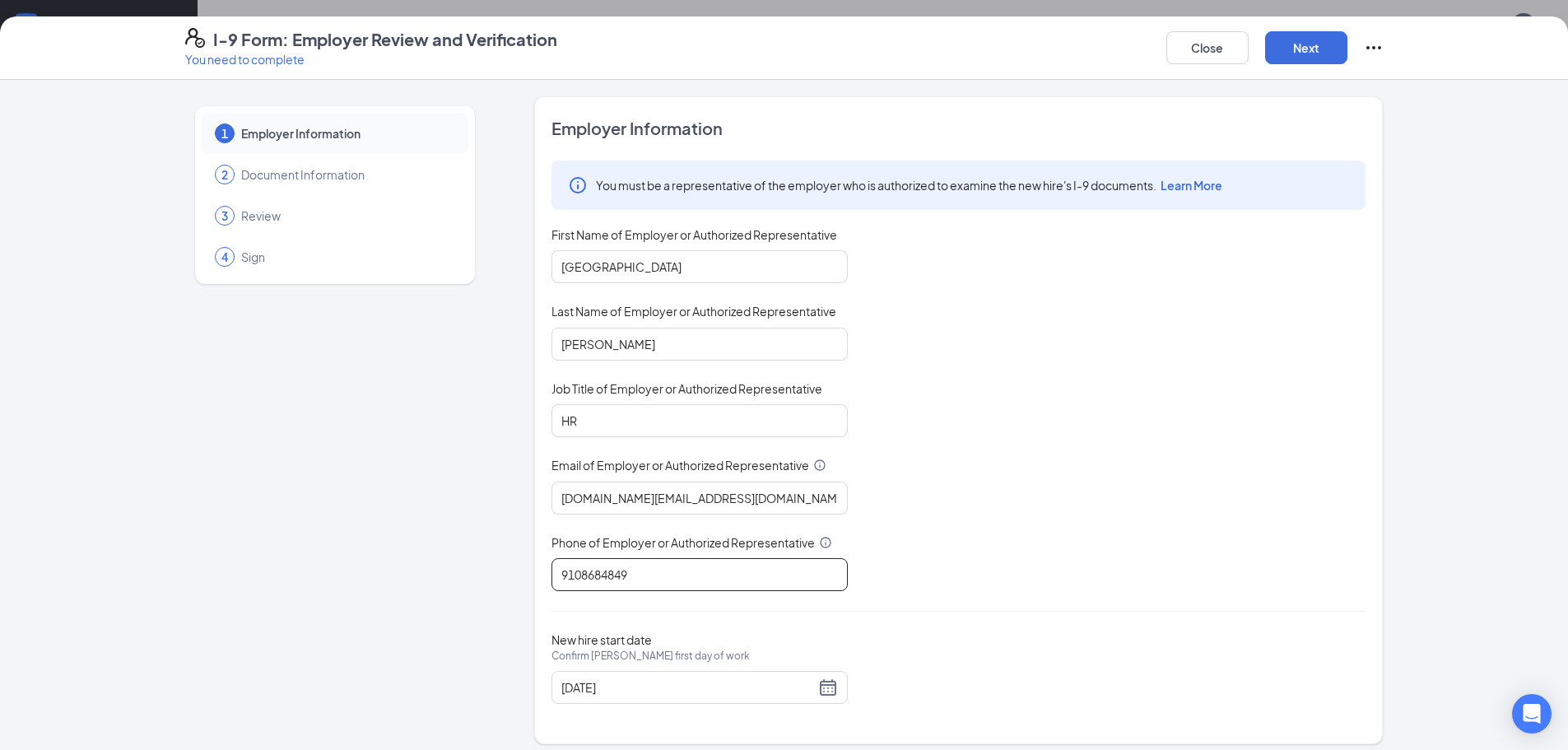
type input "9108684849"
click at [1332, 27] on div "I-9 Form: Employer Review and Verification You need to complete Close Next" at bounding box center [784, 47] width 1568 height 63
click at [1345, 35] on button "Next" at bounding box center [1306, 47] width 82 height 33
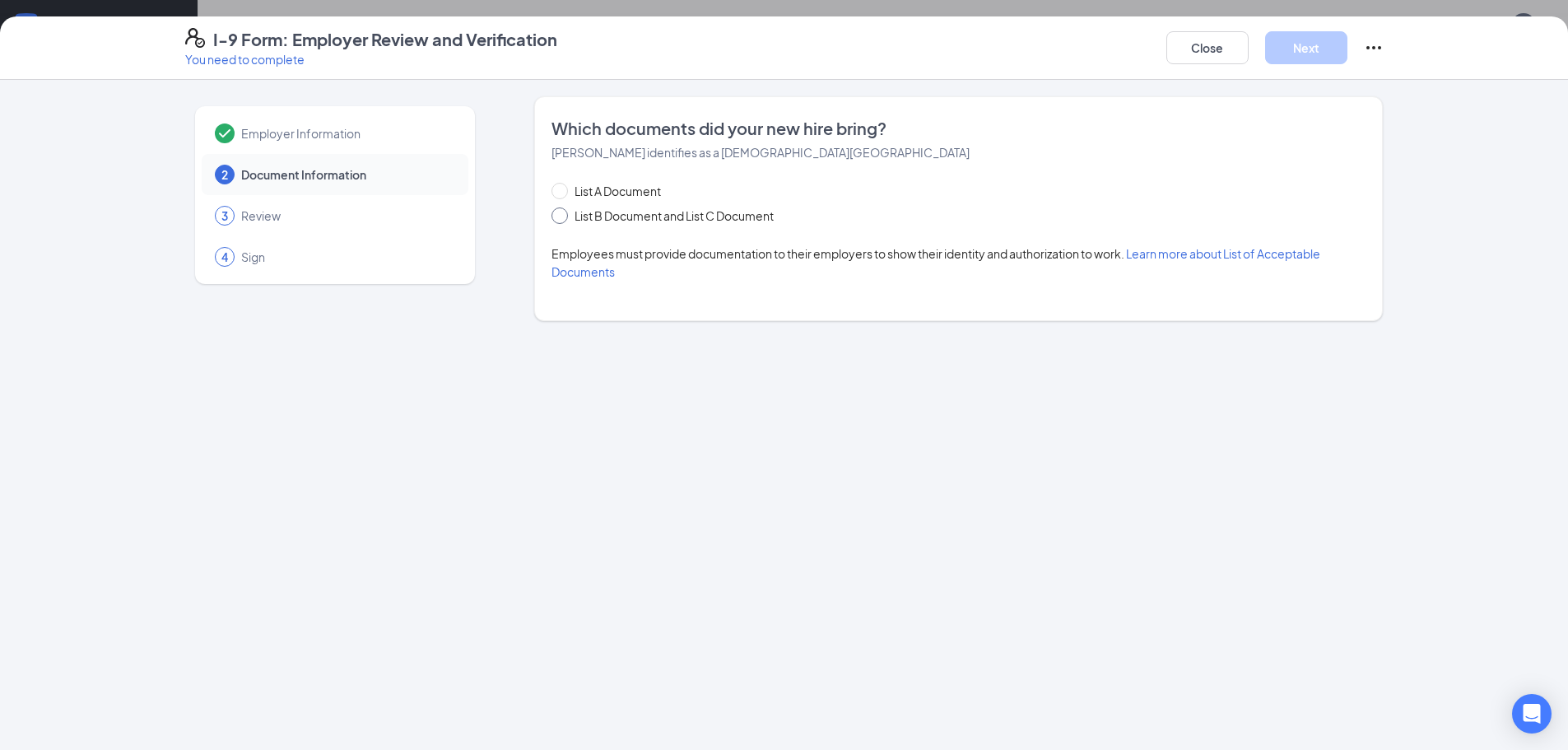
click at [699, 211] on span "List B Document and List C Document" at bounding box center [674, 216] width 212 height 18
click at [563, 211] on input "List B Document and List C Document" at bounding box center [556, 212] width 11 height 11
radio input "true"
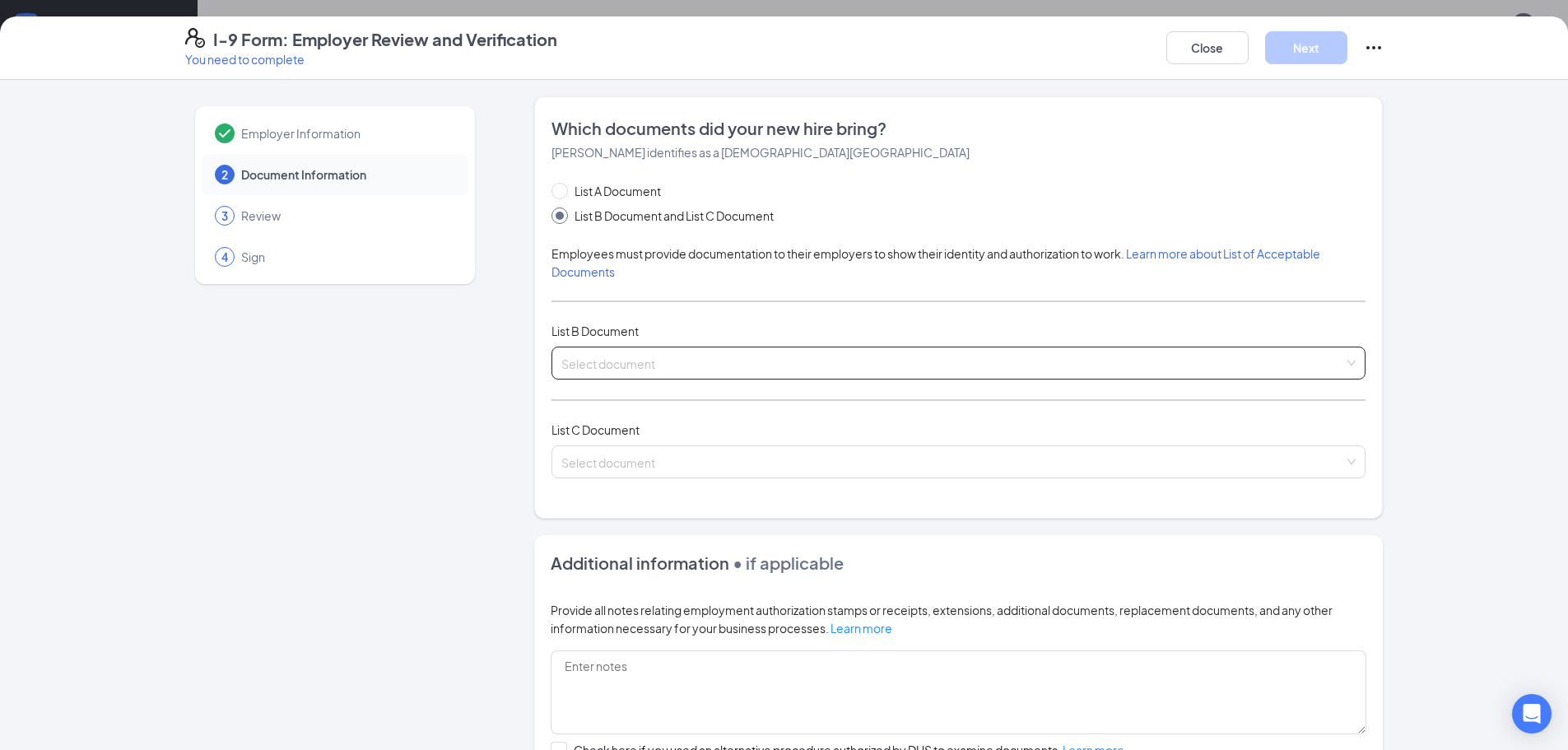
click at [655, 360] on input "search" at bounding box center [953, 360] width 783 height 25
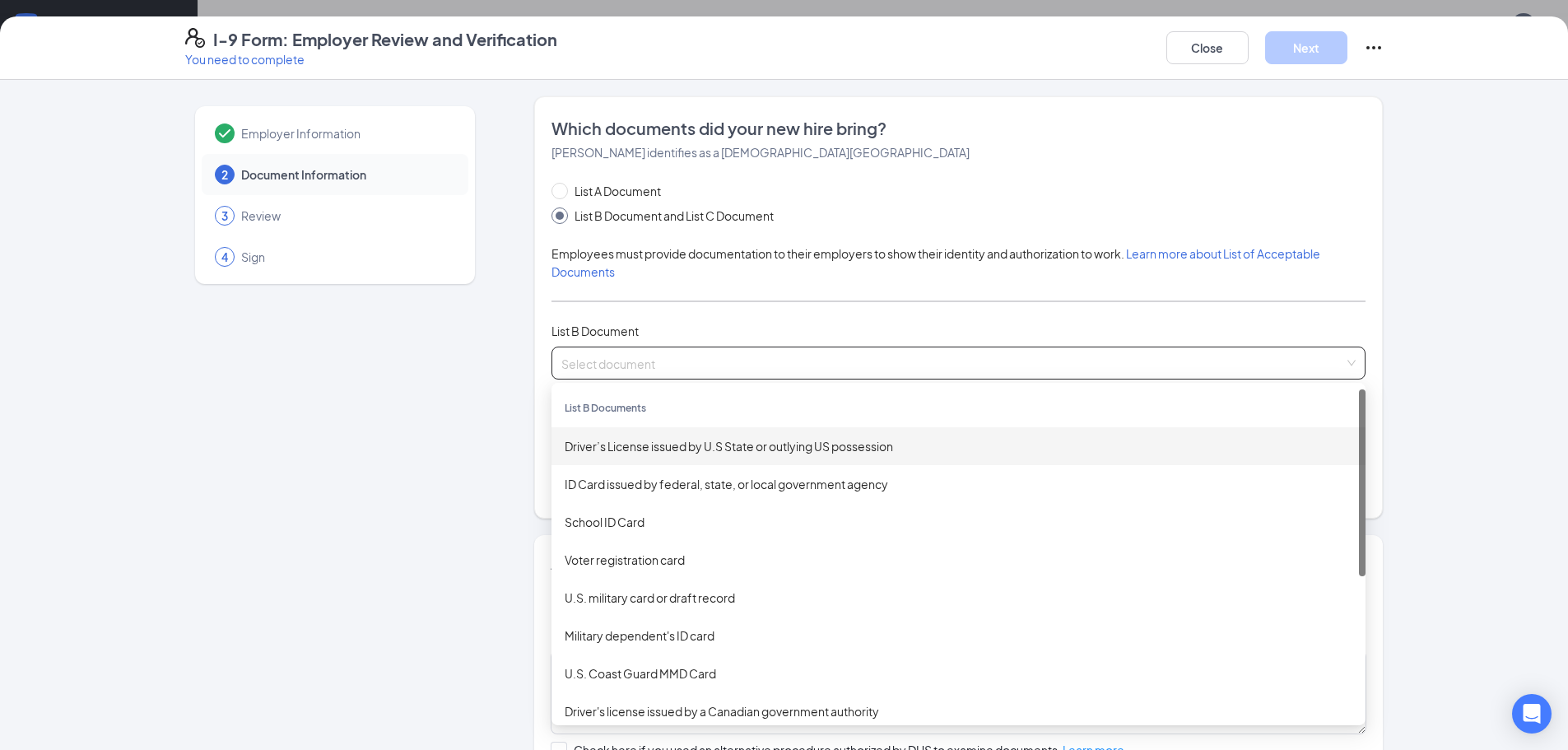
click at [630, 442] on div "Driver’s License issued by U.S State or outlying US possession" at bounding box center [958, 446] width 787 height 18
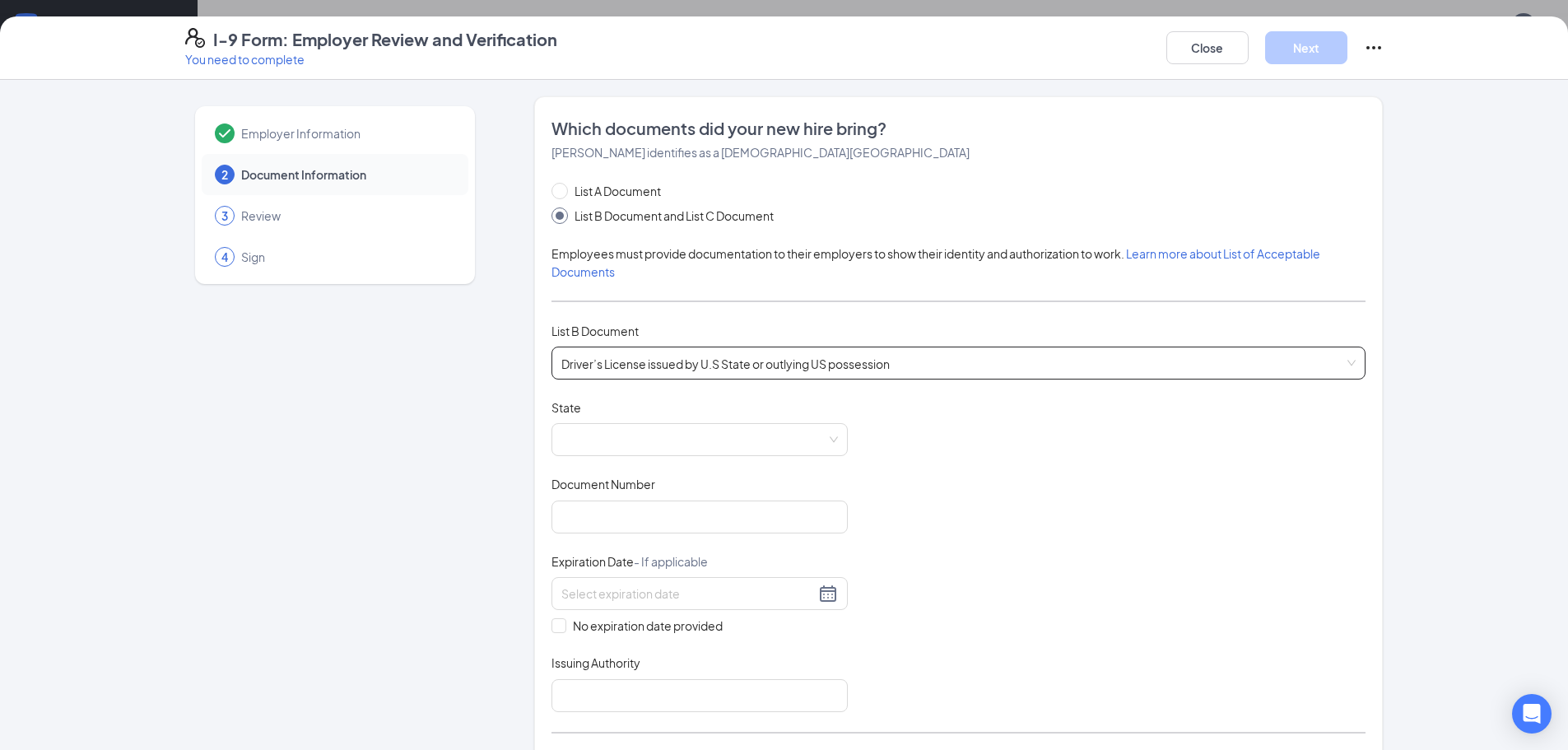
click at [630, 442] on span at bounding box center [699, 439] width 277 height 31
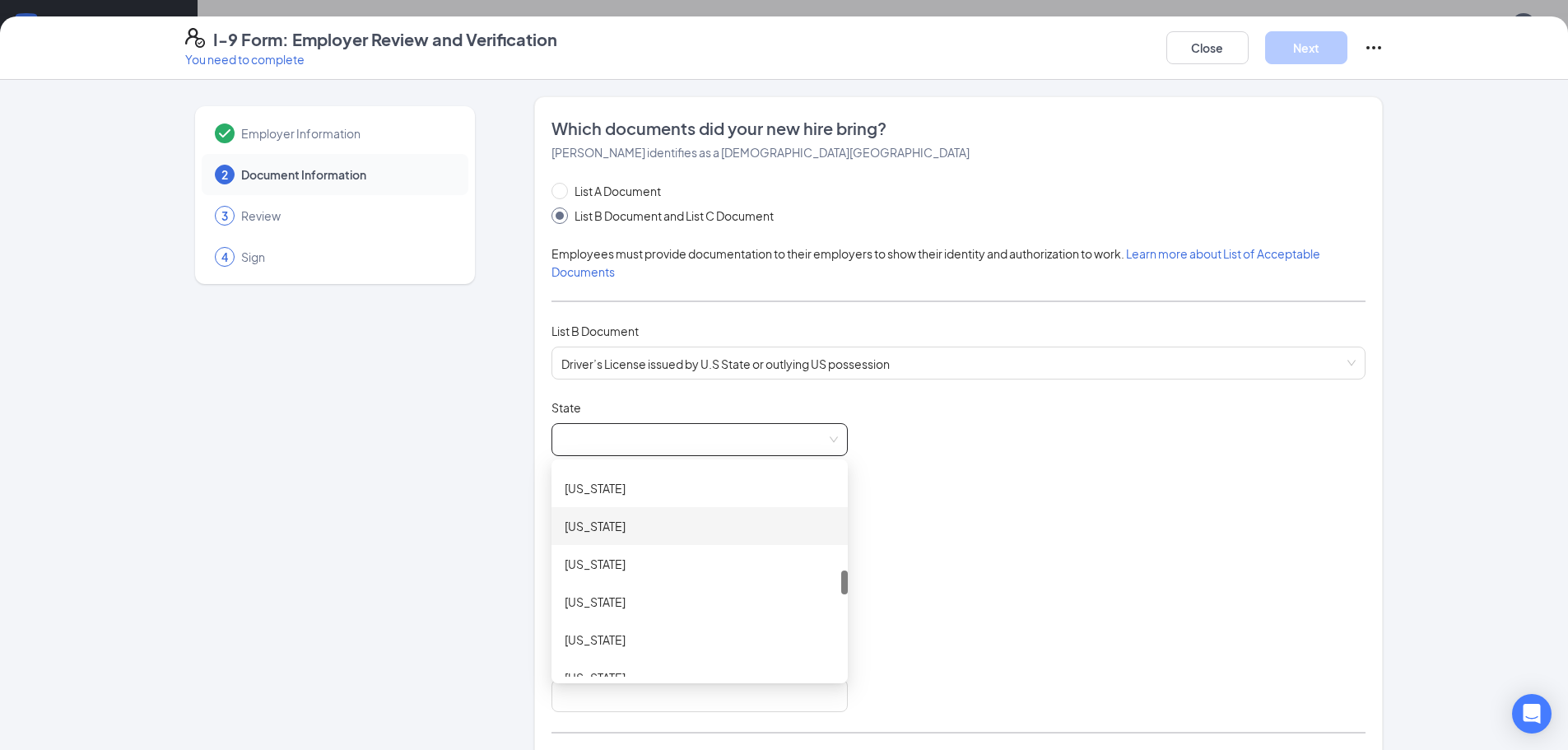
scroll to position [1153, 0]
click at [640, 653] on div "North Carolina" at bounding box center [699, 658] width 270 height 18
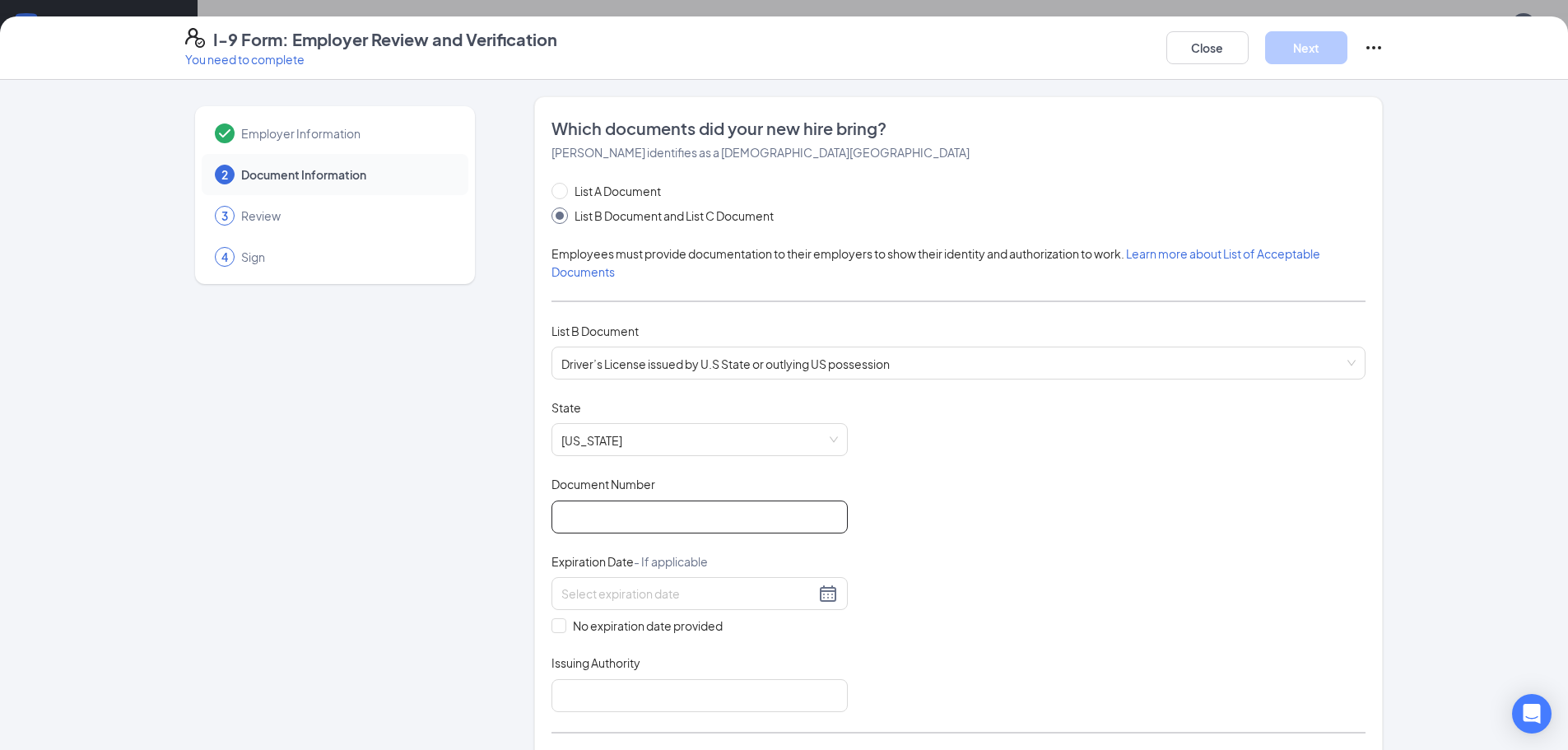
click at [763, 514] on input "Document Number" at bounding box center [699, 517] width 297 height 33
paste input "000040785351"
type input "000040785351"
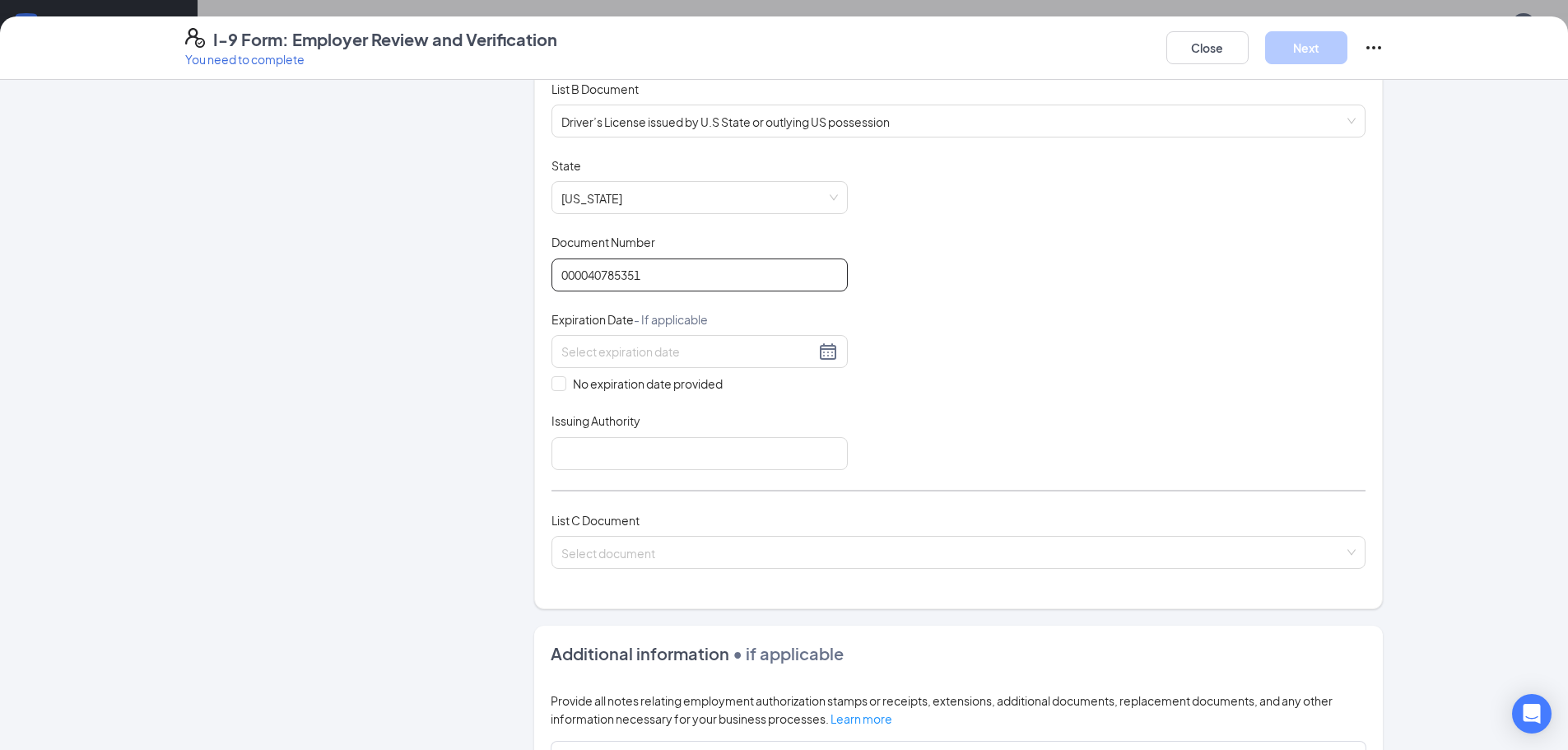
scroll to position [330, 0]
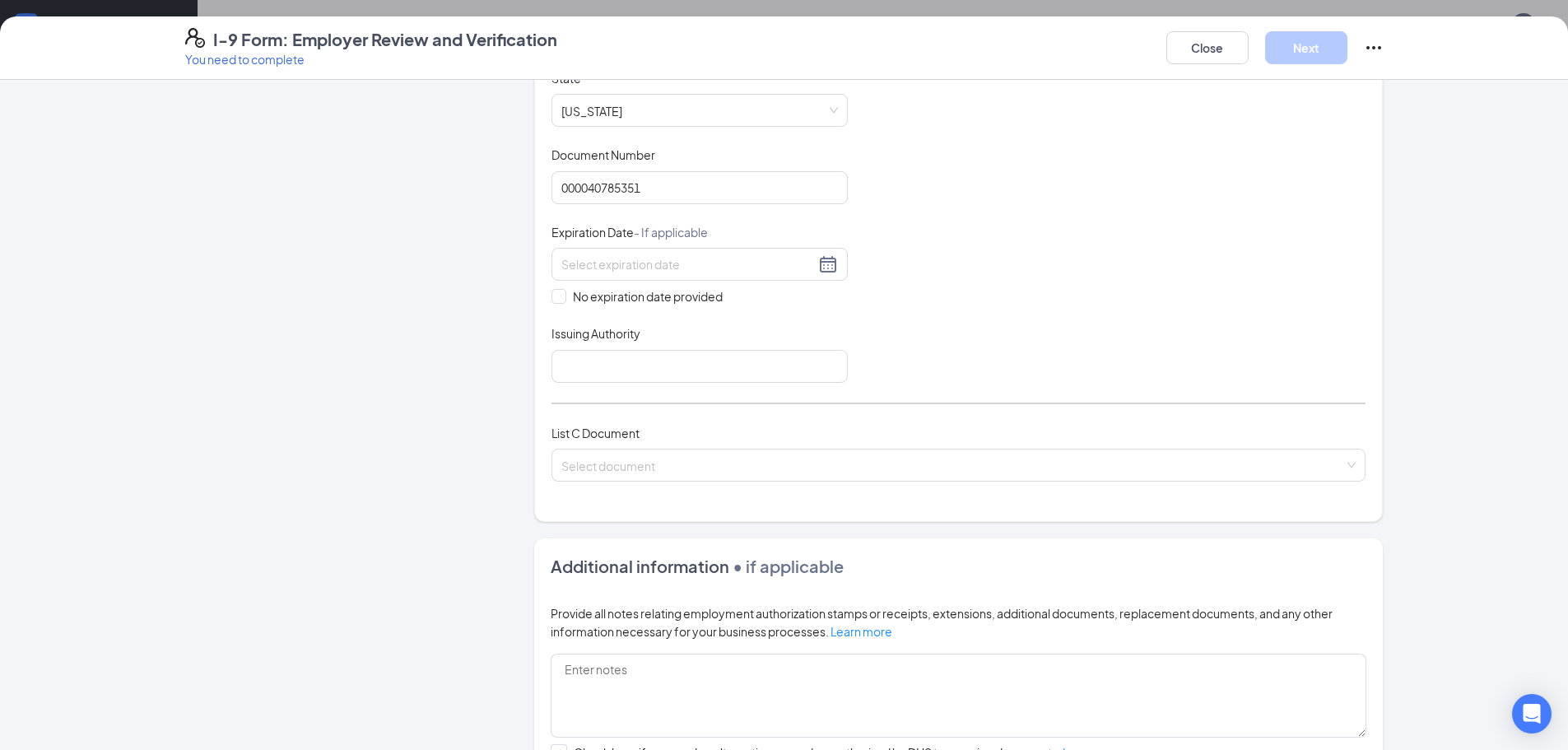
click at [733, 244] on div "Expiration Date - If applicable" at bounding box center [699, 236] width 297 height 24
click at [731, 262] on input at bounding box center [688, 264] width 254 height 18
click at [653, 431] on div "21" at bounding box center [658, 435] width 20 height 20
type input "12/21/2033"
click at [667, 373] on input "Issuing Authority" at bounding box center [699, 367] width 297 height 33
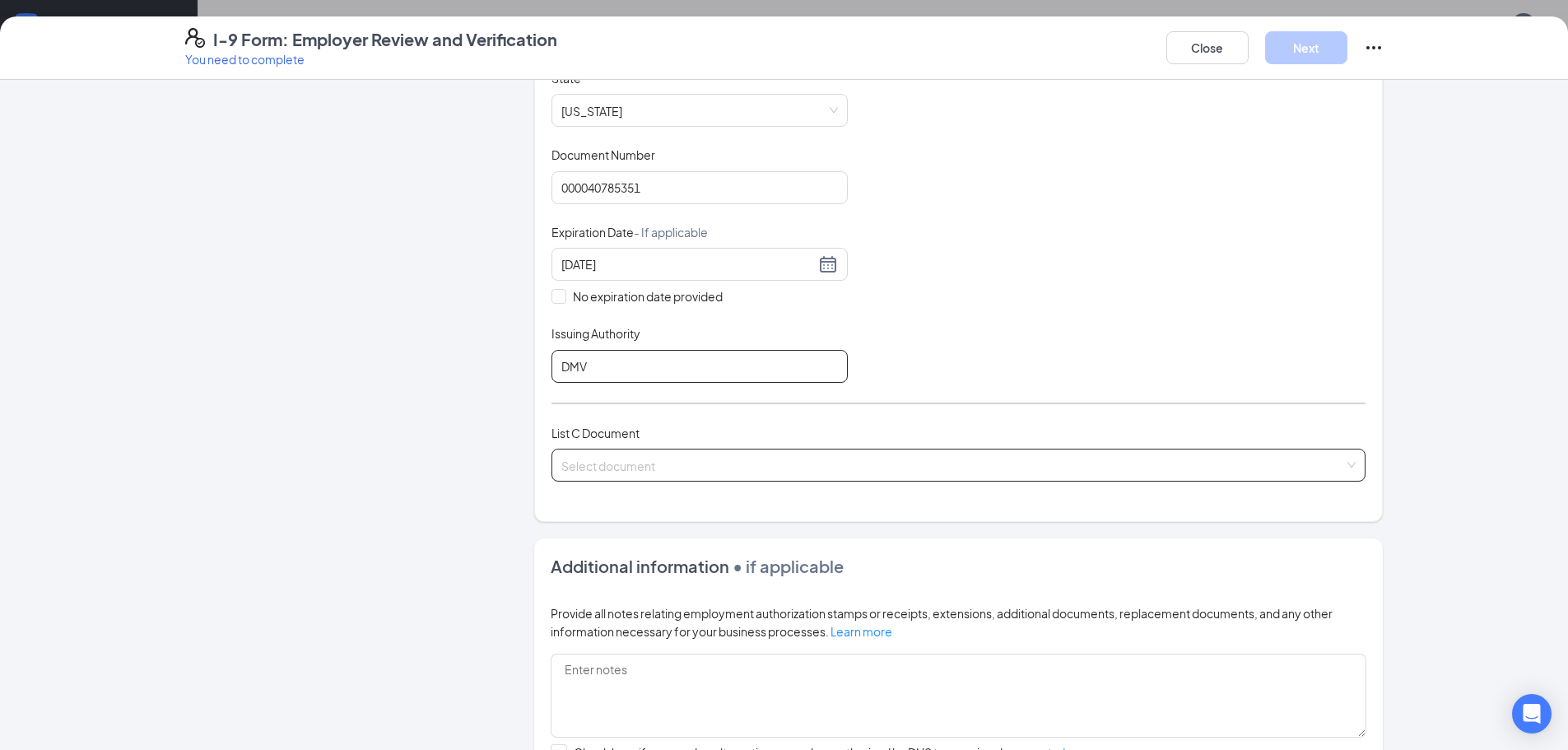
click at [708, 477] on span at bounding box center [953, 465] width 783 height 31
type input "DMV"
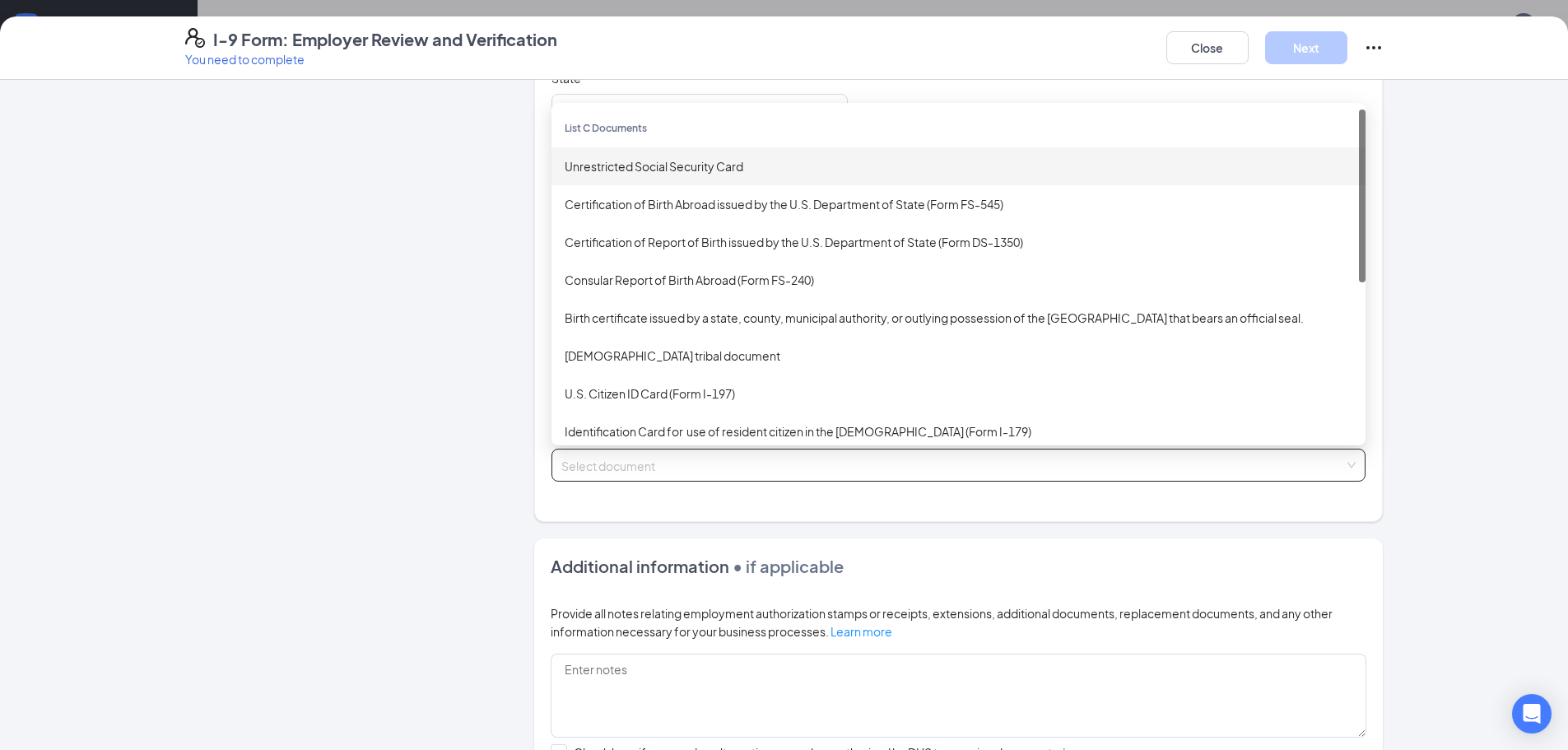
click at [706, 148] on div "Unrestricted Social Security Card" at bounding box center [958, 167] width 814 height 38
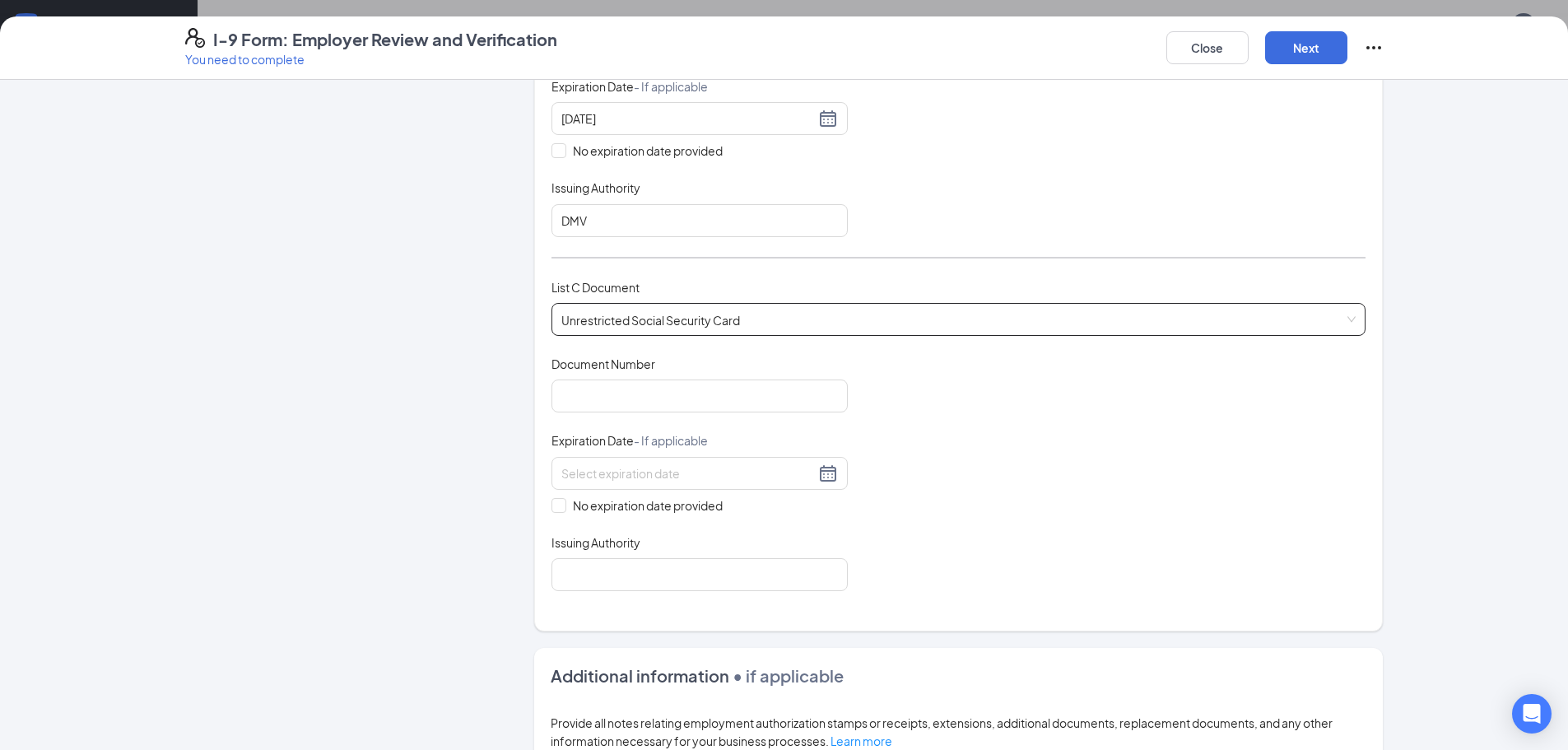
scroll to position [741, 0]
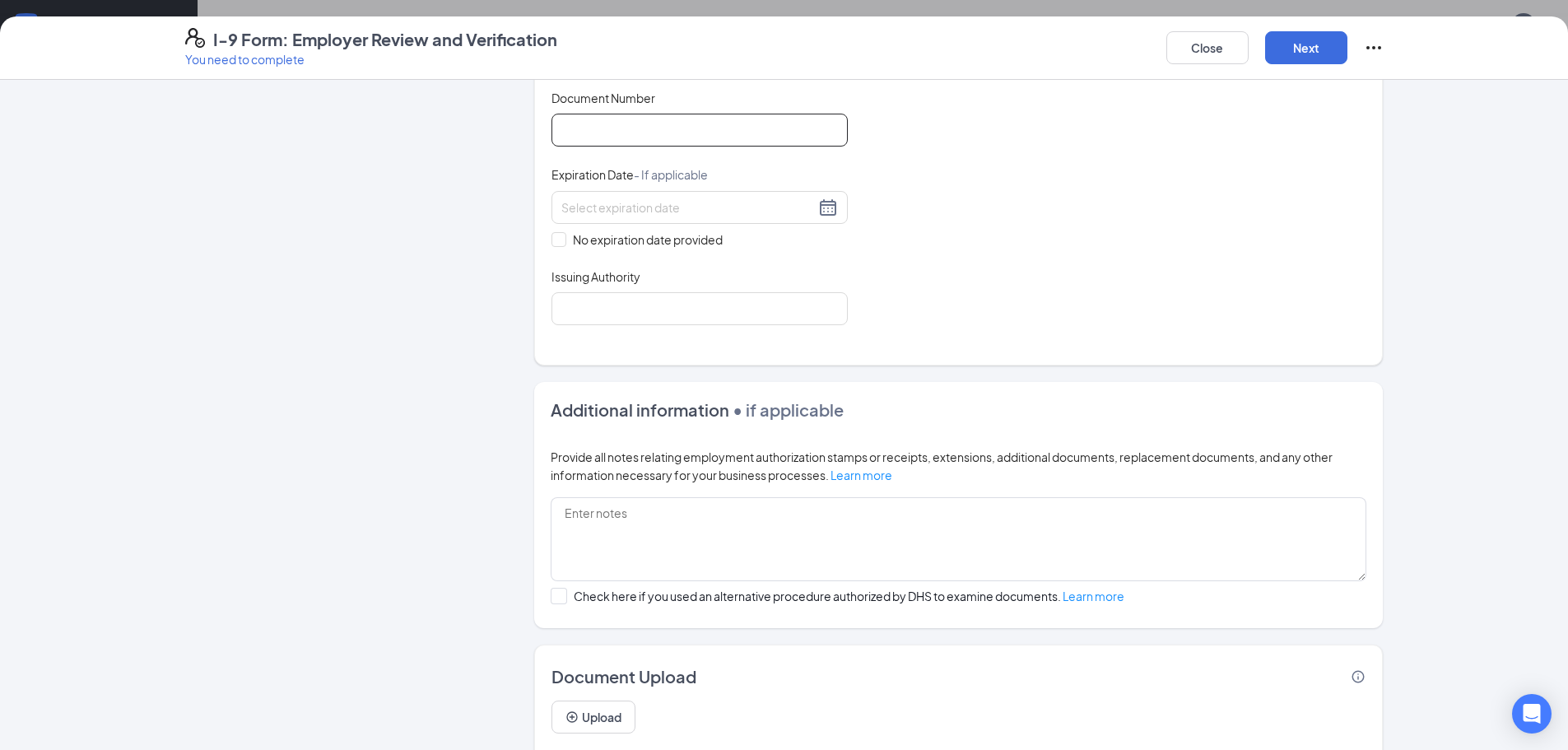
click at [655, 129] on input "Document Number" at bounding box center [699, 130] width 297 height 33
click at [1190, 57] on button "Close" at bounding box center [1207, 47] width 82 height 33
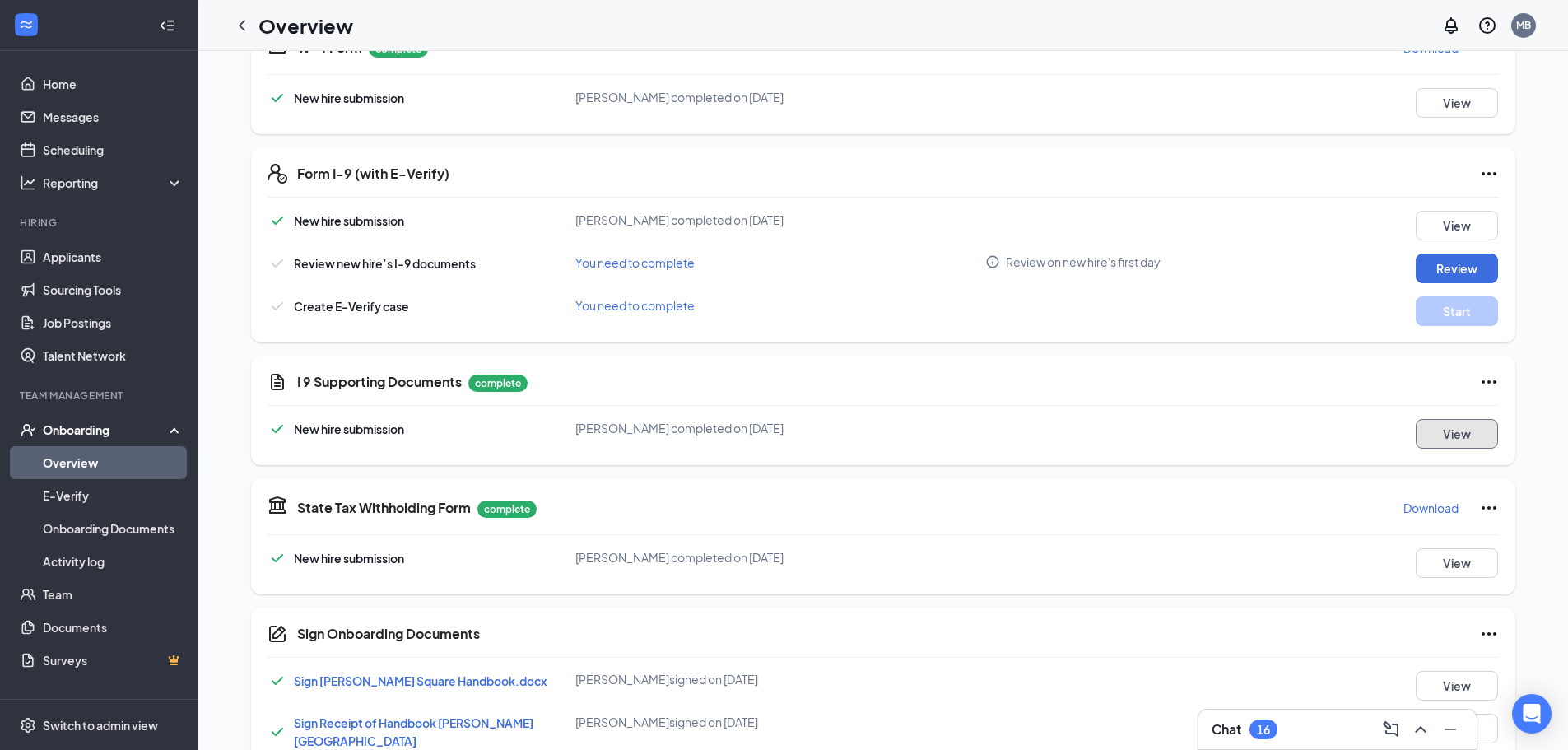
click at [1456, 444] on button "View" at bounding box center [1456, 434] width 82 height 29
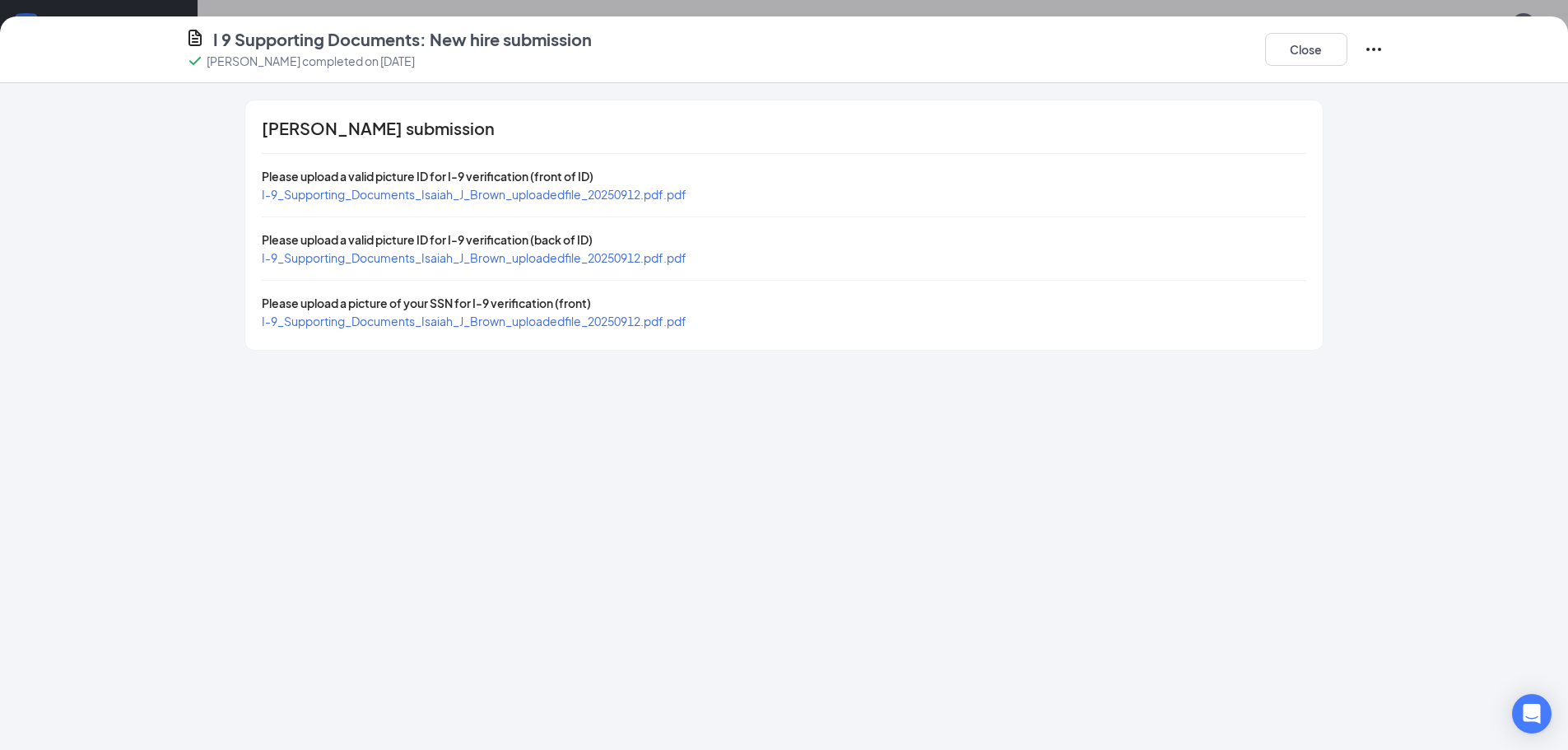
click at [598, 319] on span "I-9_Supporting_Documents_Isaiah_J_Brown_uploadedfile_20250912.pdf.pdf" at bounding box center [474, 321] width 424 height 15
